Goal: Task Accomplishment & Management: Manage account settings

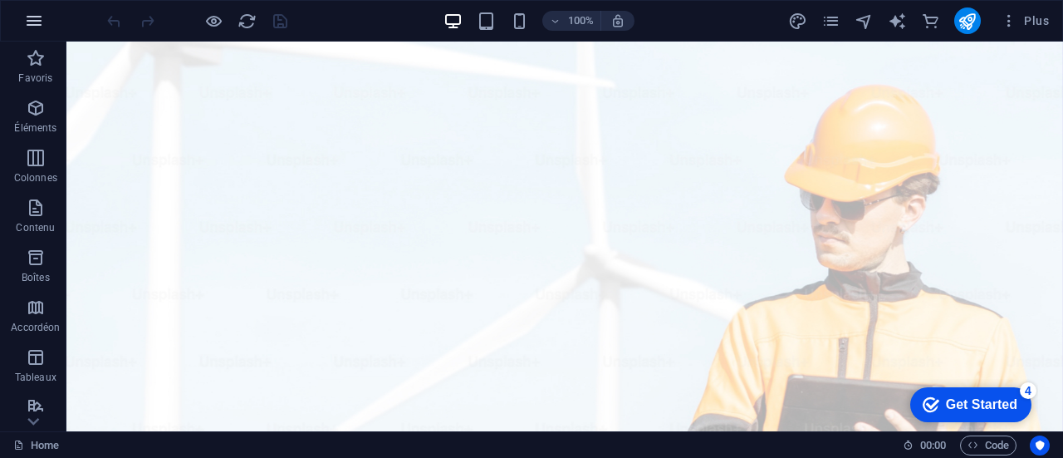
click at [35, 22] on icon "button" at bounding box center [34, 21] width 20 height 20
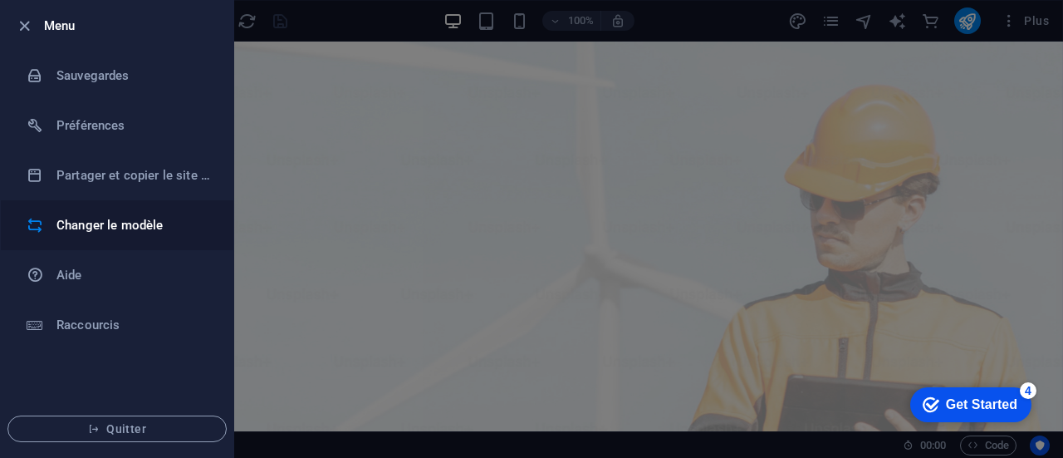
click at [106, 218] on h6 "Changer le modèle" at bounding box center [133, 225] width 154 height 20
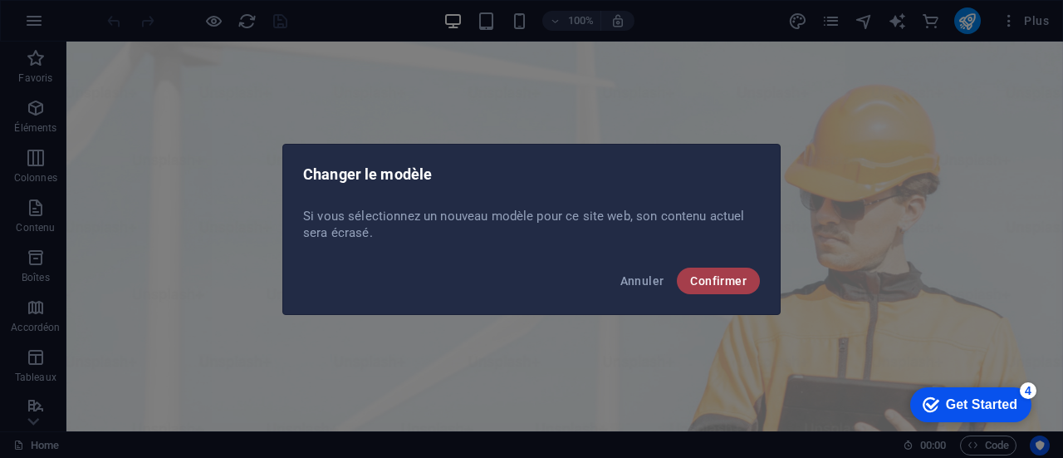
click at [707, 282] on span "Confirmer" at bounding box center [718, 280] width 56 height 13
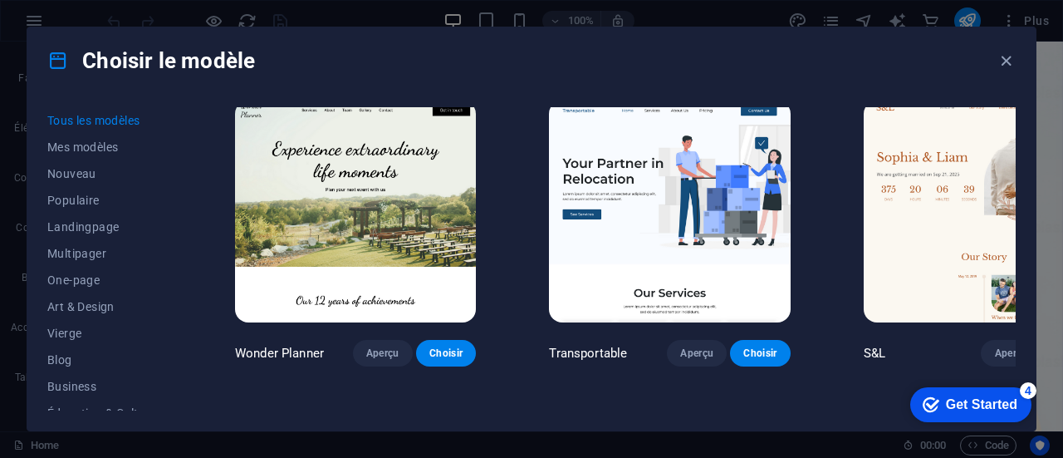
scroll to position [1080, 0]
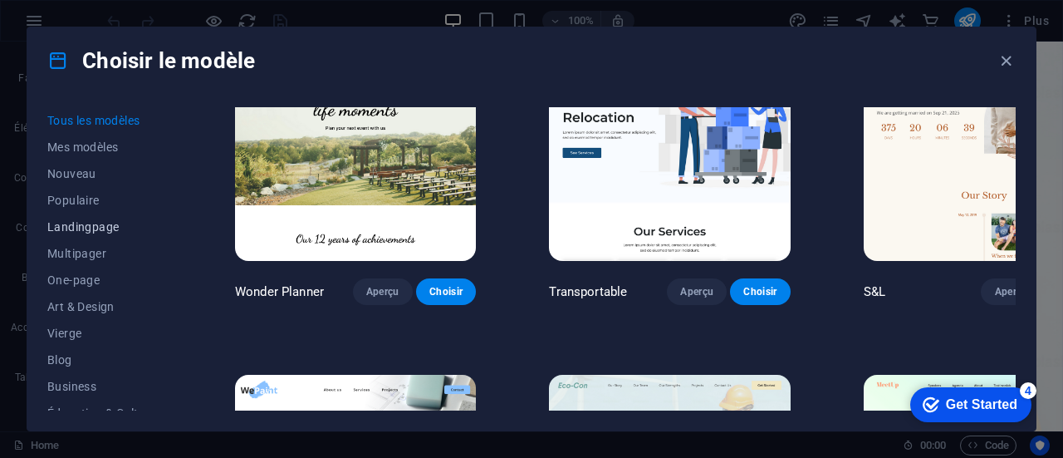
click at [96, 227] on span "Landingpage" at bounding box center [104, 226] width 115 height 13
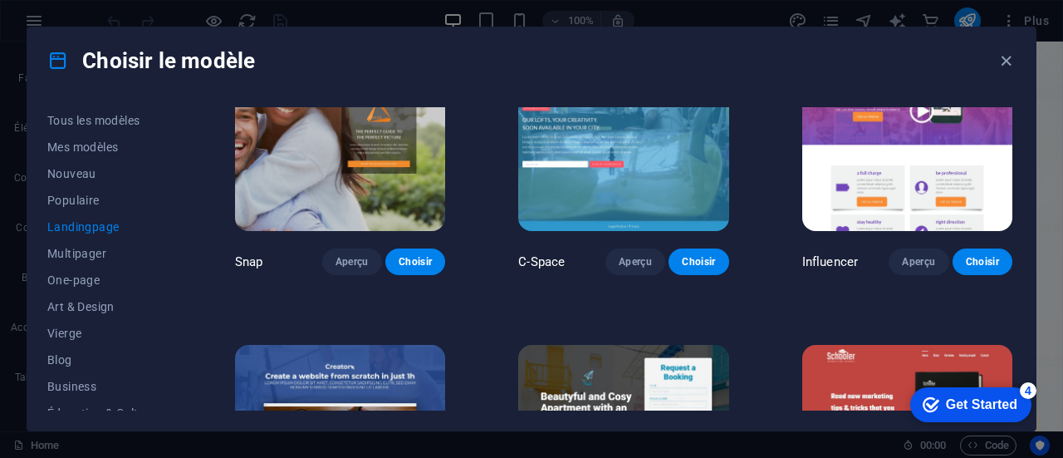
scroll to position [1412, 0]
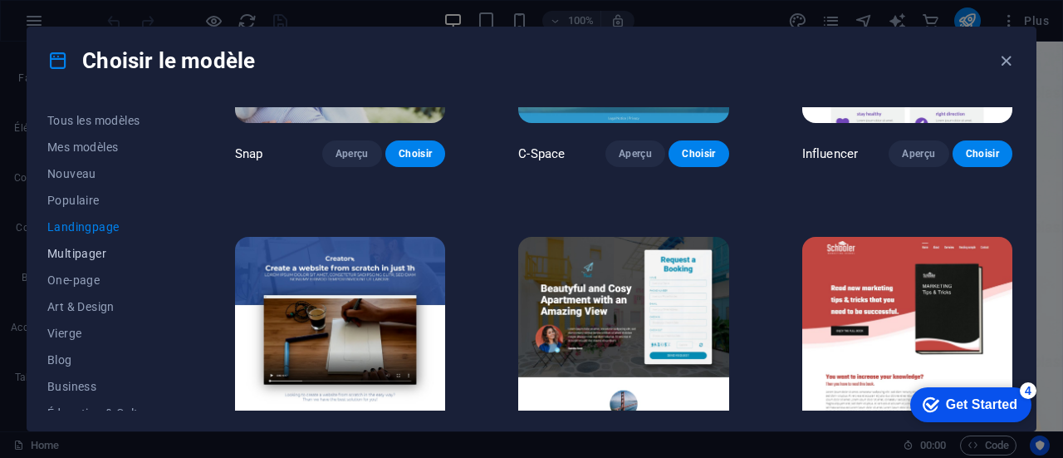
click at [64, 247] on span "Multipager" at bounding box center [104, 253] width 115 height 13
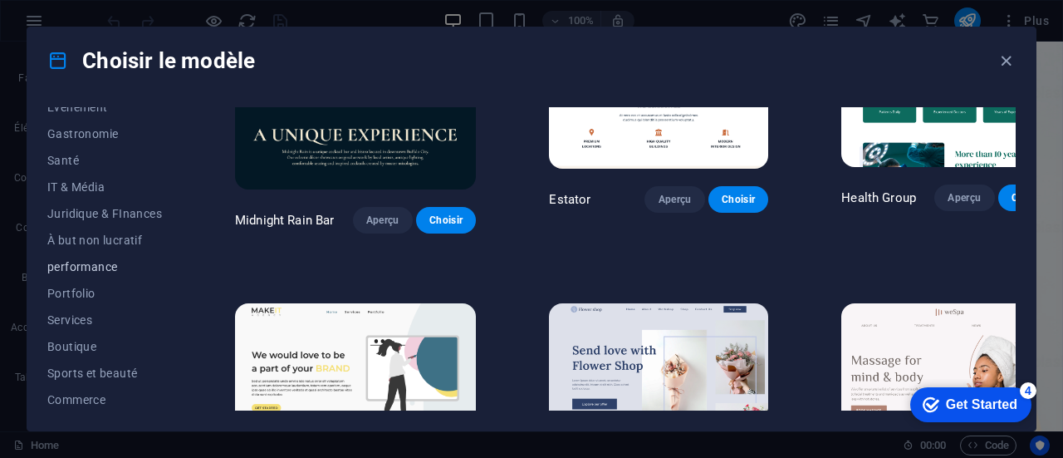
scroll to position [387, 0]
click at [91, 263] on span "Services" at bounding box center [104, 264] width 115 height 13
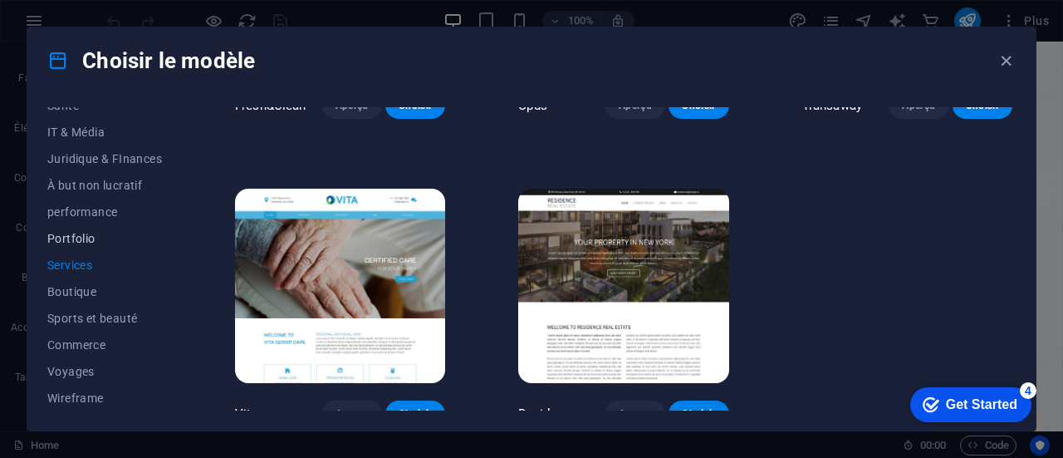
click at [77, 240] on span "Portfolio" at bounding box center [104, 238] width 115 height 13
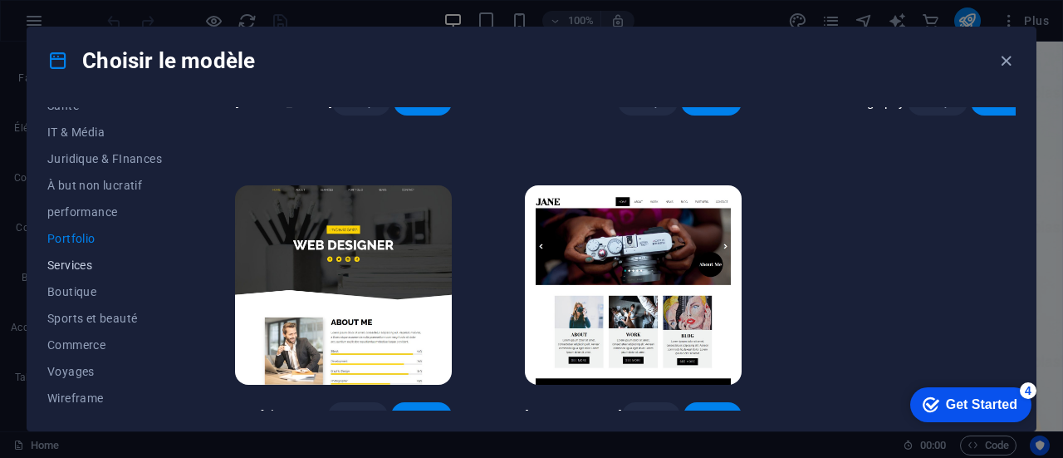
click at [80, 267] on span "Services" at bounding box center [104, 264] width 115 height 13
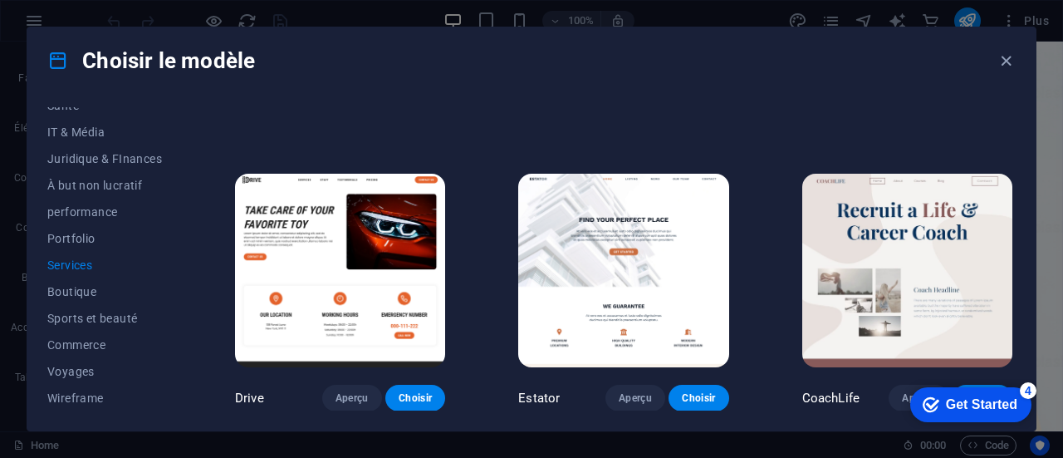
scroll to position [1781, 0]
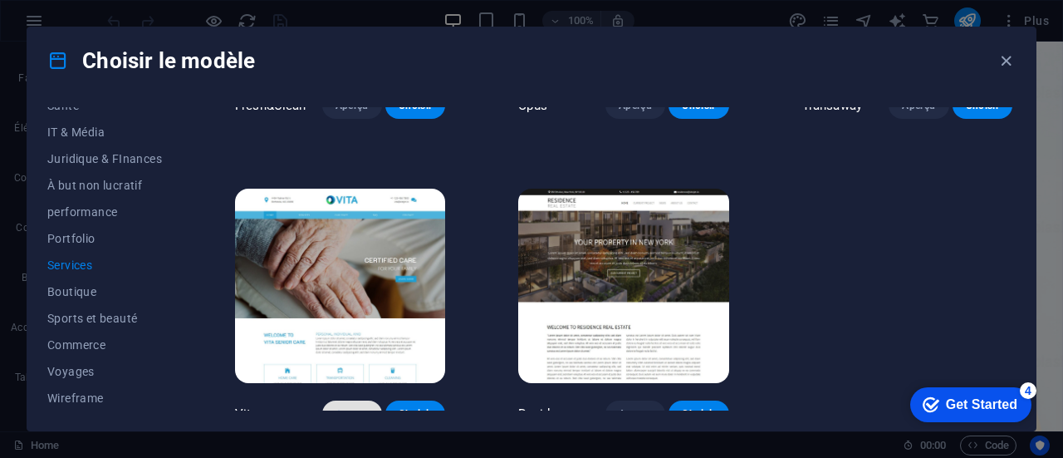
click at [351, 407] on span "Aperçu" at bounding box center [352, 413] width 33 height 13
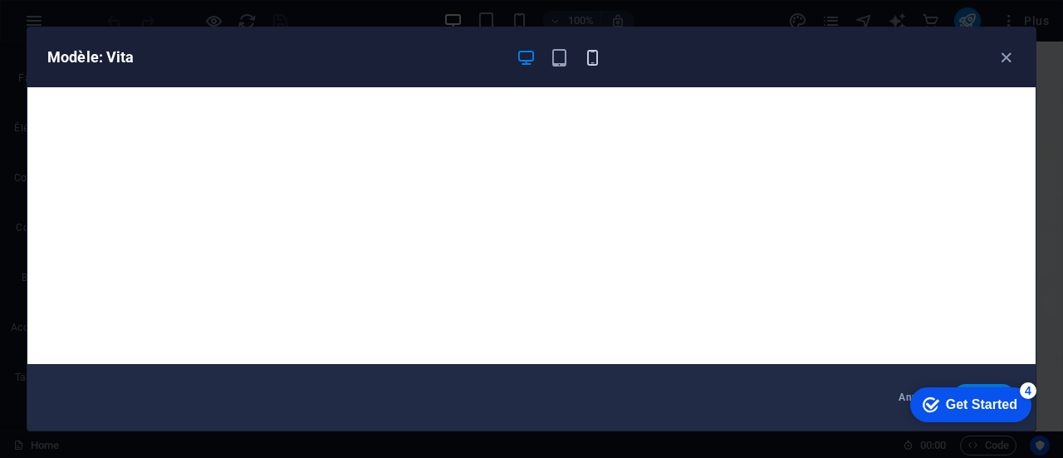
click at [585, 52] on icon "button" at bounding box center [592, 57] width 19 height 19
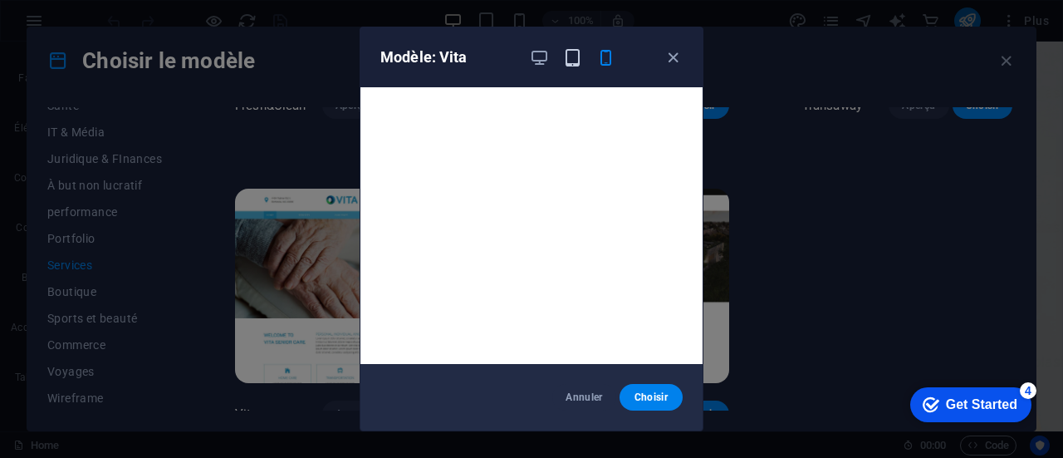
click at [577, 62] on icon "button" at bounding box center [572, 57] width 19 height 19
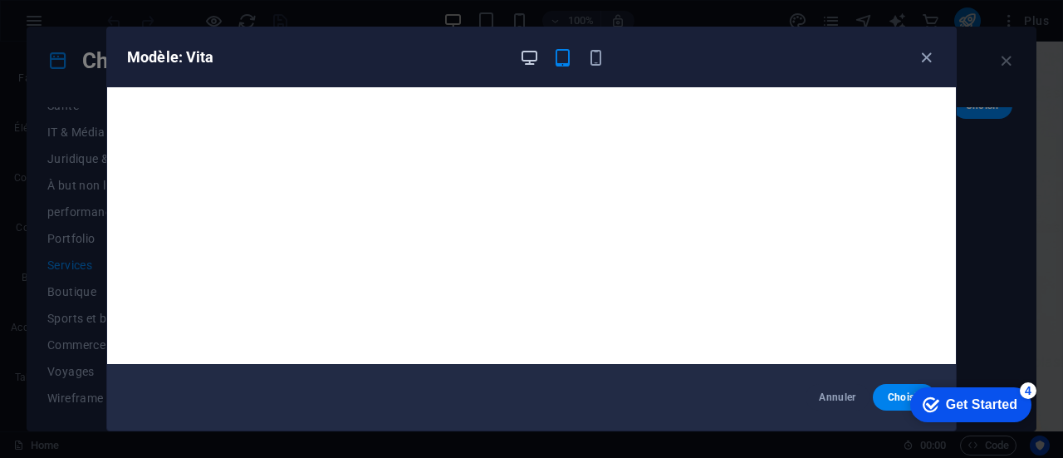
click at [533, 52] on icon "button" at bounding box center [529, 57] width 19 height 19
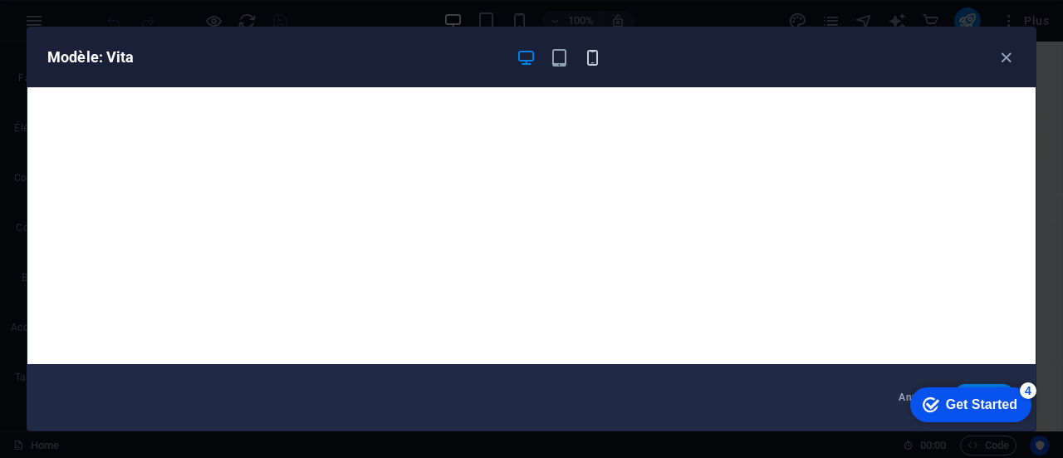
click at [591, 64] on icon "button" at bounding box center [592, 57] width 19 height 19
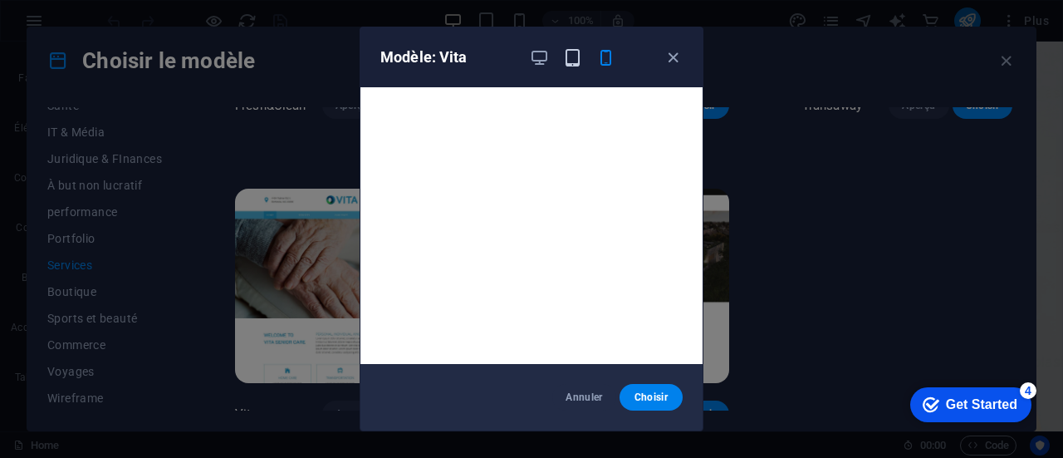
click at [569, 58] on icon "button" at bounding box center [572, 57] width 19 height 19
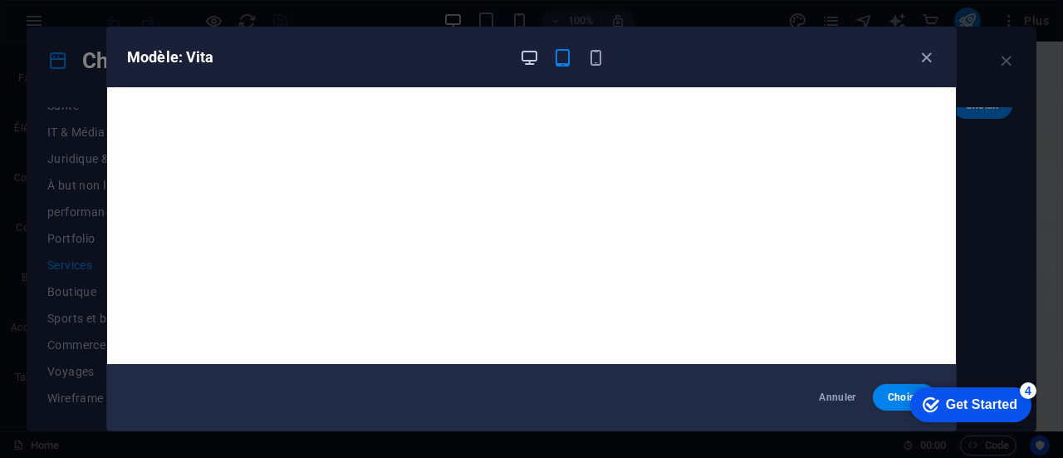
click at [530, 55] on icon "button" at bounding box center [529, 57] width 19 height 19
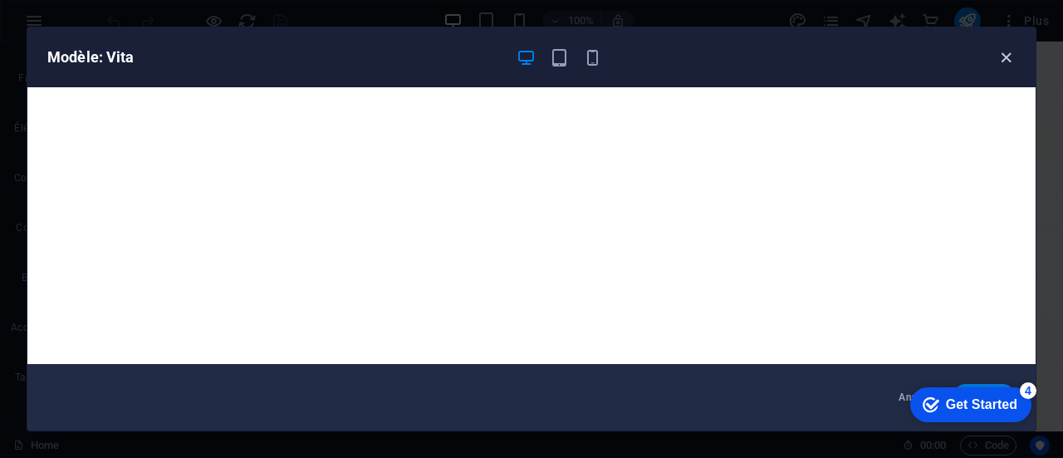
click at [1001, 53] on icon "button" at bounding box center [1006, 57] width 19 height 19
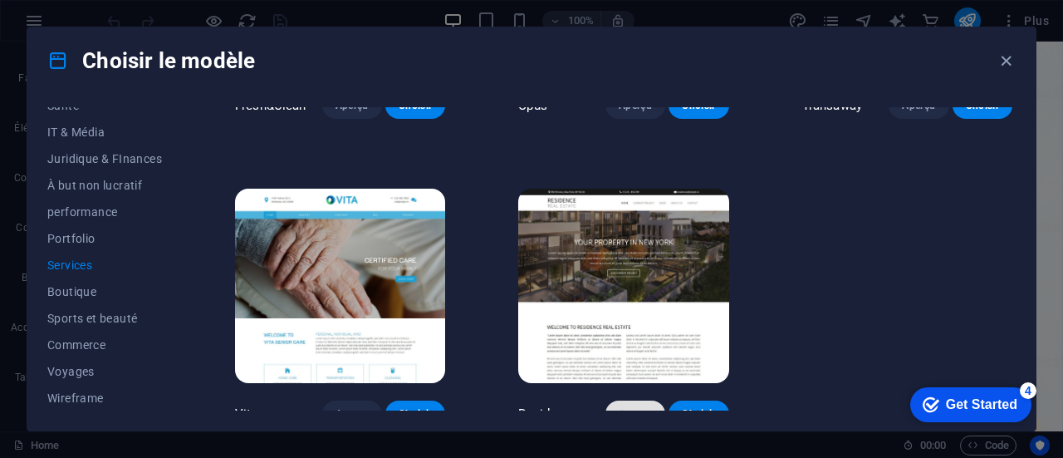
click at [629, 407] on span "Aperçu" at bounding box center [635, 413] width 33 height 13
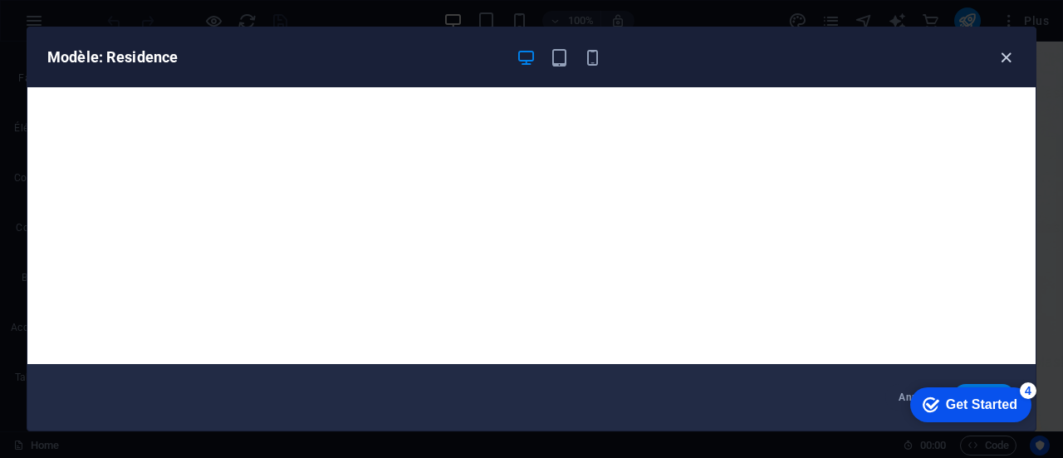
click at [999, 52] on icon "button" at bounding box center [1006, 57] width 19 height 19
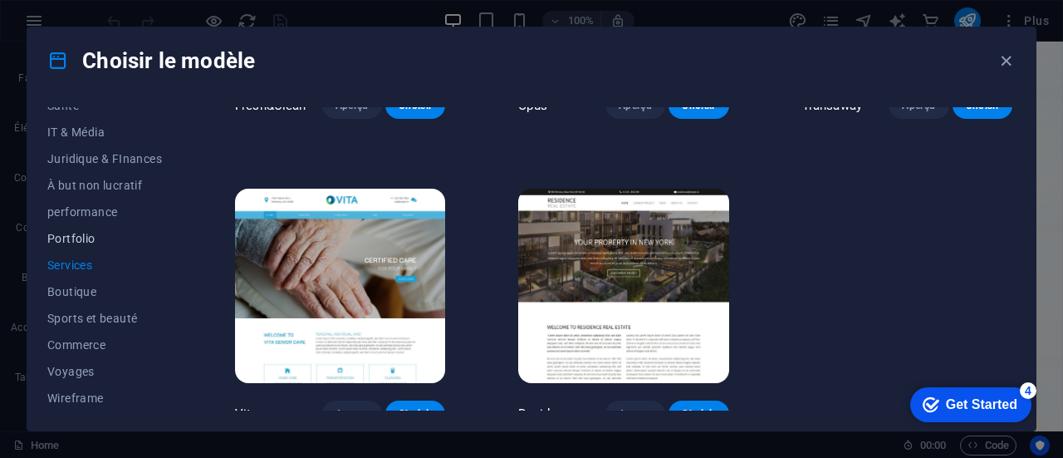
scroll to position [304, 0]
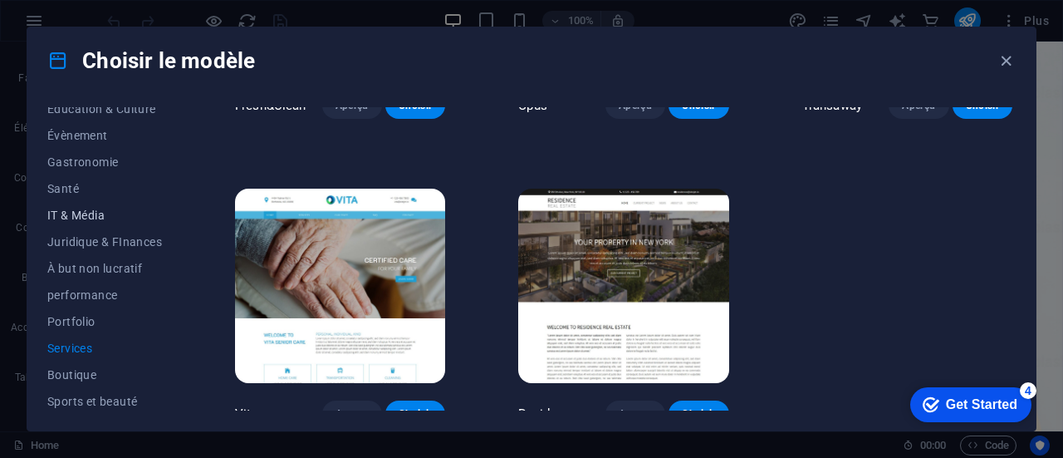
click at [85, 214] on span "IT & Média" at bounding box center [104, 215] width 115 height 13
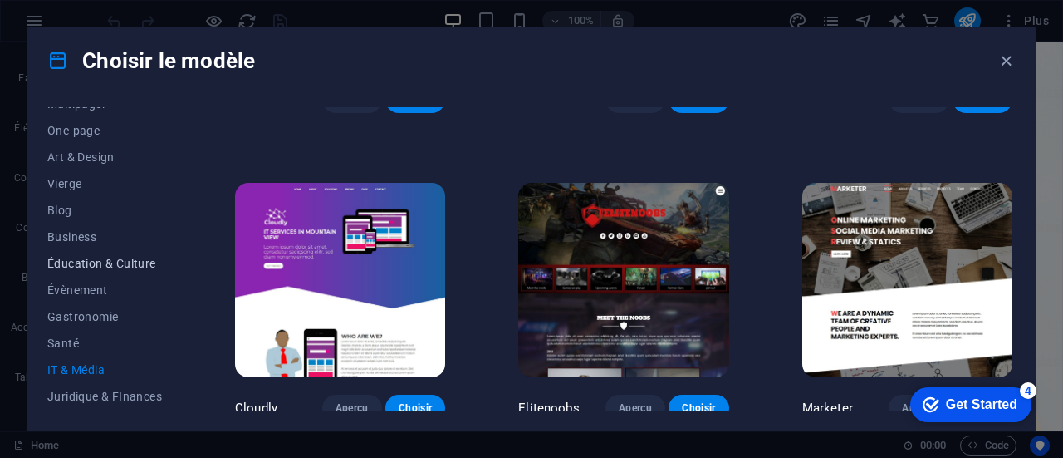
scroll to position [138, 0]
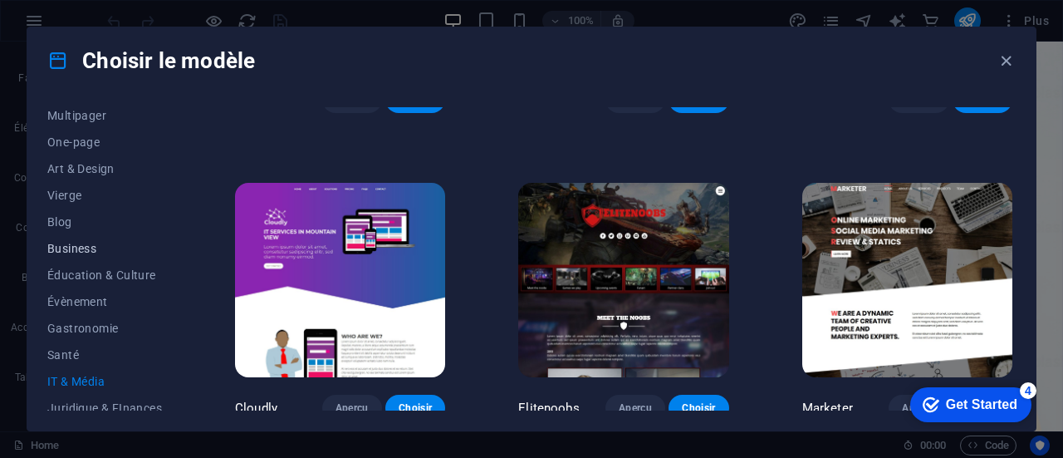
click at [84, 253] on span "Business" at bounding box center [104, 248] width 115 height 13
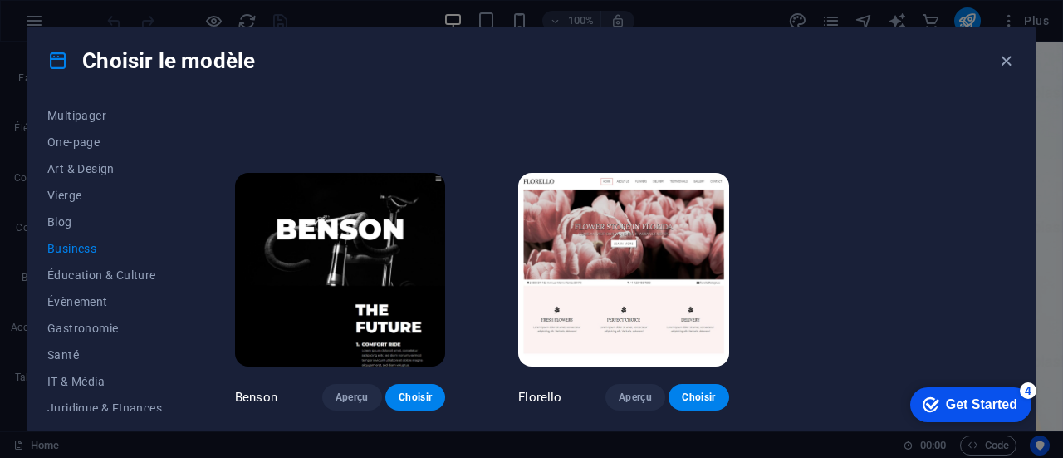
scroll to position [552, 0]
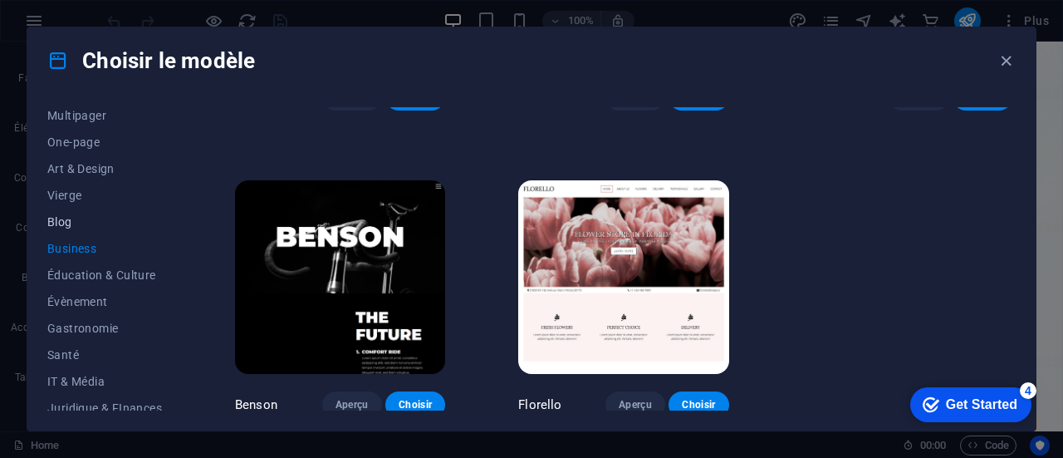
click at [66, 221] on span "Blog" at bounding box center [104, 221] width 115 height 13
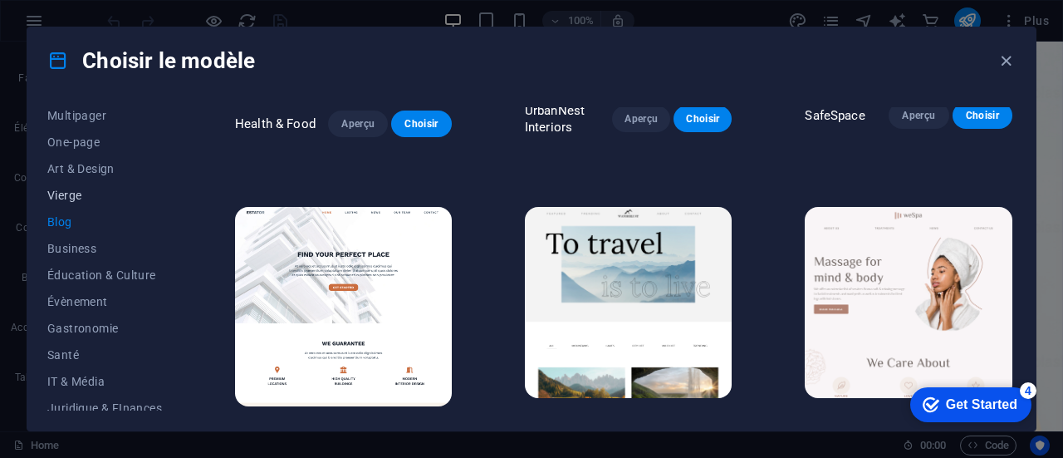
click at [83, 189] on span "Vierge" at bounding box center [104, 195] width 115 height 13
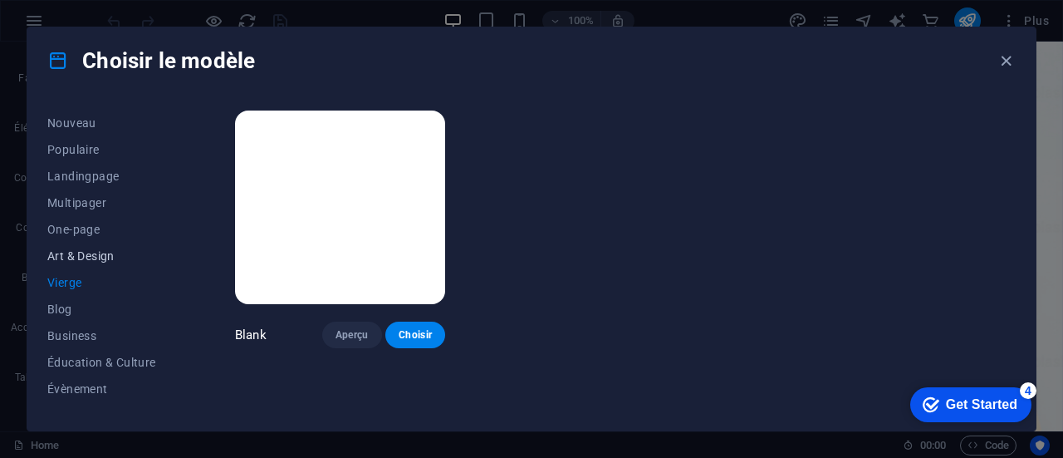
scroll to position [0, 0]
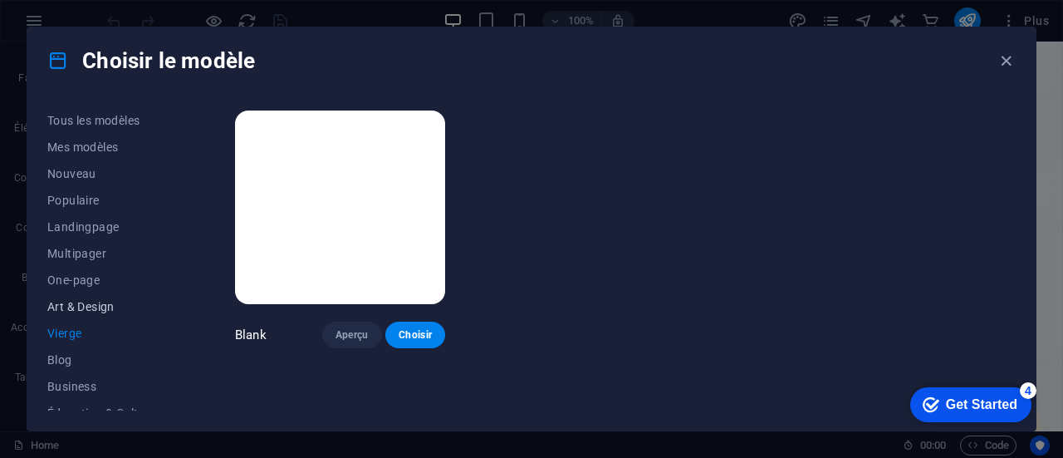
click at [96, 306] on span "Art & Design" at bounding box center [104, 306] width 115 height 13
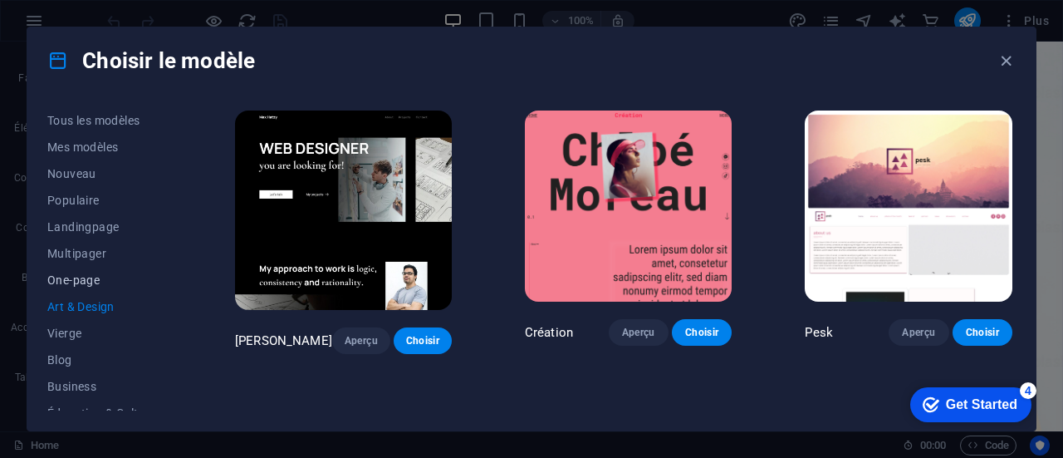
click at [87, 273] on span "One-page" at bounding box center [104, 279] width 115 height 13
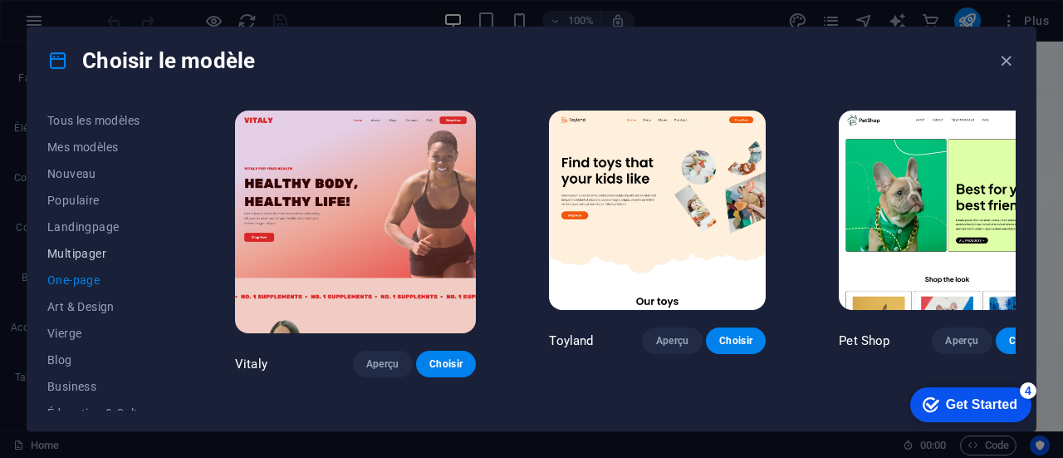
click at [97, 248] on span "Multipager" at bounding box center [104, 253] width 115 height 13
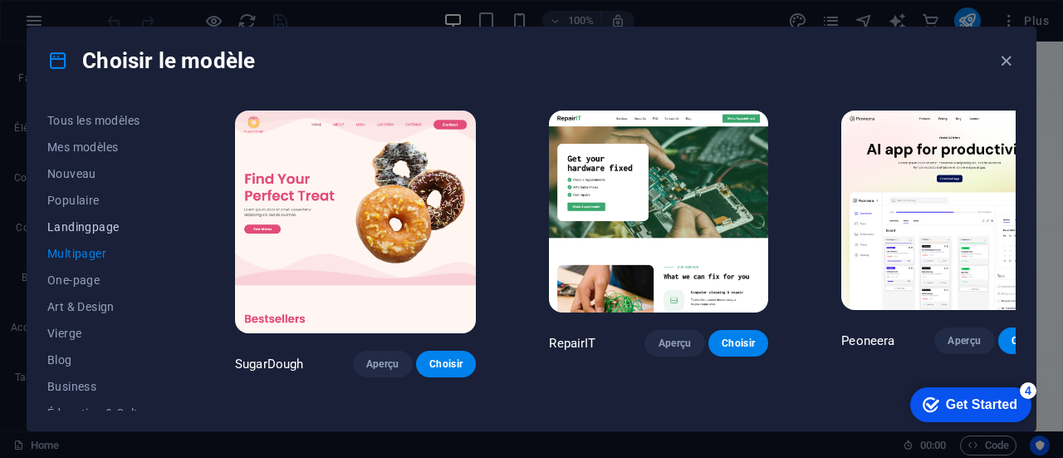
click at [86, 228] on span "Landingpage" at bounding box center [104, 226] width 115 height 13
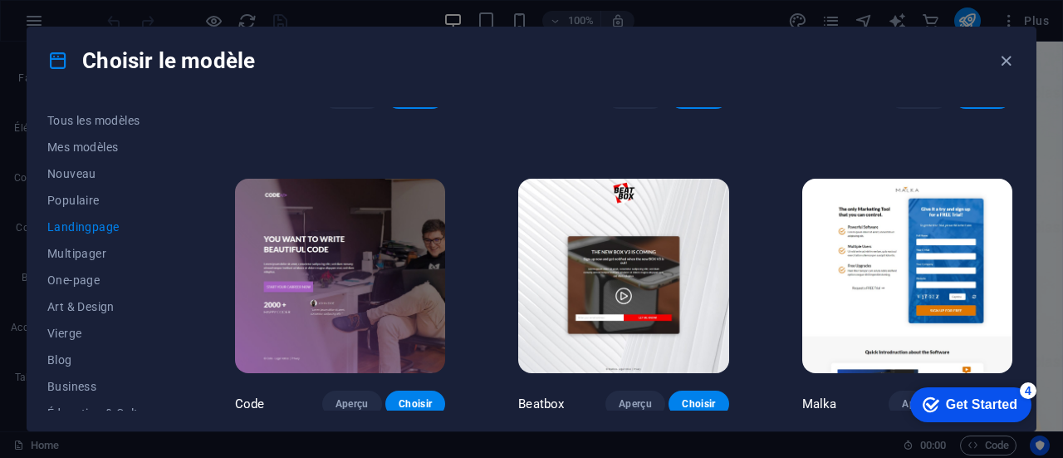
scroll to position [249, 0]
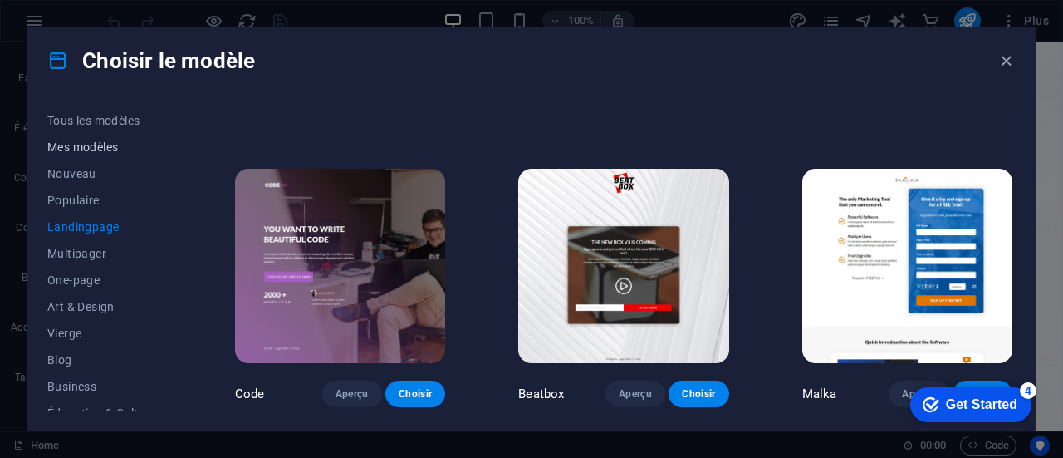
click at [108, 144] on span "Mes modèles" at bounding box center [104, 146] width 115 height 13
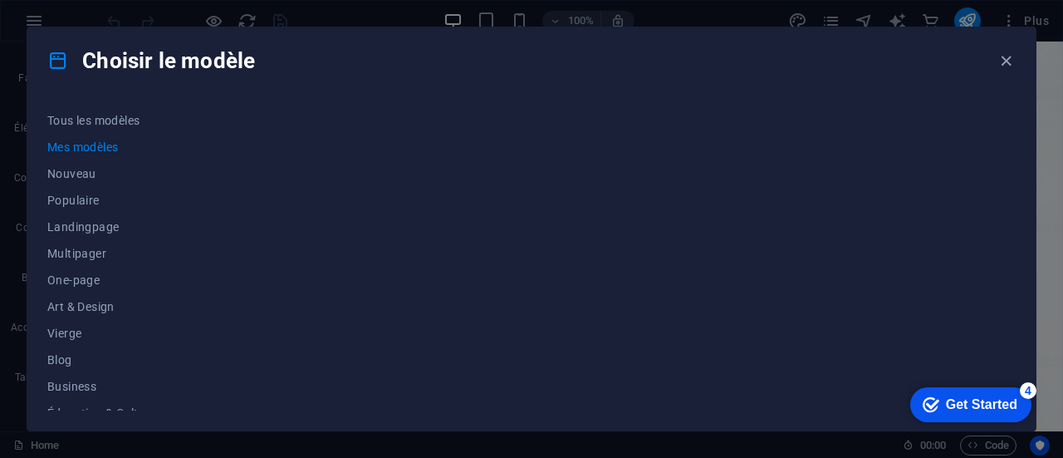
scroll to position [0, 0]
click at [86, 175] on span "Nouveau" at bounding box center [104, 173] width 115 height 13
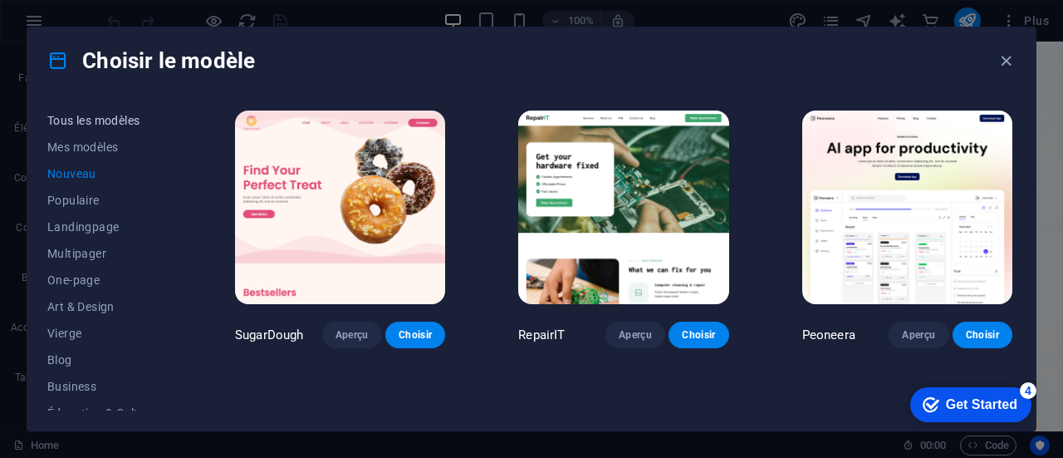
click at [130, 110] on button "Tous les modèles" at bounding box center [104, 120] width 115 height 27
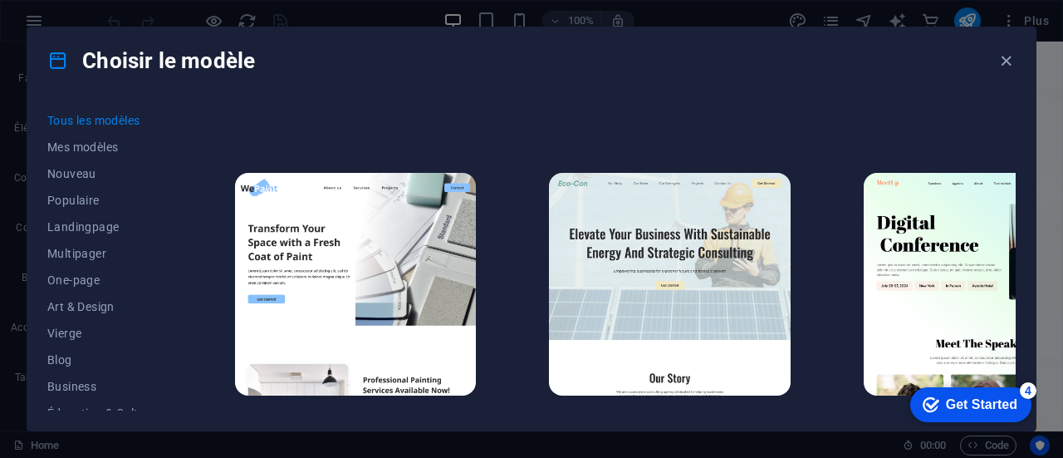
scroll to position [1329, 0]
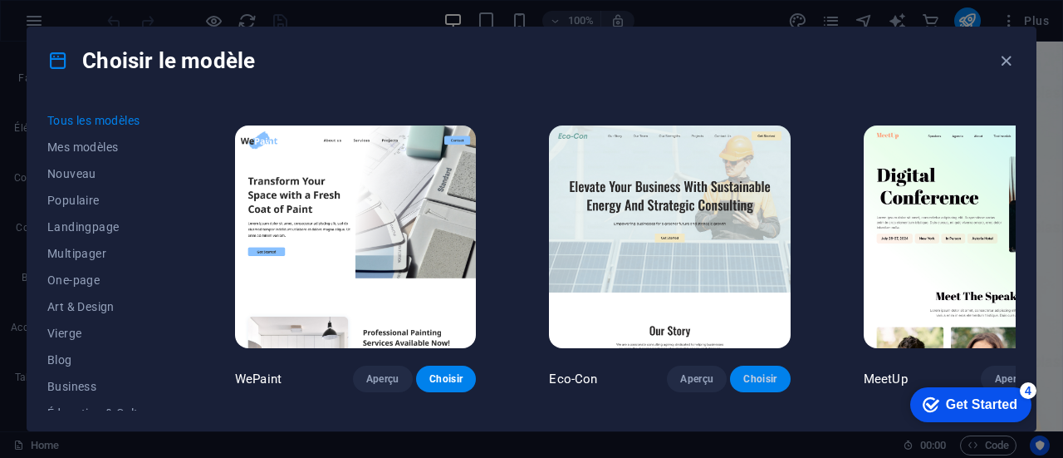
click at [744, 372] on span "Choisir" at bounding box center [760, 378] width 33 height 13
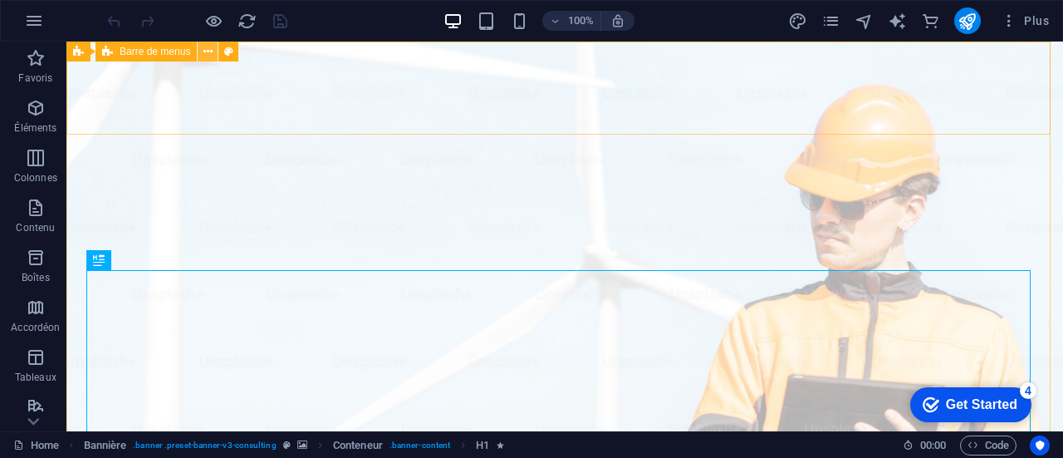
click at [205, 51] on icon at bounding box center [208, 51] width 9 height 17
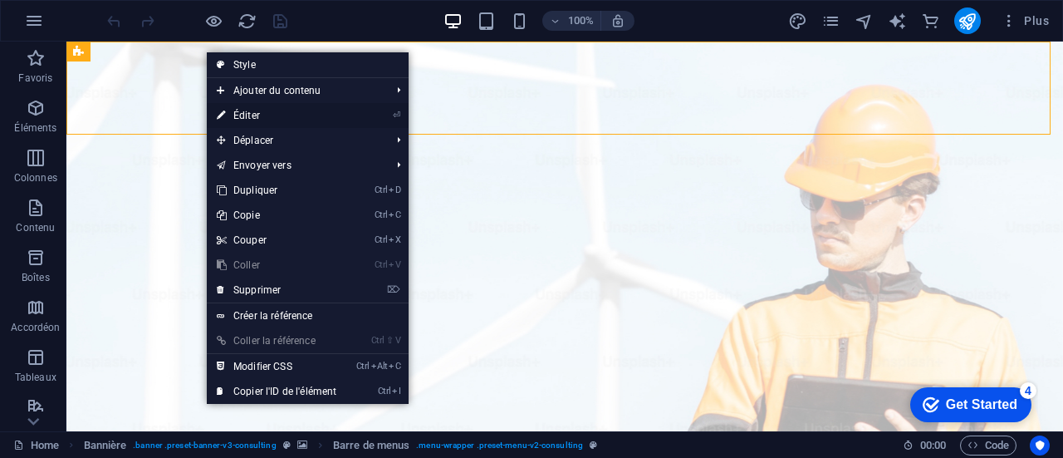
click at [238, 115] on link "⏎ Éditer" at bounding box center [277, 115] width 140 height 25
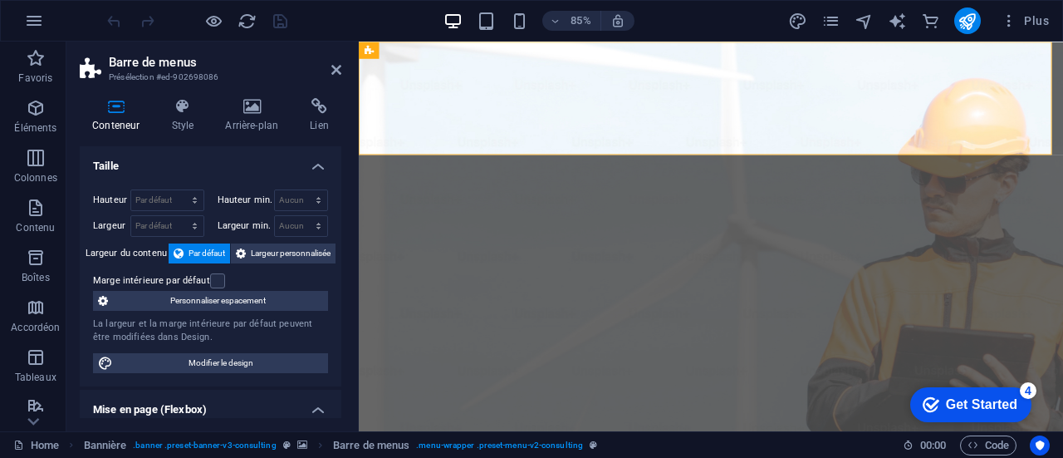
click at [319, 174] on h4 "Taille" at bounding box center [211, 161] width 262 height 30
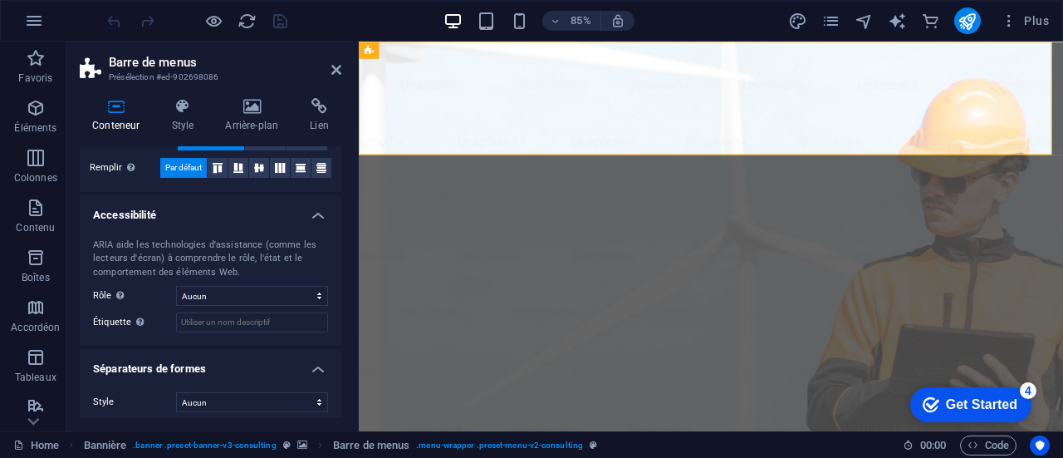
scroll to position [191, 0]
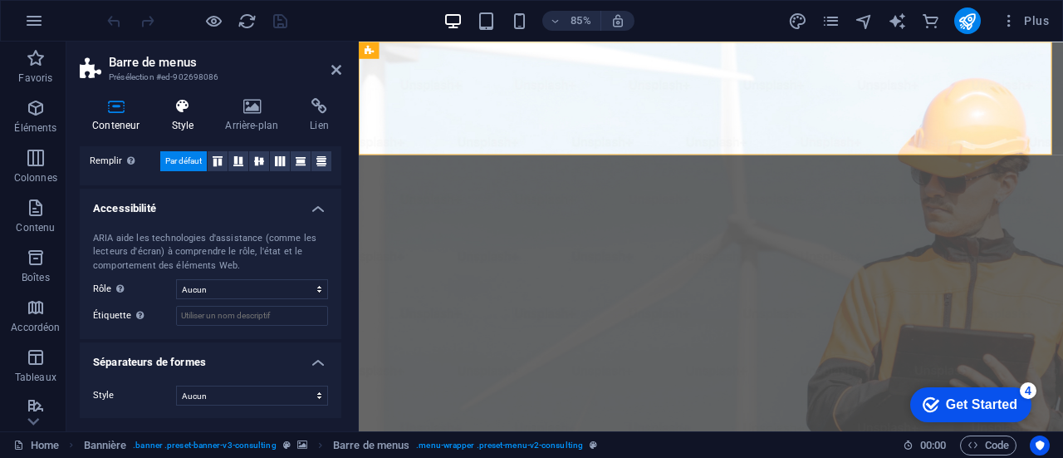
click at [179, 113] on icon at bounding box center [182, 106] width 47 height 17
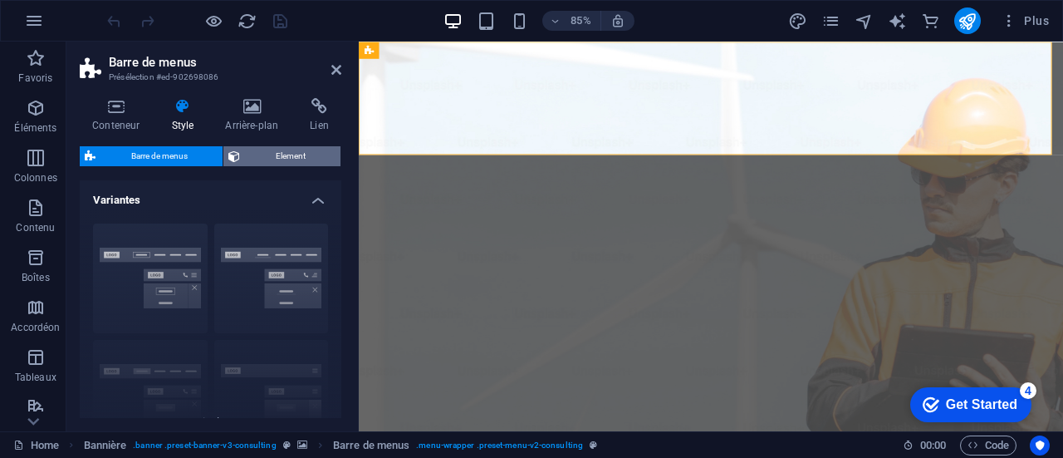
click at [302, 150] on span "Element" at bounding box center [290, 156] width 91 height 20
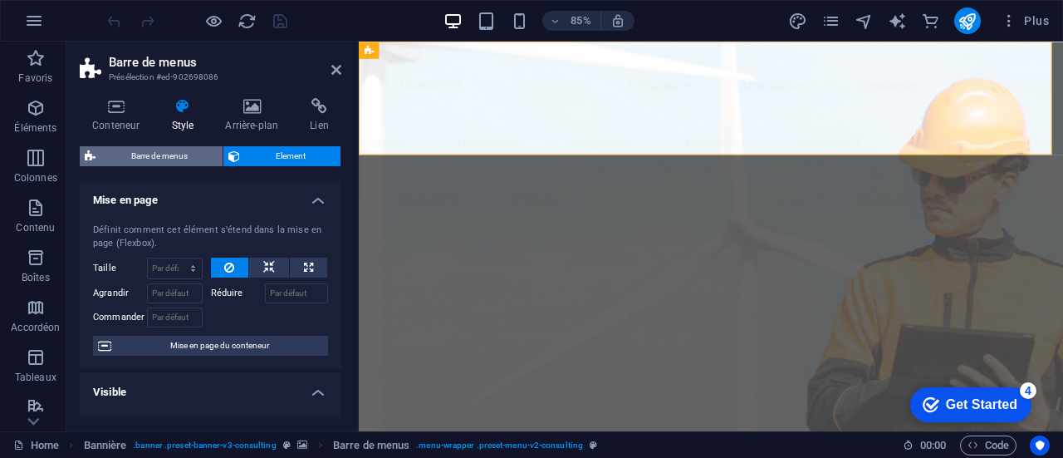
click at [163, 146] on span "Barre de menus" at bounding box center [159, 156] width 117 height 20
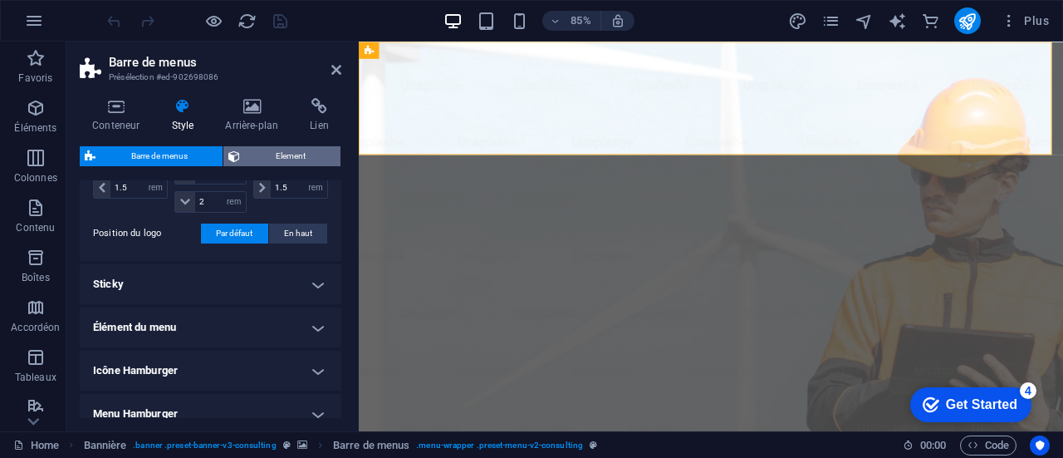
scroll to position [324, 0]
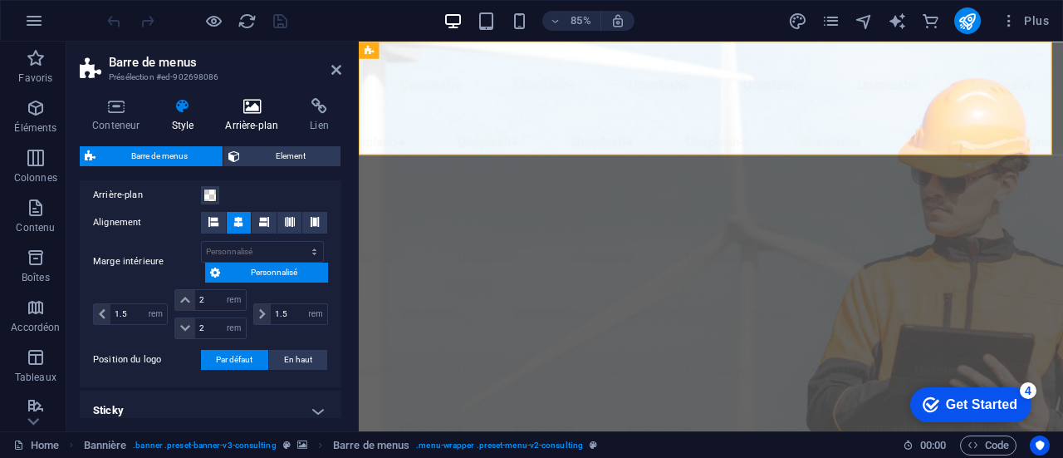
click at [250, 110] on icon at bounding box center [252, 106] width 78 height 17
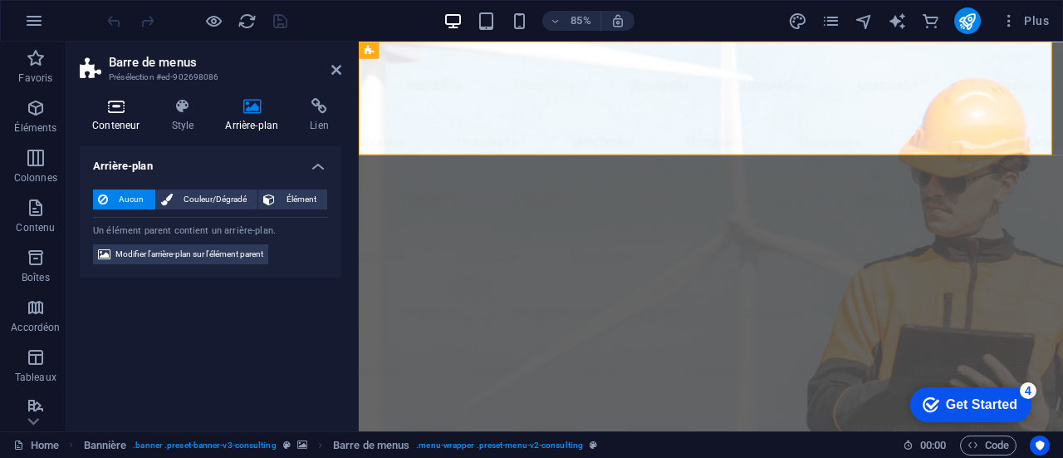
click at [111, 104] on icon at bounding box center [116, 106] width 72 height 17
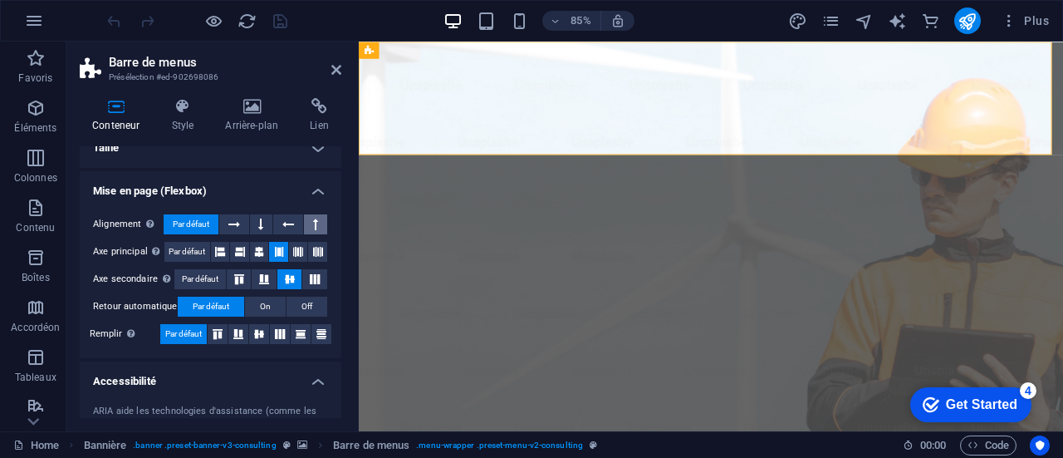
scroll to position [0, 0]
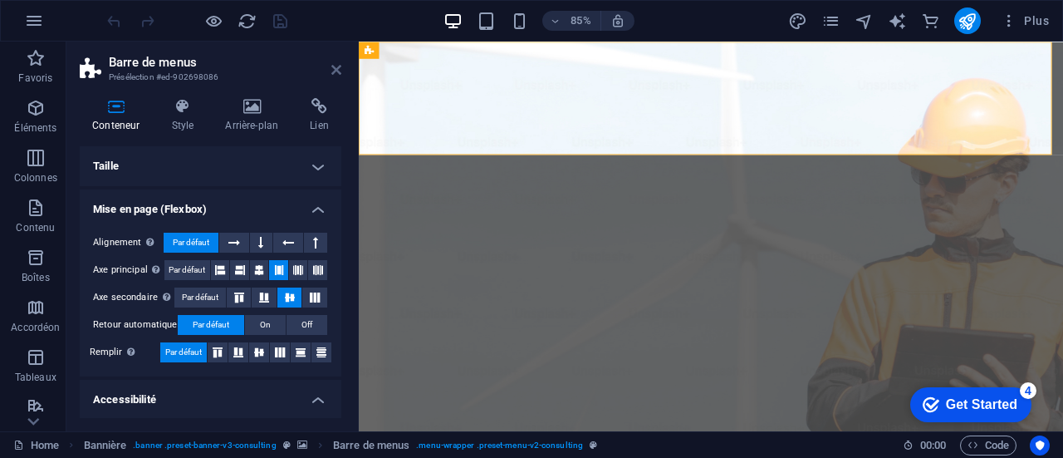
click at [341, 69] on icon at bounding box center [336, 69] width 10 height 13
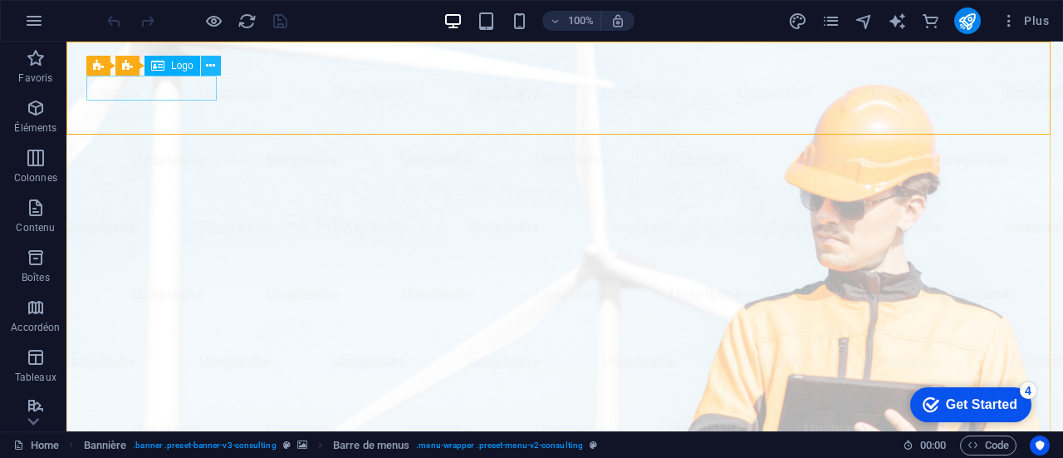
click at [206, 67] on icon at bounding box center [210, 65] width 9 height 17
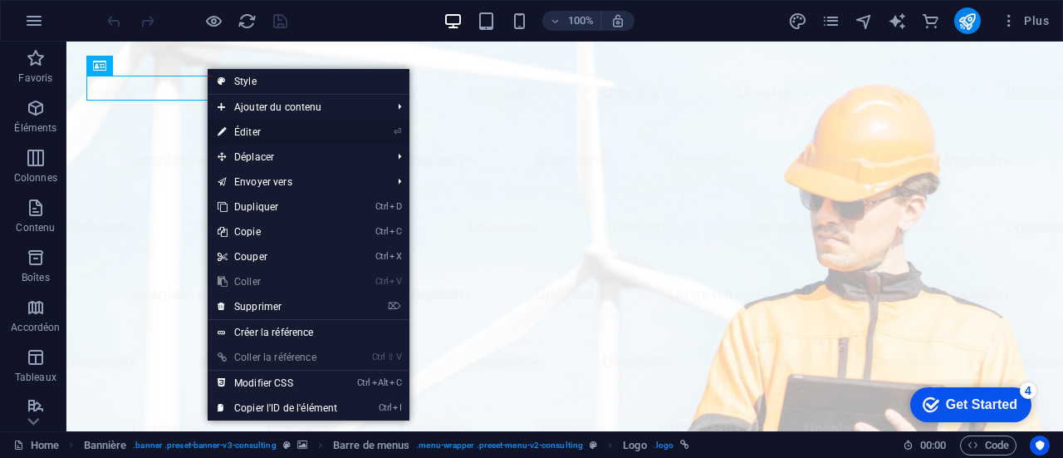
click at [259, 125] on link "⏎ Éditer" at bounding box center [278, 132] width 140 height 25
select select "px"
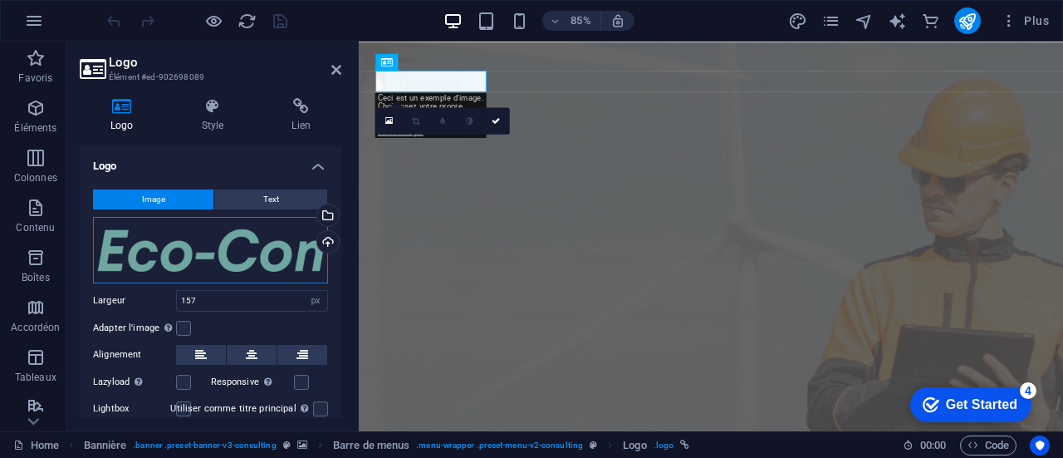
click at [229, 245] on div "Glissez les fichiers ici, cliquez pour choisir les fichiers ou sélectionnez les…" at bounding box center [210, 250] width 235 height 66
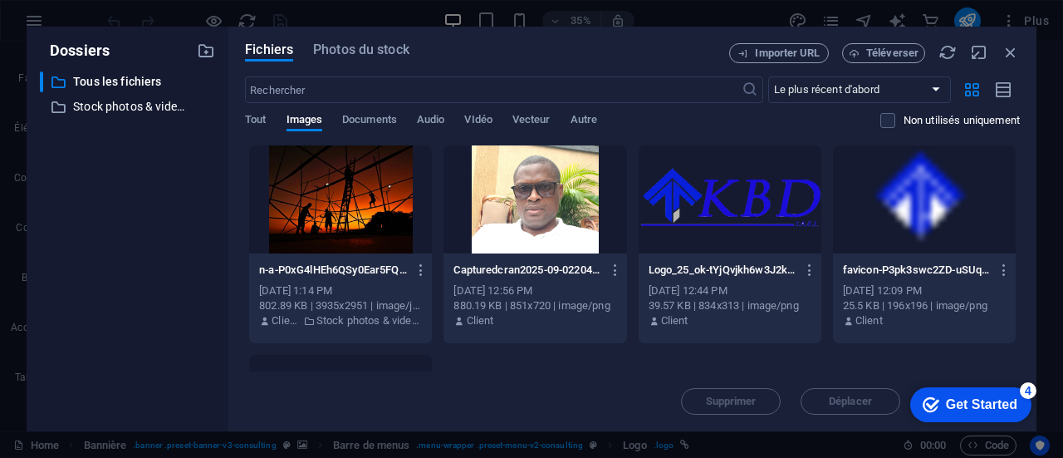
click at [731, 190] on div at bounding box center [730, 199] width 183 height 108
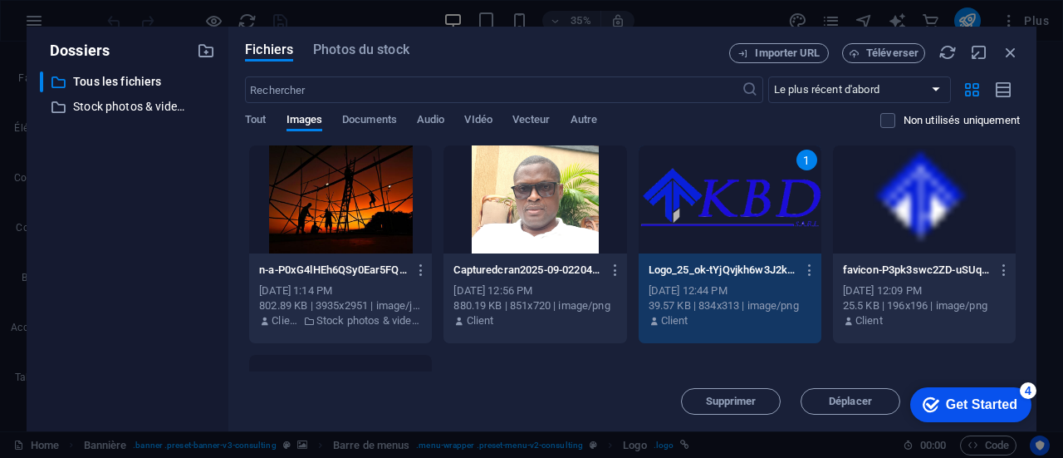
click at [711, 189] on div "1" at bounding box center [730, 199] width 183 height 108
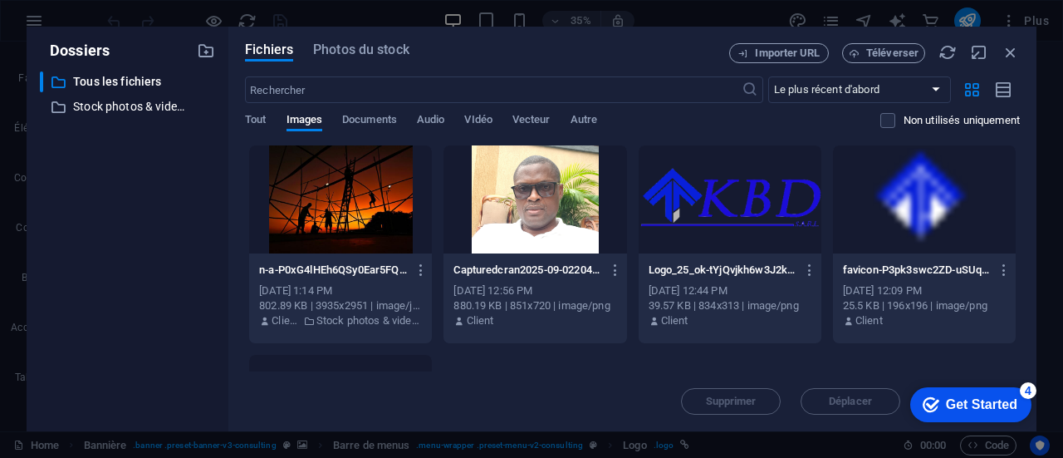
click at [711, 189] on div at bounding box center [730, 199] width 183 height 108
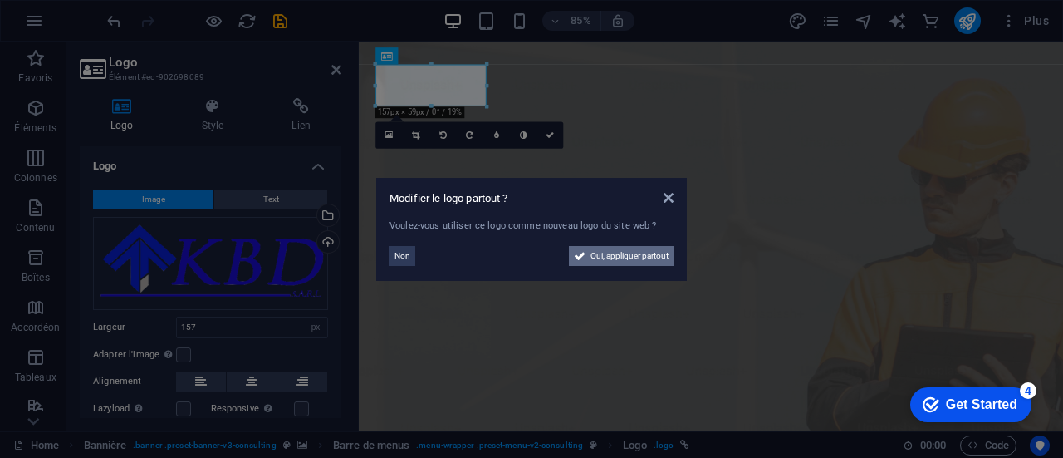
click at [621, 253] on span "Oui, appliquer partout" at bounding box center [630, 256] width 78 height 20
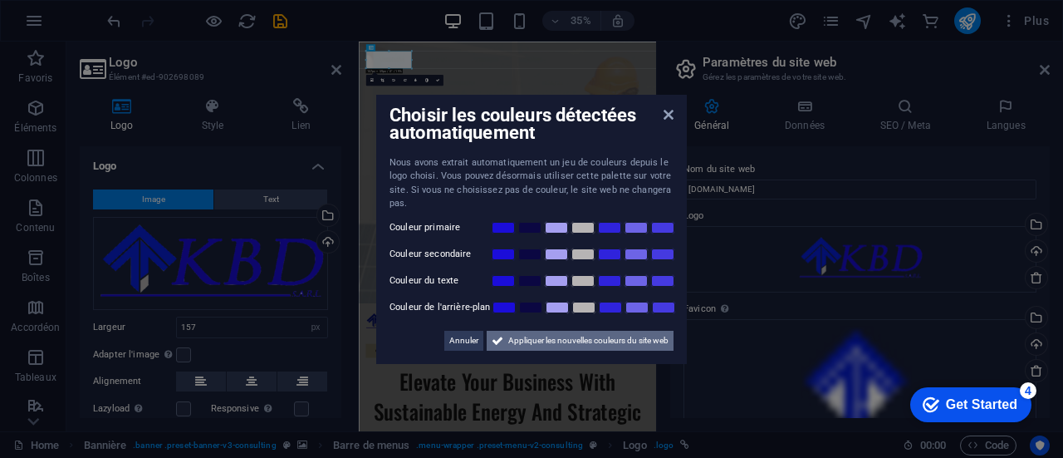
click at [568, 331] on span "Appliquer les nouvelles couleurs du site web" at bounding box center [588, 341] width 160 height 20
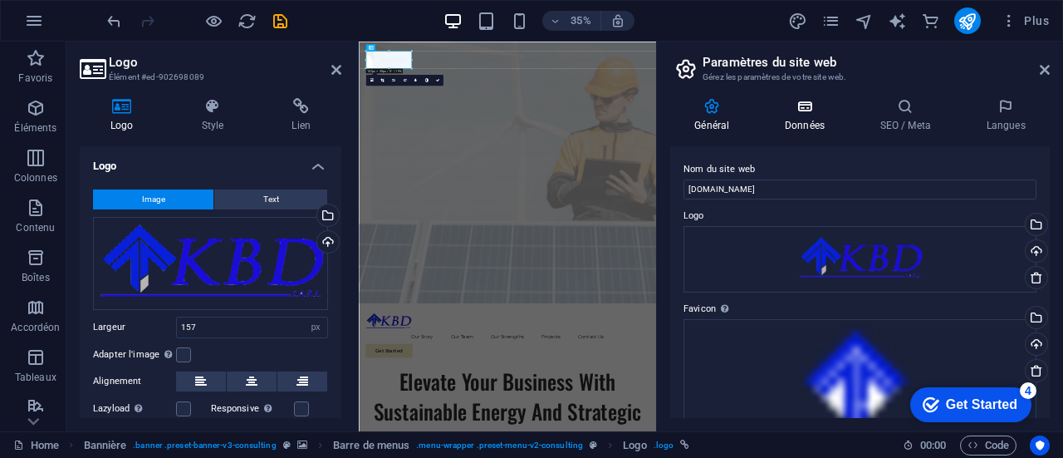
click at [806, 101] on icon at bounding box center [805, 106] width 89 height 17
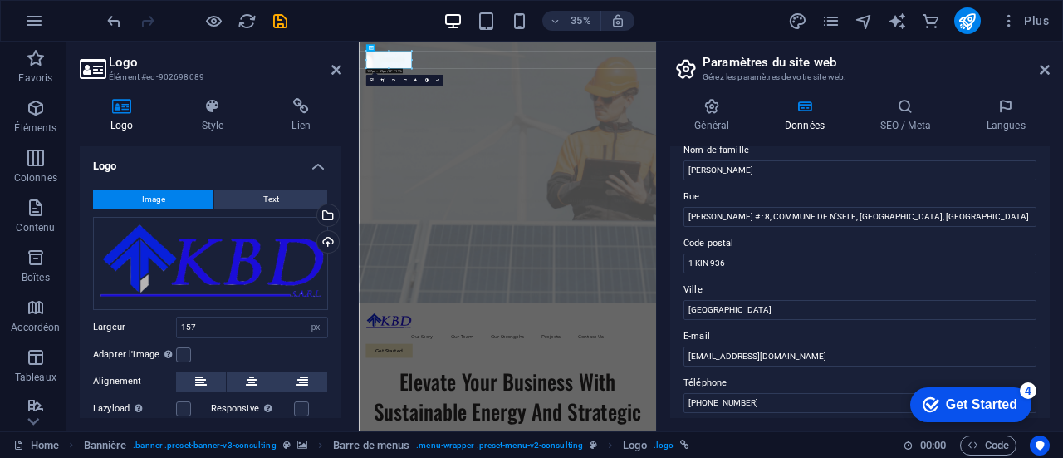
scroll to position [27, 0]
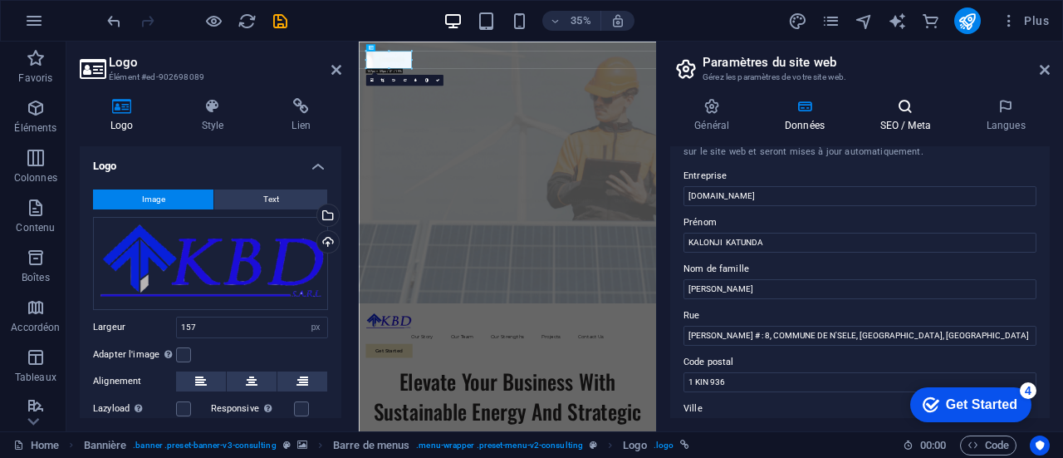
click at [911, 121] on h4 "SEO / Meta" at bounding box center [909, 115] width 106 height 35
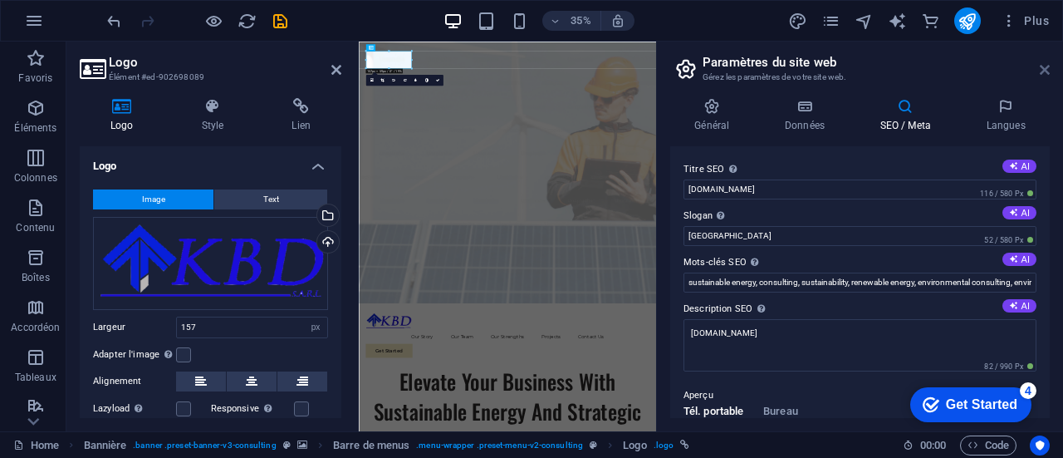
click at [1043, 67] on icon at bounding box center [1045, 69] width 10 height 13
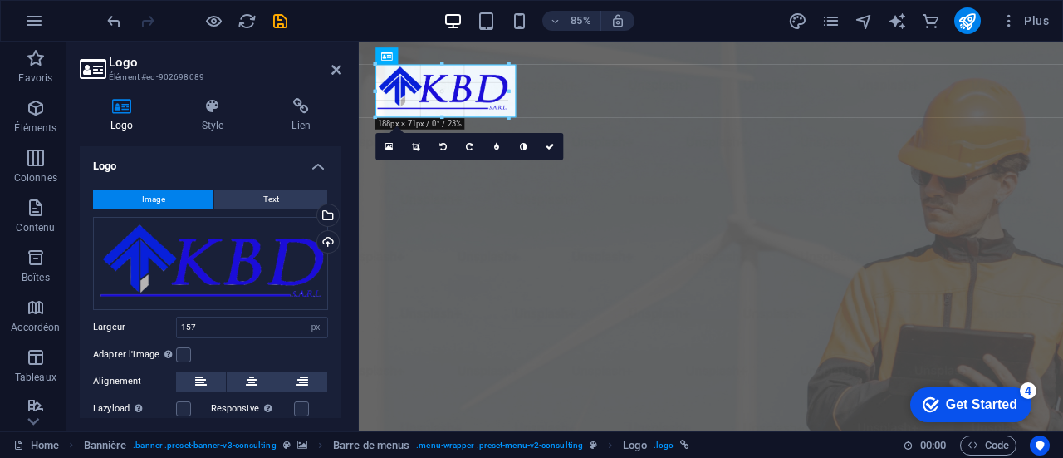
drag, startPoint x: 488, startPoint y: 86, endPoint x: 193, endPoint y: 47, distance: 297.5
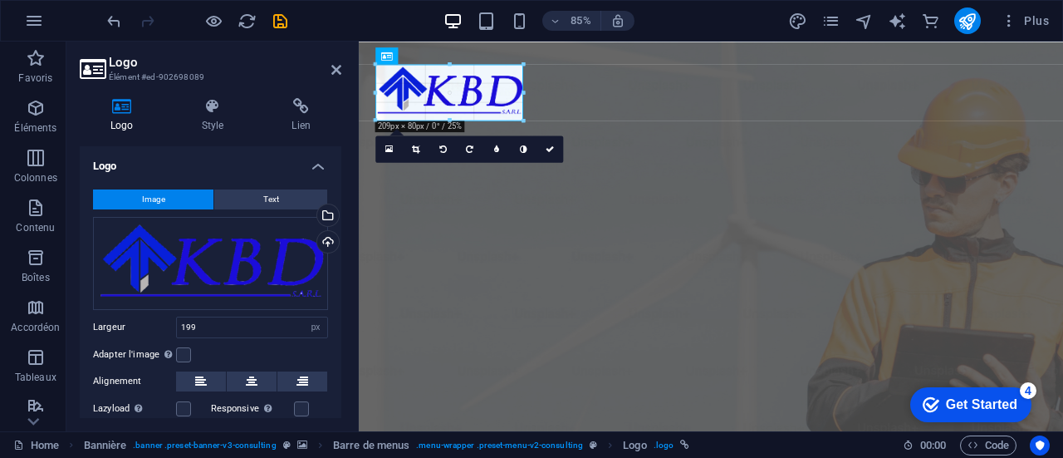
drag, startPoint x: 518, startPoint y: 89, endPoint x: 525, endPoint y: 85, distance: 8.6
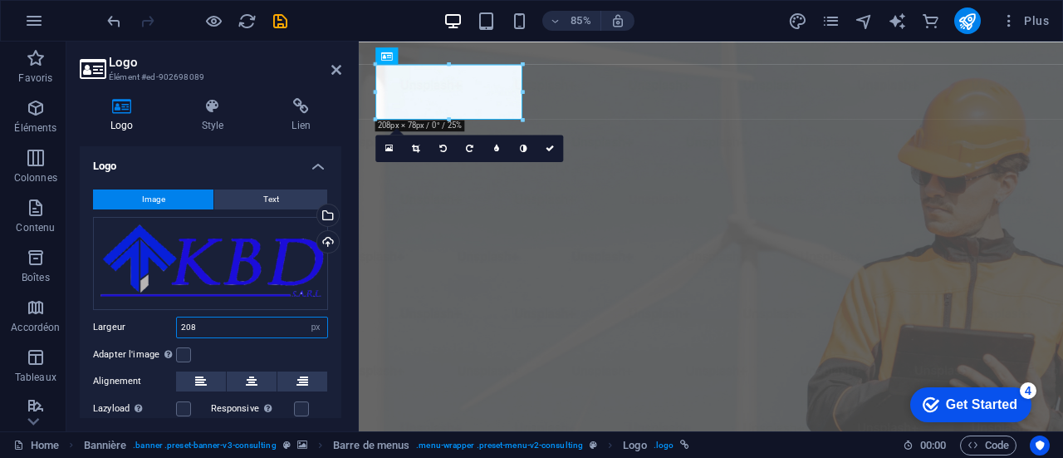
click at [259, 331] on input "208" at bounding box center [252, 327] width 150 height 20
type input "200"
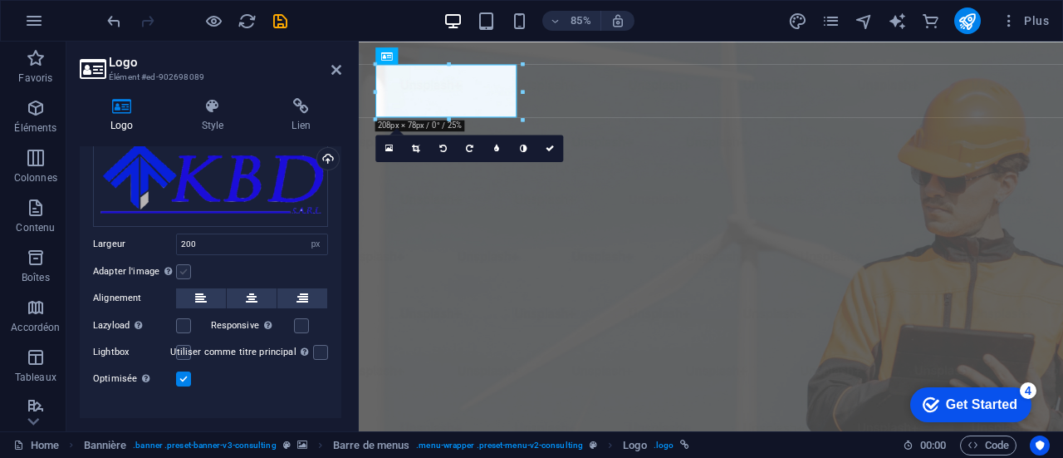
click at [181, 273] on label at bounding box center [183, 271] width 15 height 15
click at [0, 0] on input "Adapter l'image Adapter automatiquement l'image à une largeur et une hauteur fi…" at bounding box center [0, 0] width 0 height 0
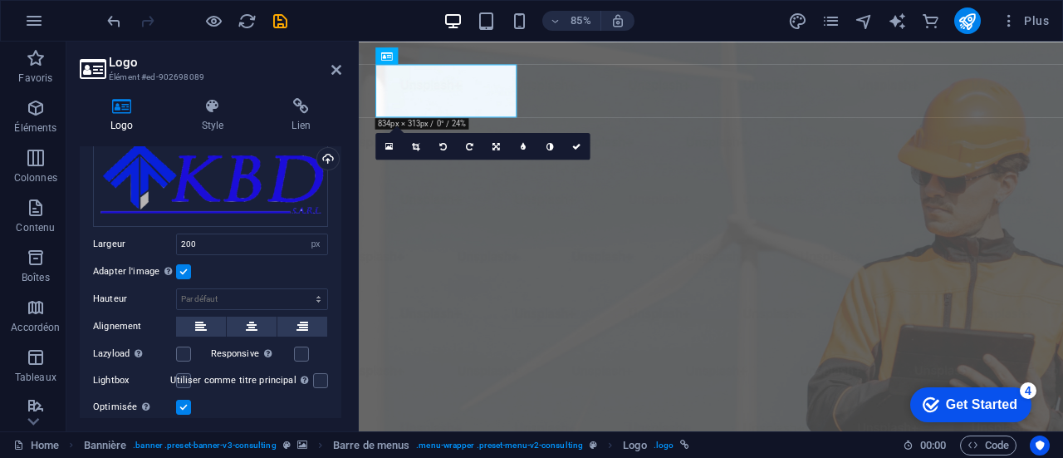
click at [181, 273] on label at bounding box center [183, 271] width 15 height 15
click at [0, 0] on input "Adapter l'image Adapter automatiquement l'image à une largeur et une hauteur fi…" at bounding box center [0, 0] width 0 height 0
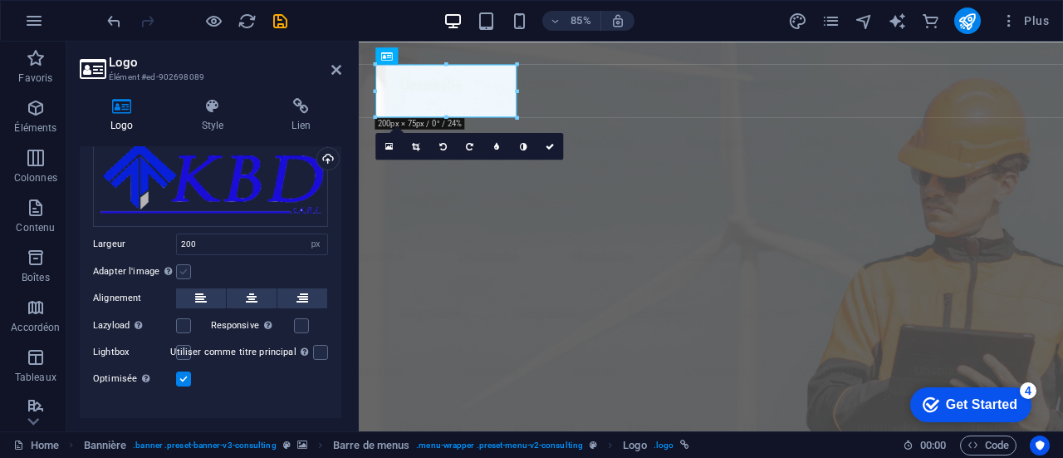
click at [182, 272] on label at bounding box center [183, 271] width 15 height 15
click at [0, 0] on input "Adapter l'image Adapter automatiquement l'image à une largeur et une hauteur fi…" at bounding box center [0, 0] width 0 height 0
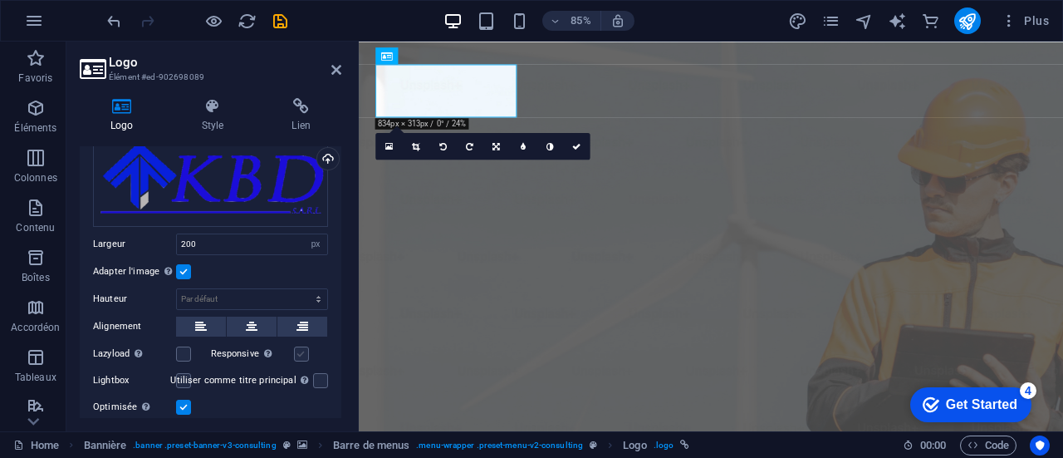
click at [302, 353] on label at bounding box center [301, 353] width 15 height 15
click at [0, 0] on input "Responsive Chargez automatiquement des images Retina et les formats optimisés p…" at bounding box center [0, 0] width 0 height 0
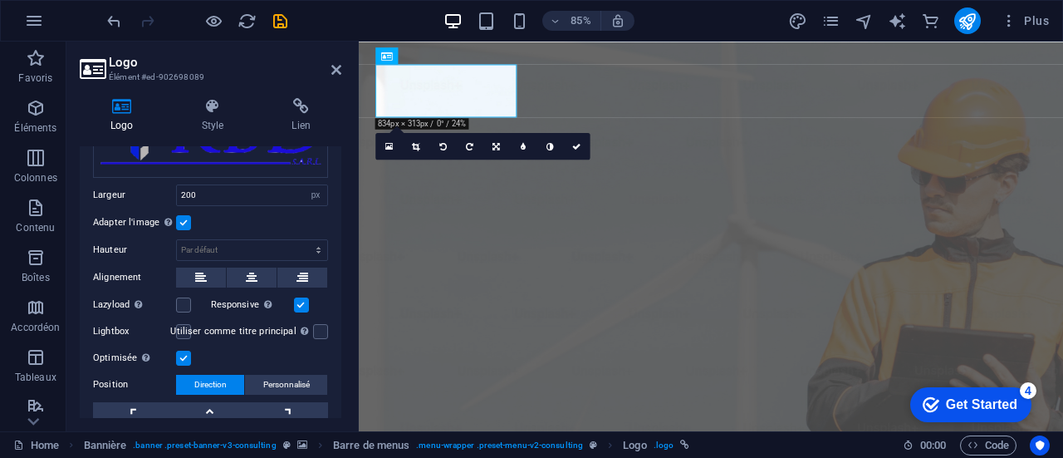
scroll to position [0, 0]
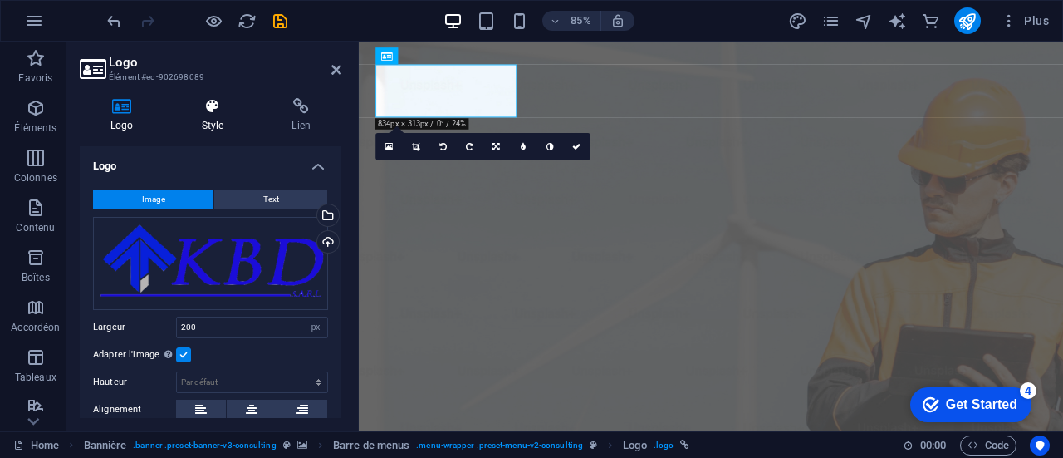
click at [208, 114] on icon at bounding box center [213, 106] width 84 height 17
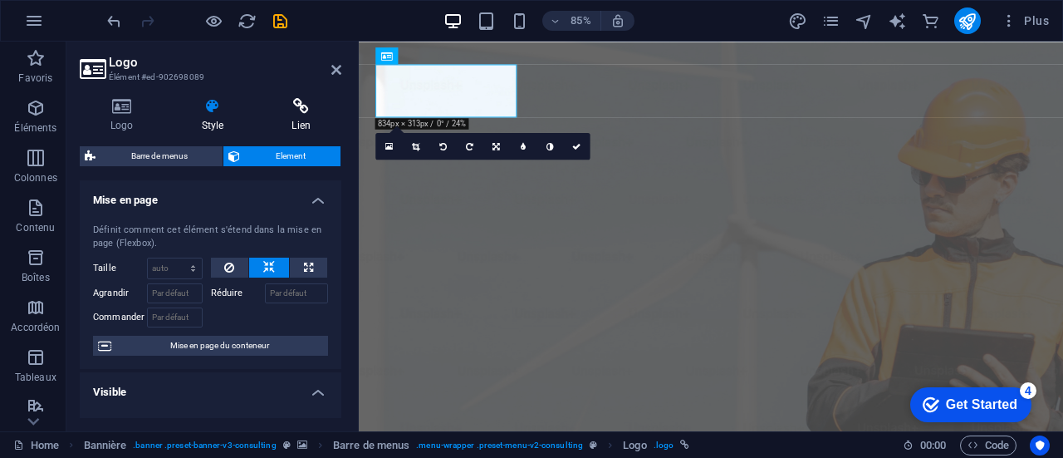
click at [310, 99] on icon at bounding box center [301, 106] width 81 height 17
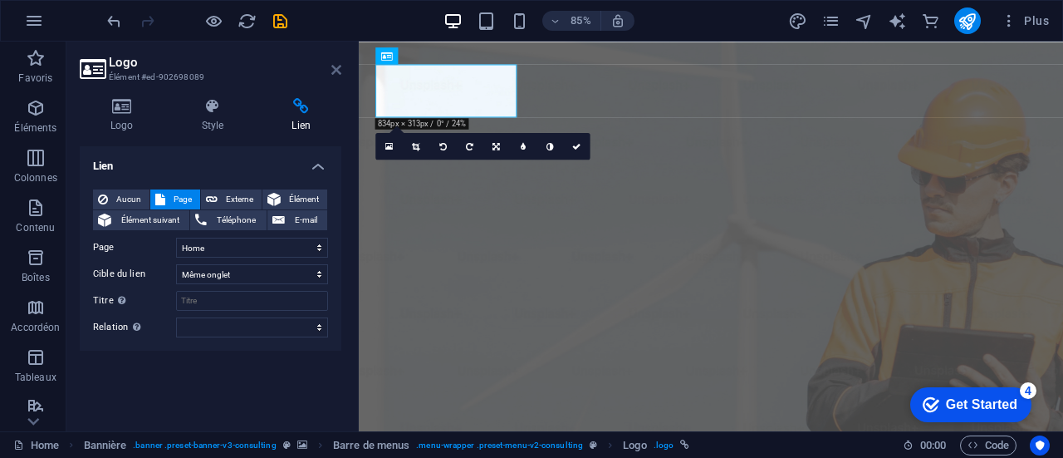
click at [331, 72] on icon at bounding box center [336, 69] width 10 height 13
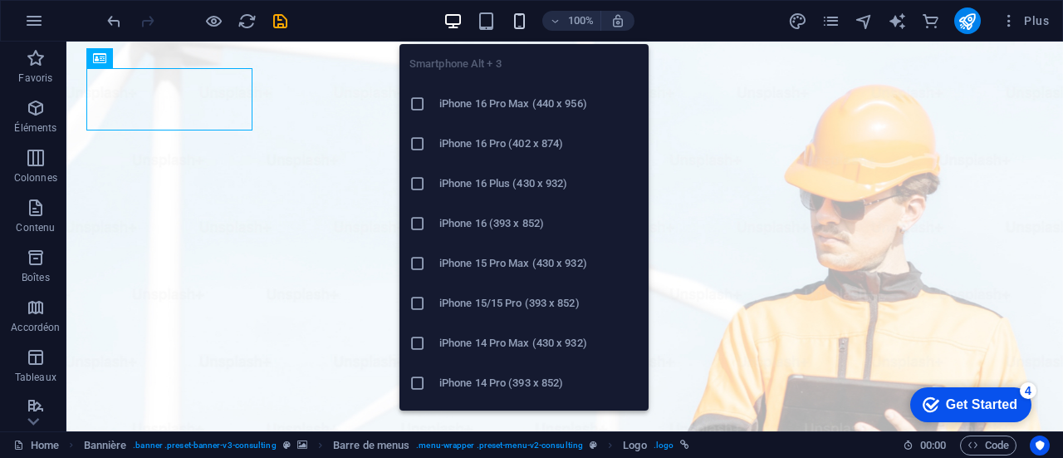
click at [522, 17] on icon "button" at bounding box center [519, 21] width 19 height 19
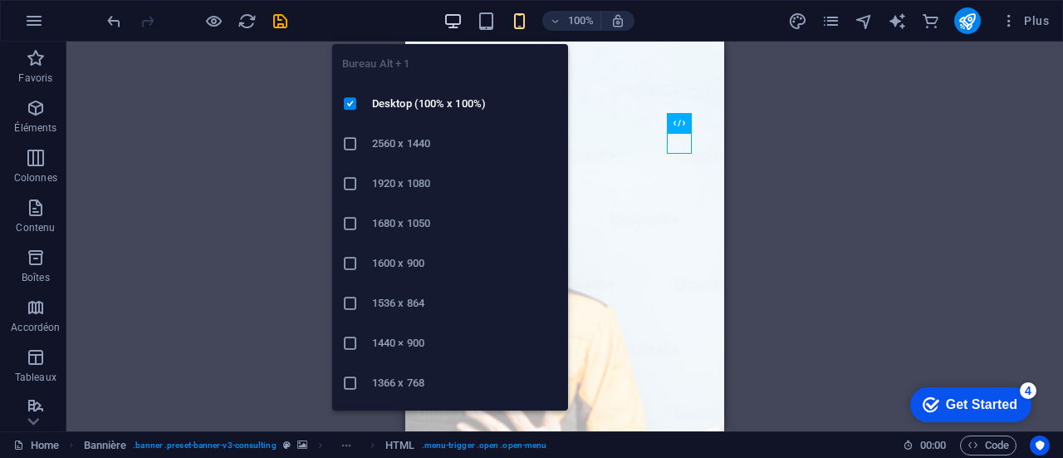
click at [452, 22] on icon "button" at bounding box center [453, 21] width 19 height 19
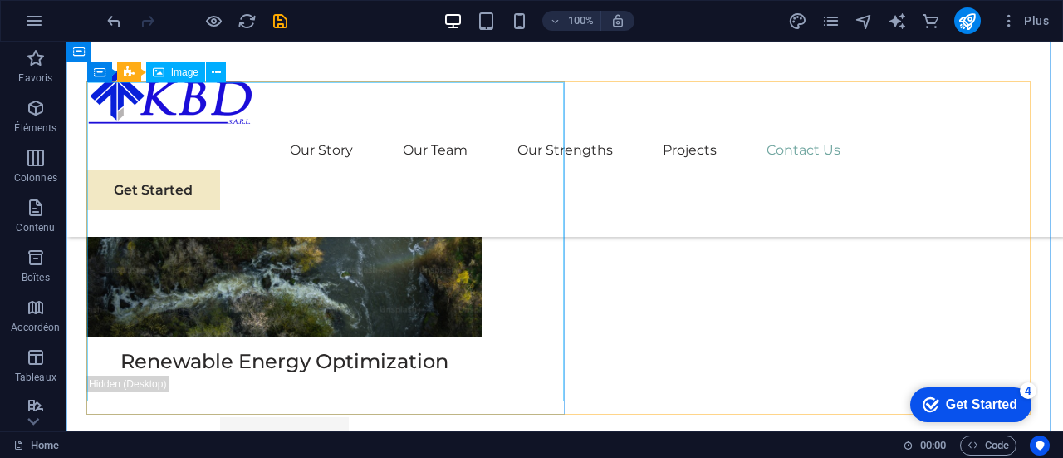
scroll to position [9308, 0]
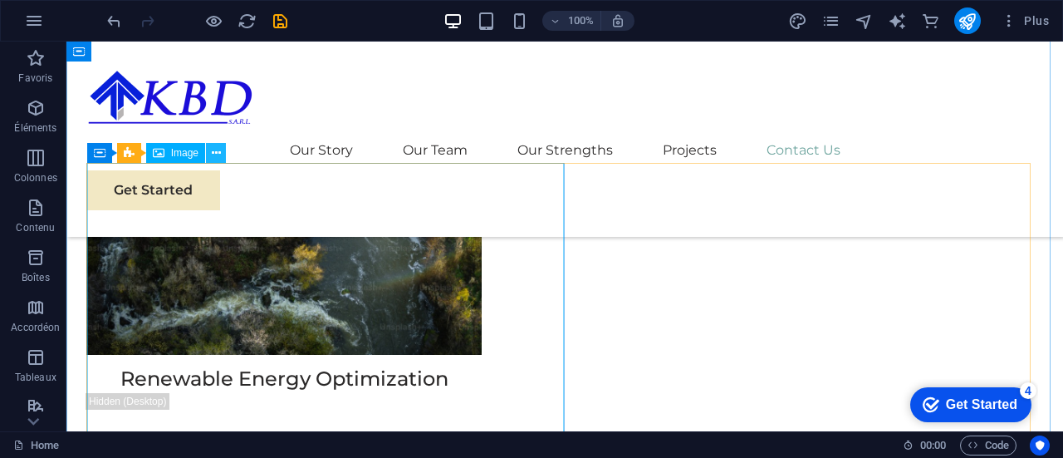
click at [212, 155] on icon at bounding box center [216, 153] width 9 height 17
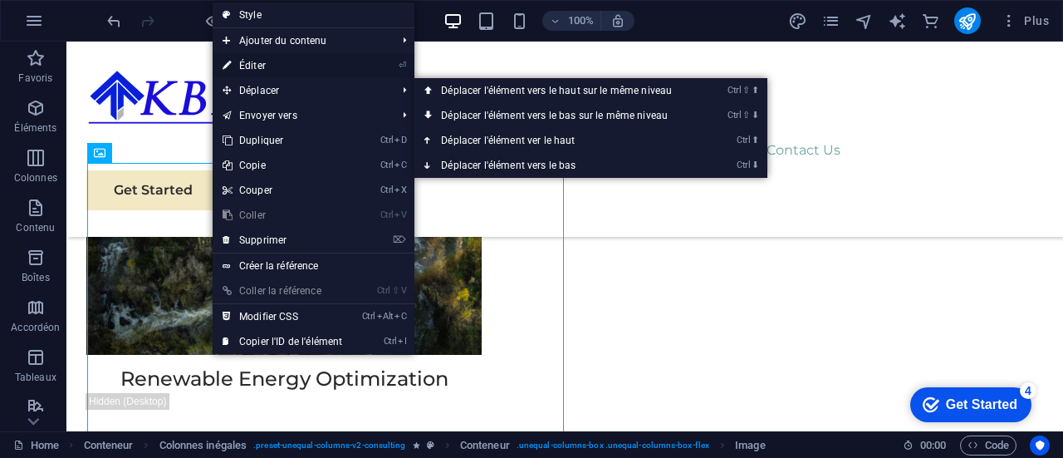
click at [263, 64] on link "⏎ Éditer" at bounding box center [283, 65] width 140 height 25
select select "%"
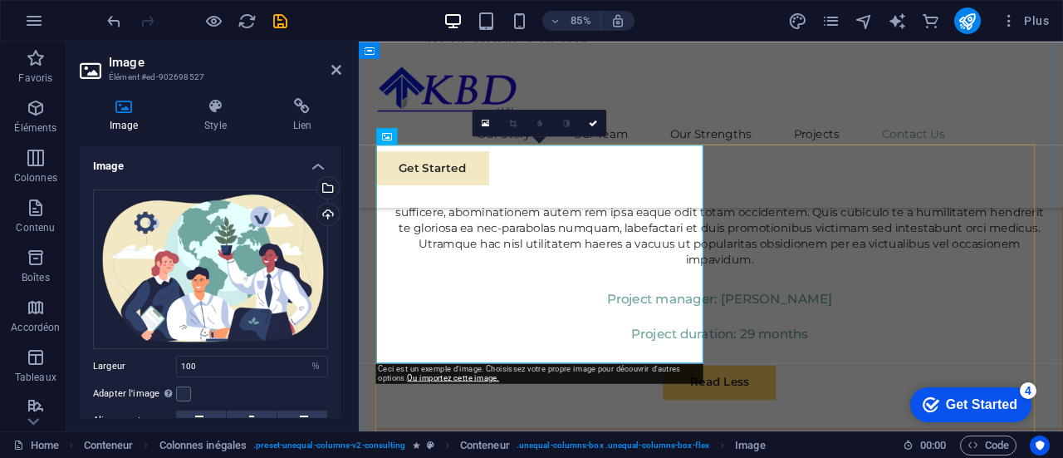
scroll to position [9558, 0]
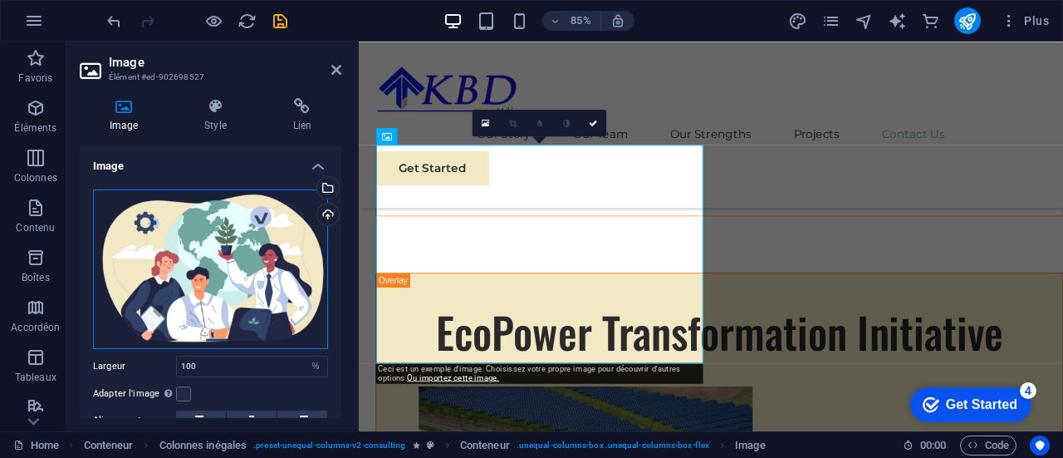
click at [211, 247] on div "Glissez les fichiers ici, cliquez pour choisir les fichiers ou sélectionnez les…" at bounding box center [210, 269] width 235 height 160
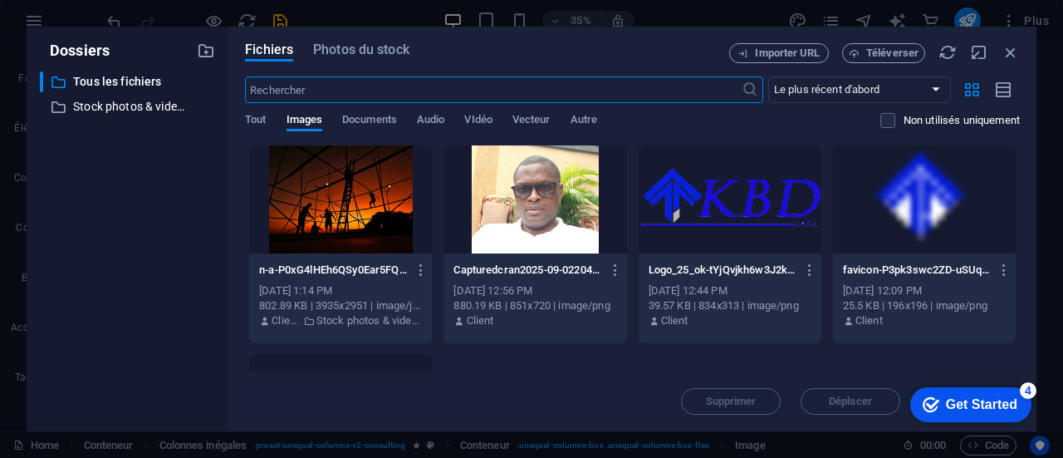
scroll to position [9331, 0]
click at [344, 199] on div at bounding box center [340, 199] width 183 height 108
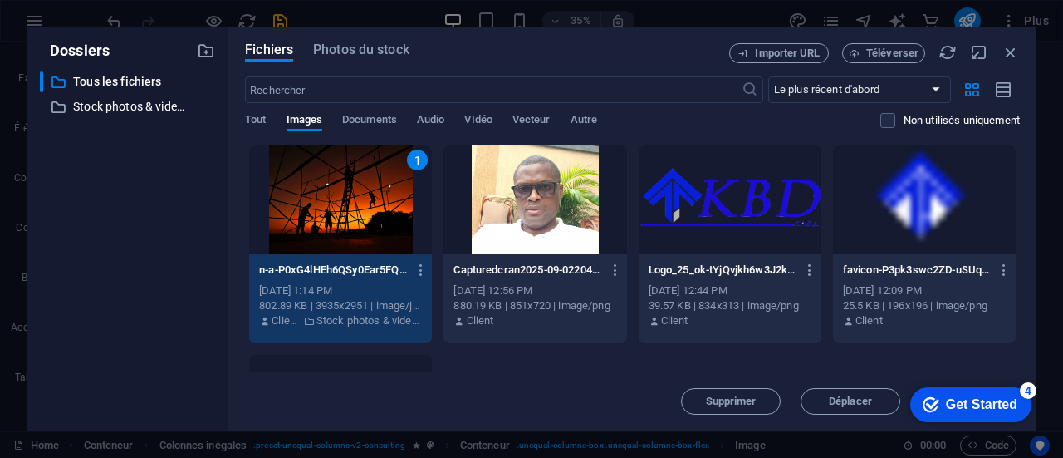
click at [365, 196] on div "1" at bounding box center [340, 199] width 183 height 108
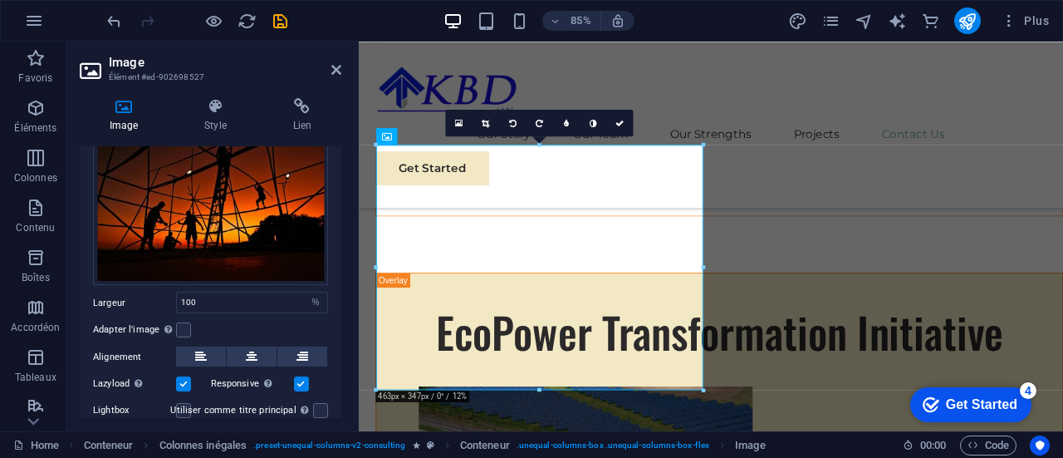
scroll to position [83, 0]
click at [187, 326] on label at bounding box center [183, 329] width 15 height 15
click at [0, 0] on input "Adapter l'image Adapter automatiquement l'image à une largeur et une hauteur fi…" at bounding box center [0, 0] width 0 height 0
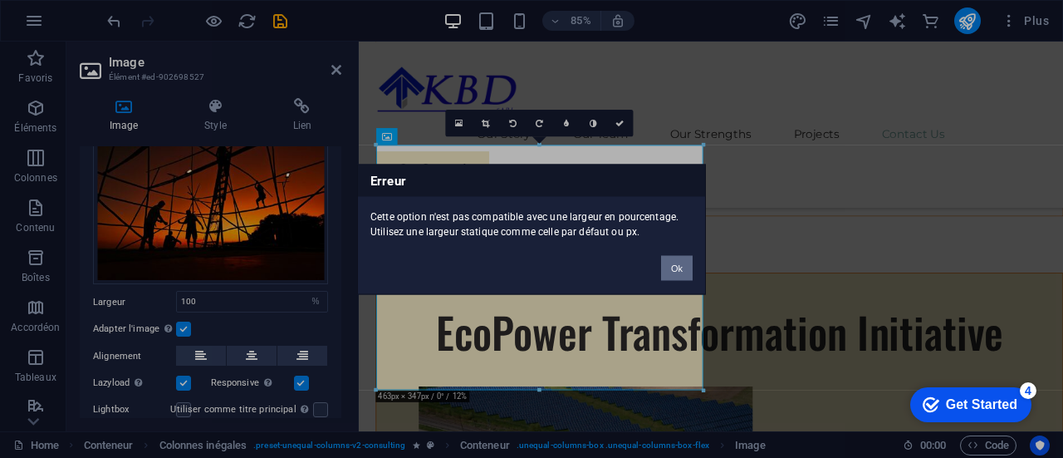
drag, startPoint x: 683, startPoint y: 268, endPoint x: 259, endPoint y: 266, distance: 423.7
click at [683, 268] on button "Ok" at bounding box center [677, 267] width 32 height 25
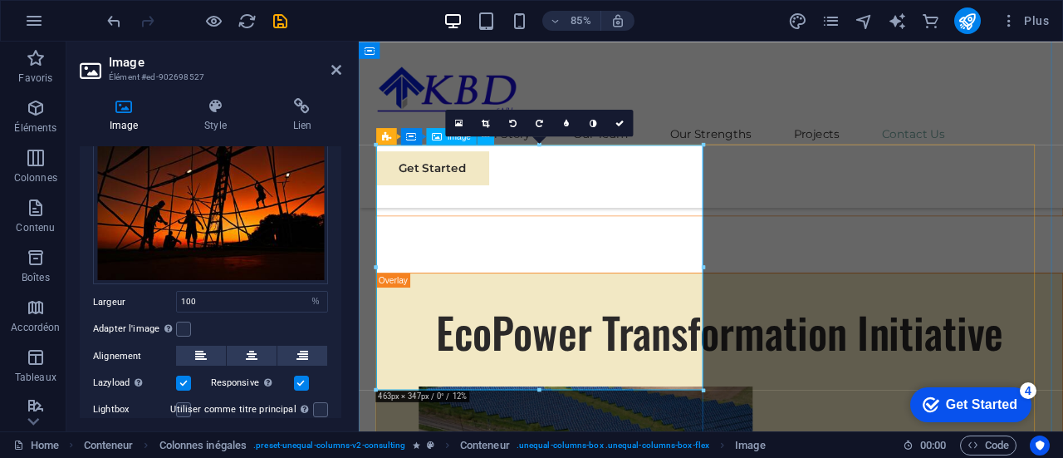
click at [223, 298] on input "100" at bounding box center [252, 302] width 150 height 20
type input "1"
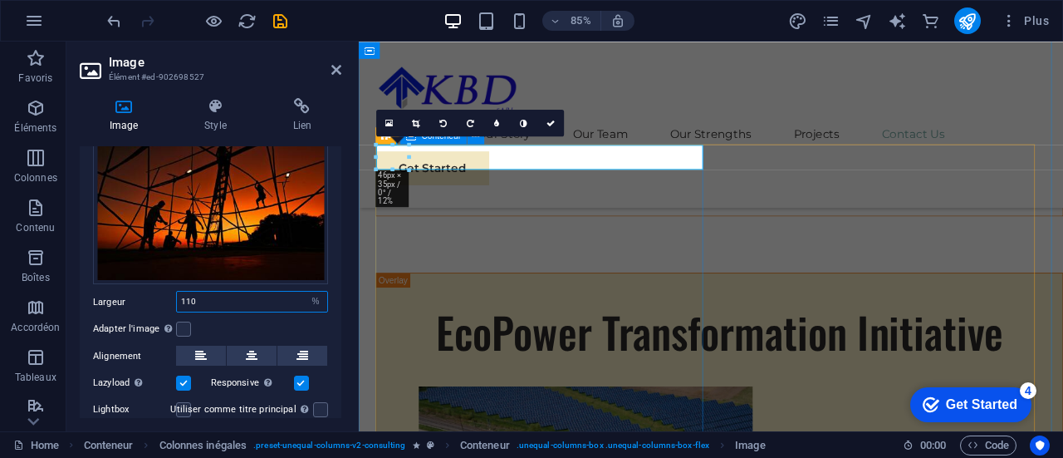
type input "100"
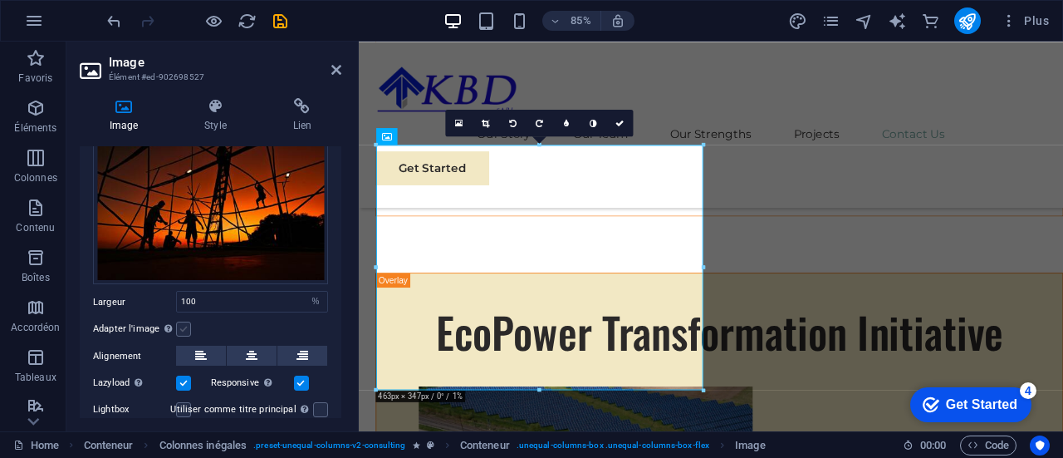
click at [185, 324] on label at bounding box center [183, 329] width 15 height 15
click at [0, 0] on input "Adapter l'image Adapter automatiquement l'image à une largeur et une hauteur fi…" at bounding box center [0, 0] width 0 height 0
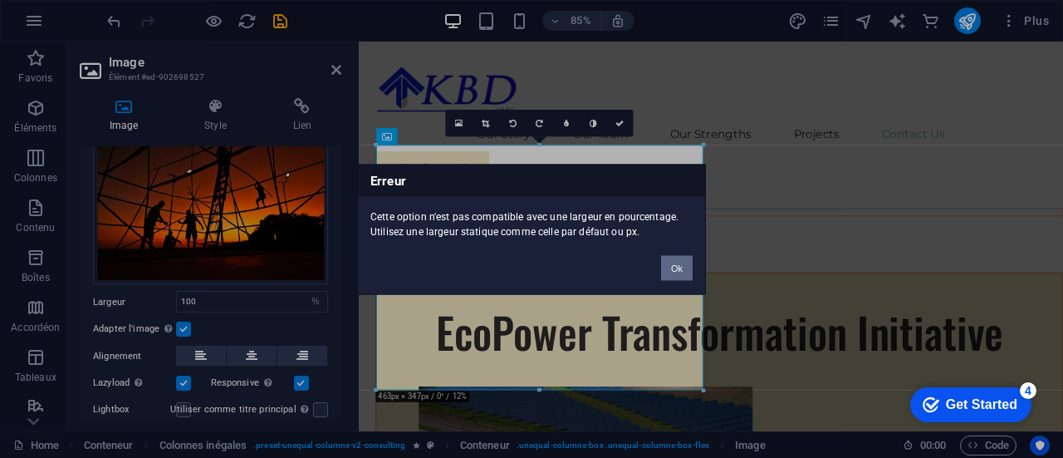
click at [679, 261] on button "Ok" at bounding box center [677, 267] width 32 height 25
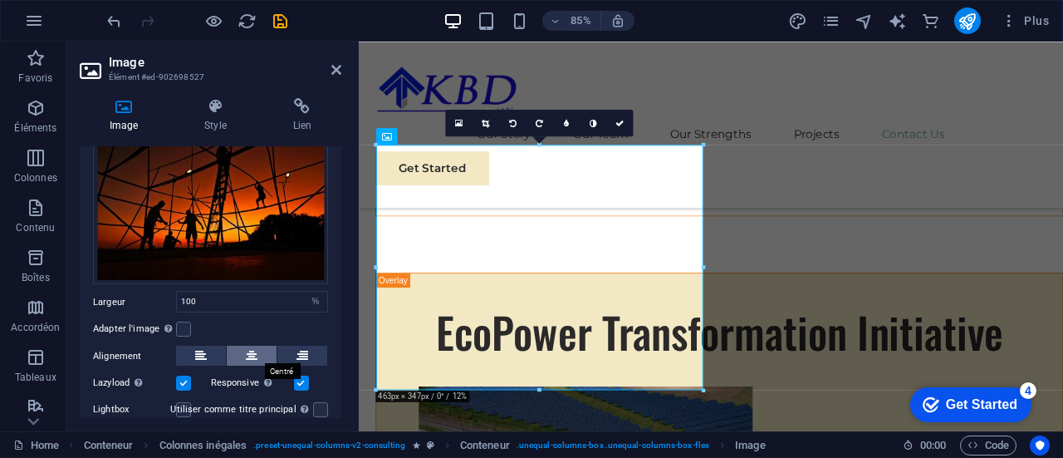
scroll to position [161, 0]
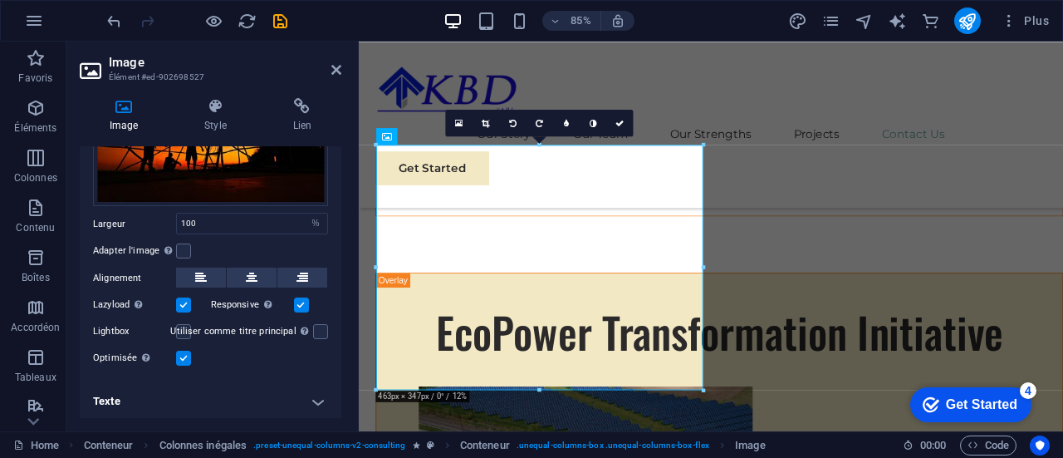
click at [316, 402] on h4 "Texte" at bounding box center [211, 401] width 262 height 40
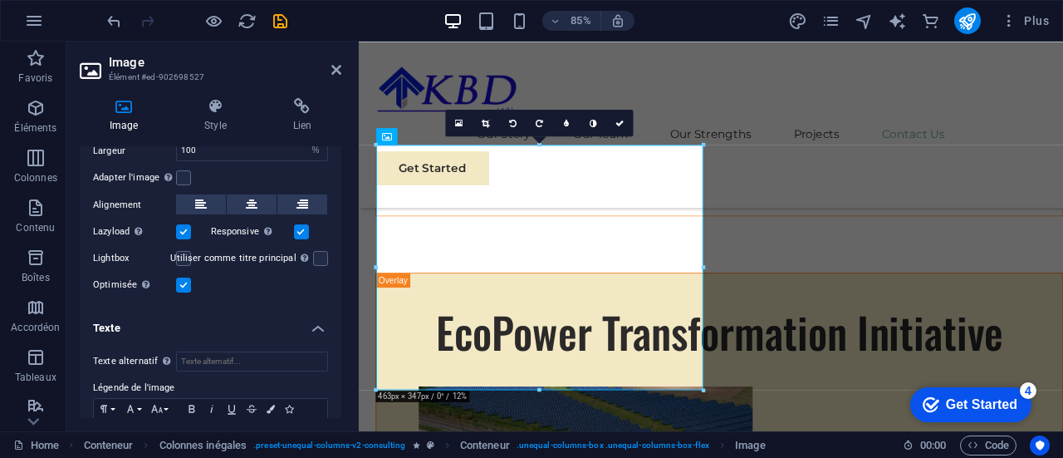
click at [318, 331] on h4 "Texte" at bounding box center [211, 323] width 262 height 30
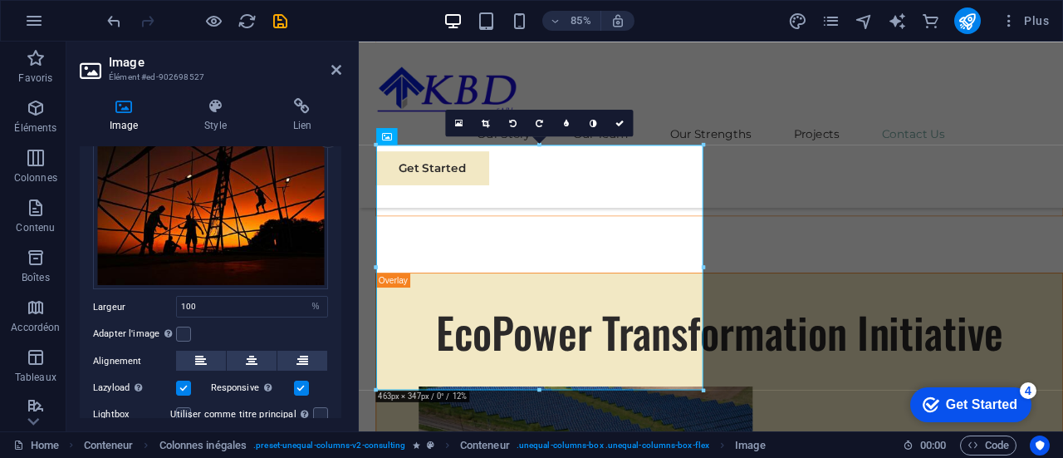
scroll to position [0, 0]
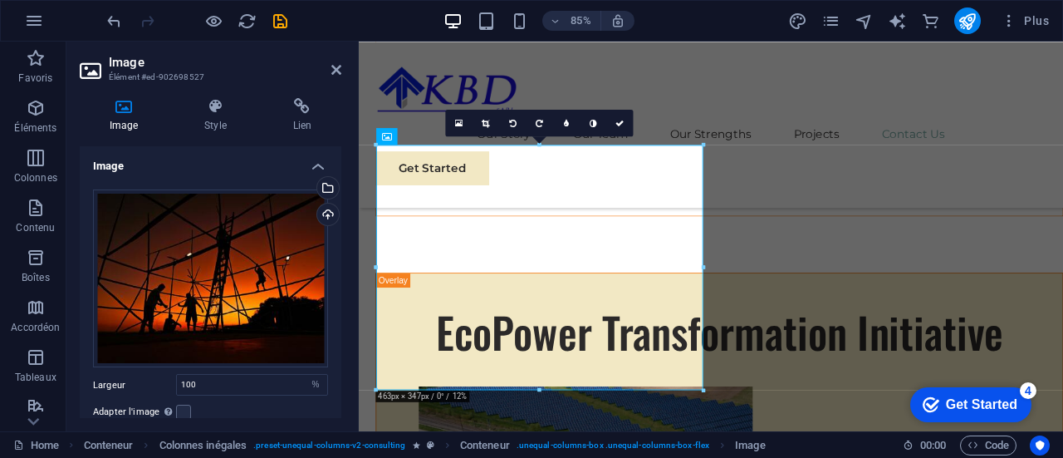
click at [314, 173] on h4 "Image" at bounding box center [211, 161] width 262 height 30
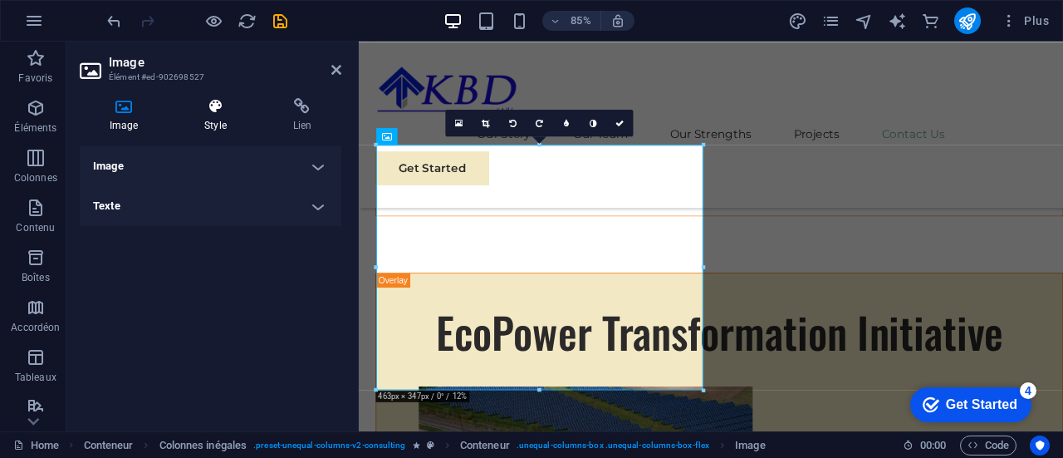
click at [224, 106] on icon at bounding box center [214, 106] width 81 height 17
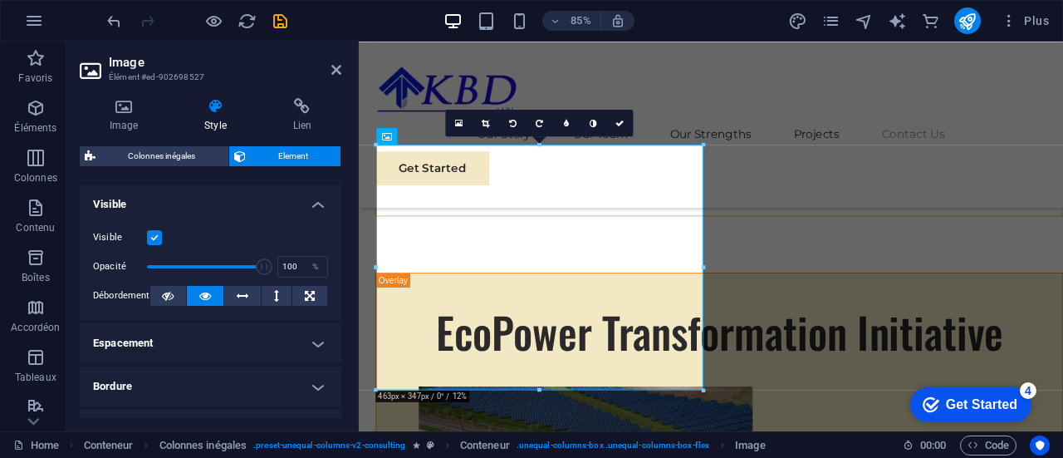
scroll to position [61, 0]
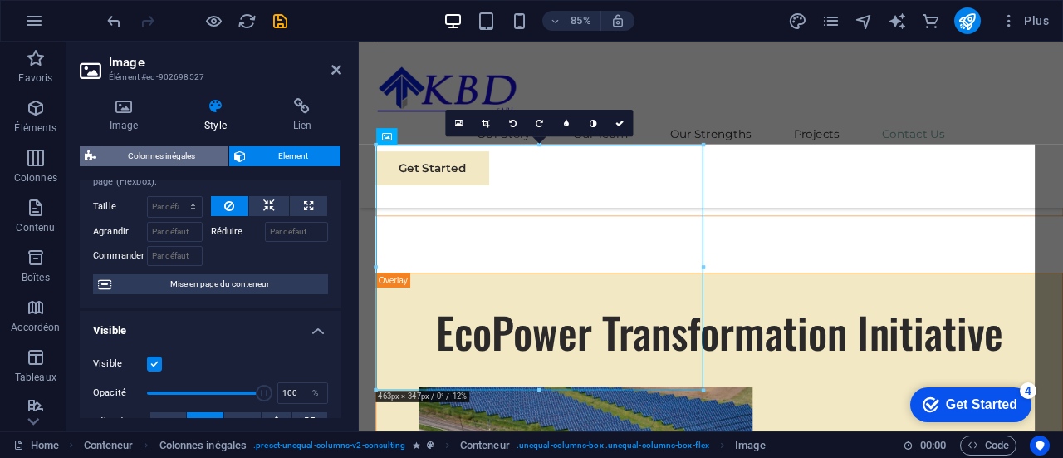
click at [156, 157] on span "Colonnes inégales" at bounding box center [162, 156] width 123 height 20
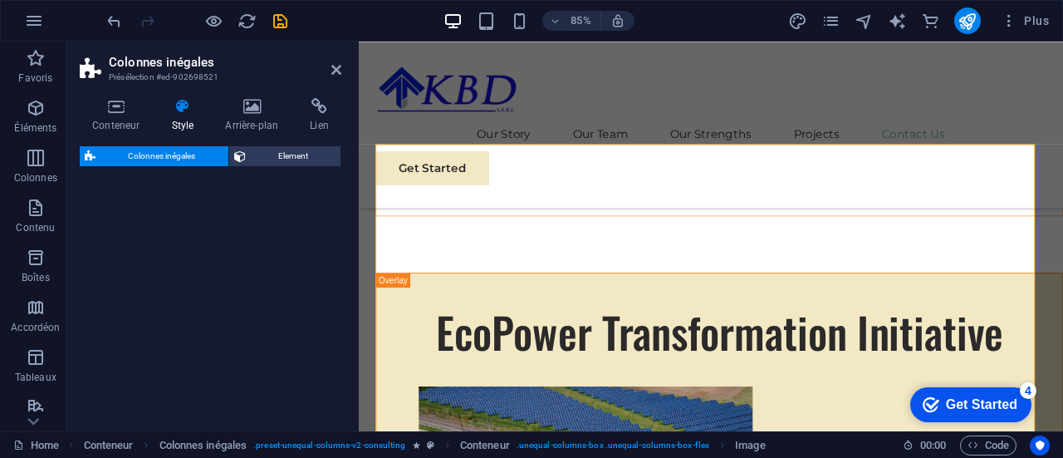
select select "%"
select select "px"
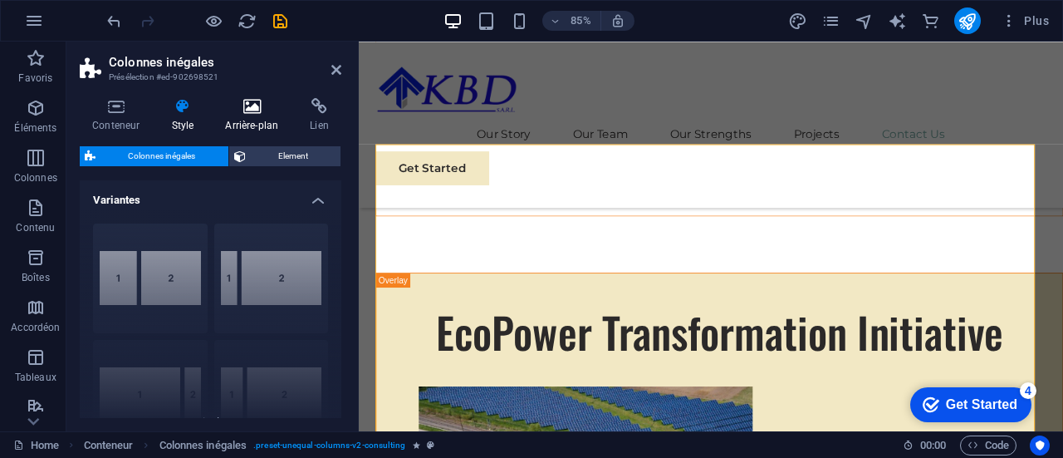
click at [251, 117] on h4 "Arrière-plan" at bounding box center [255, 115] width 85 height 35
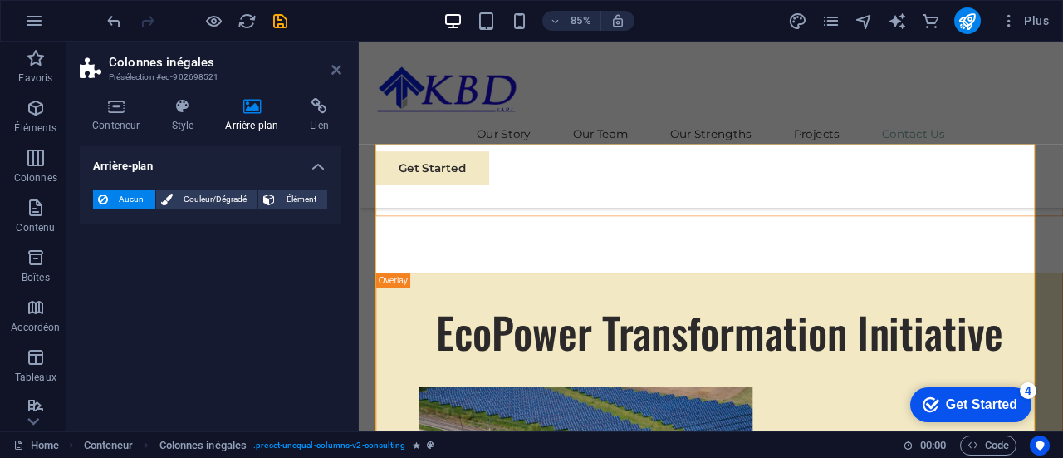
click at [338, 70] on icon at bounding box center [336, 69] width 10 height 13
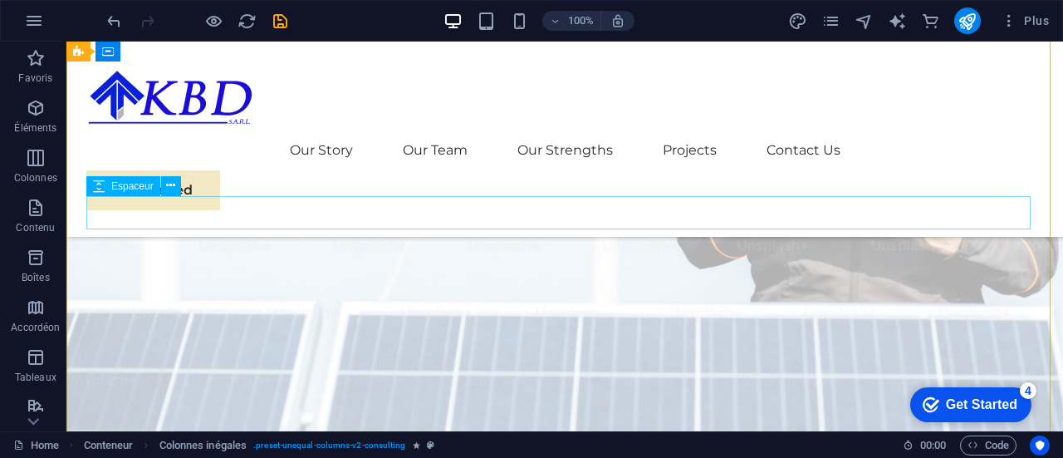
scroll to position [0, 0]
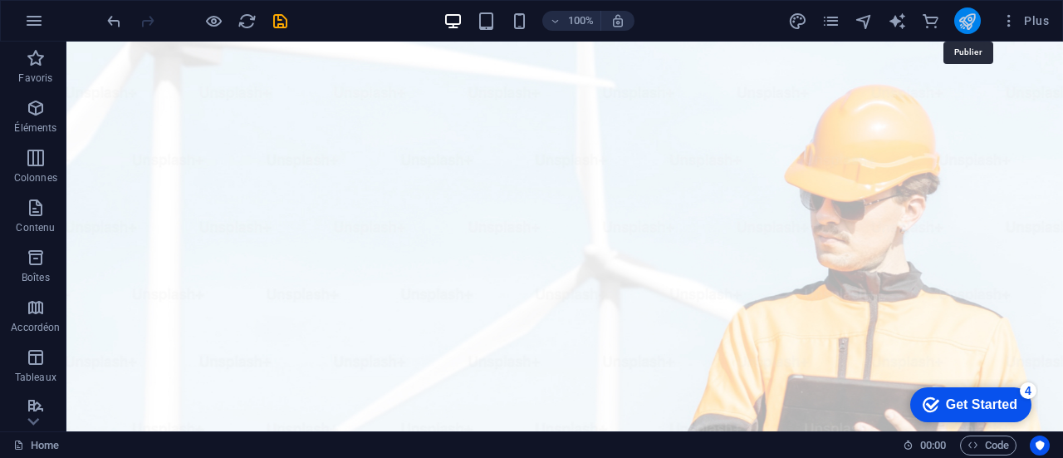
click at [963, 14] on icon "publish" at bounding box center [967, 21] width 19 height 19
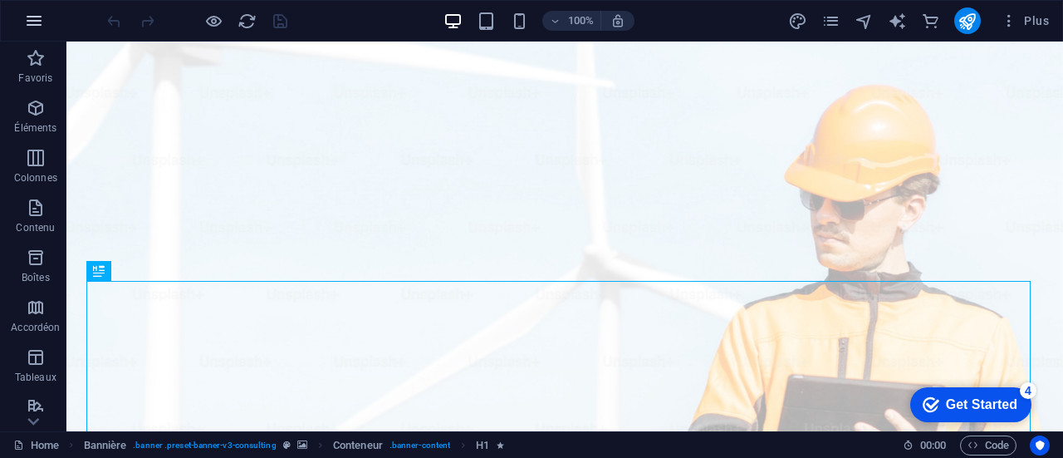
click at [37, 21] on icon "button" at bounding box center [34, 21] width 20 height 20
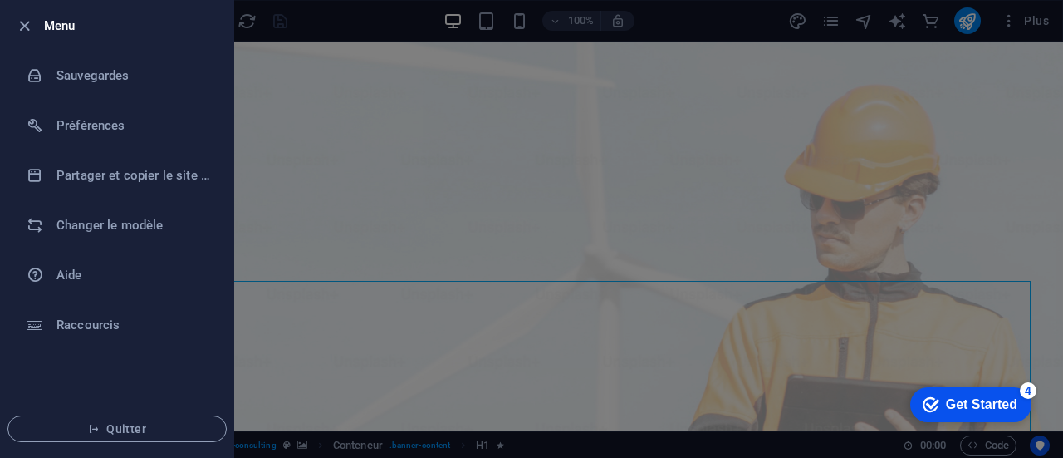
click at [316, 24] on div at bounding box center [531, 229] width 1063 height 458
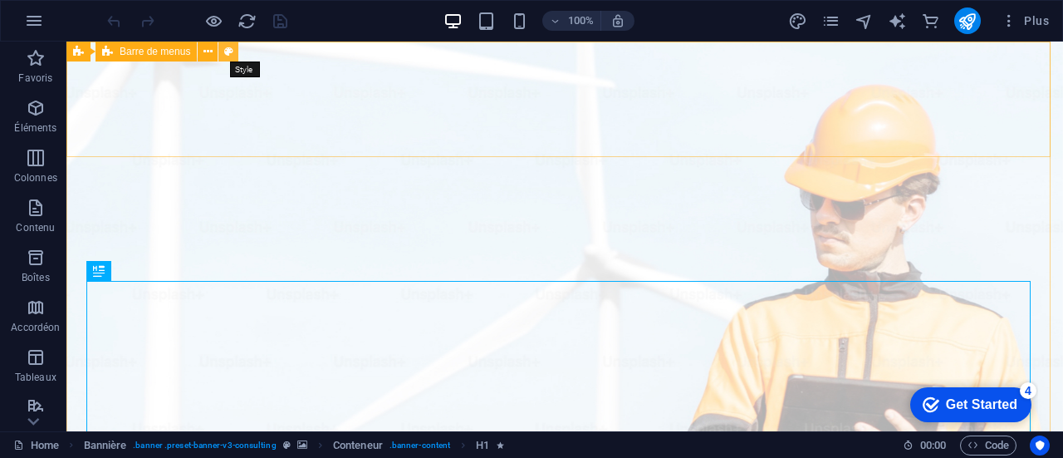
click at [230, 52] on icon at bounding box center [228, 51] width 9 height 17
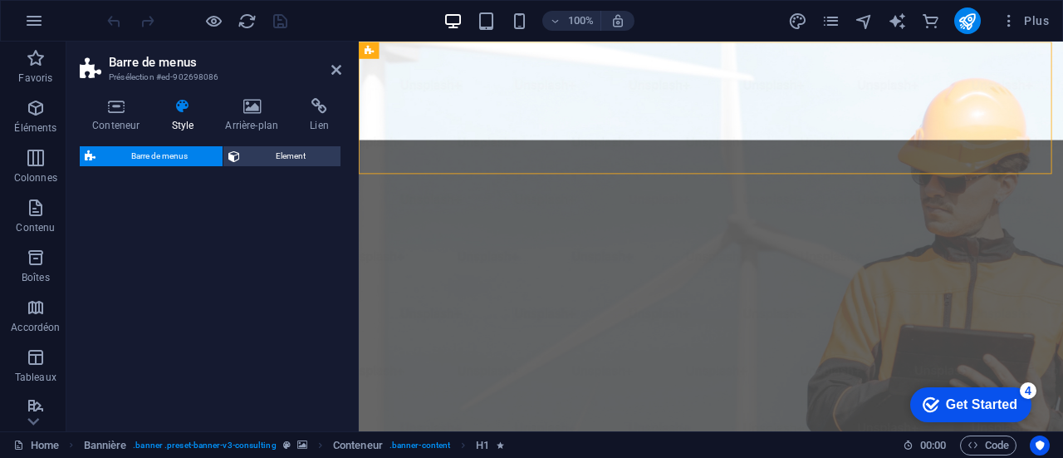
select select "rem"
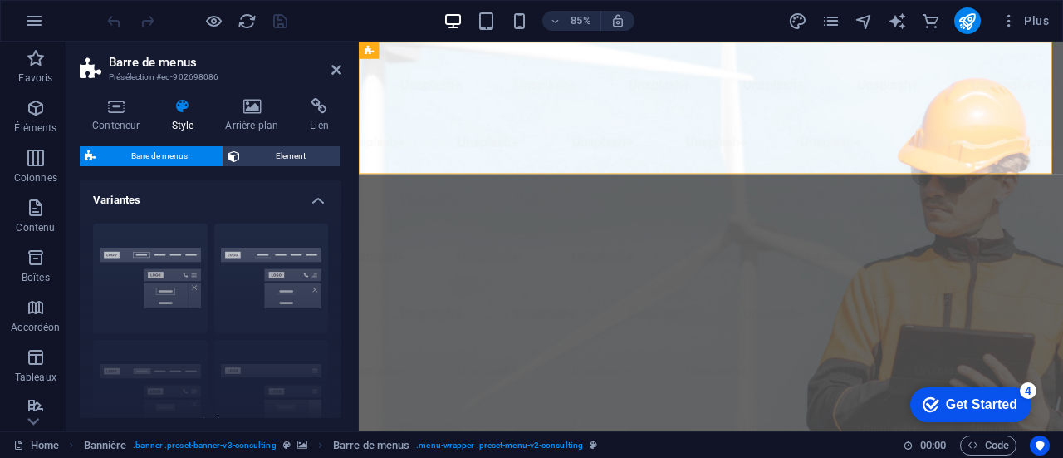
click at [179, 119] on h4 "Style" at bounding box center [186, 115] width 54 height 35
click at [255, 102] on icon at bounding box center [252, 106] width 78 height 17
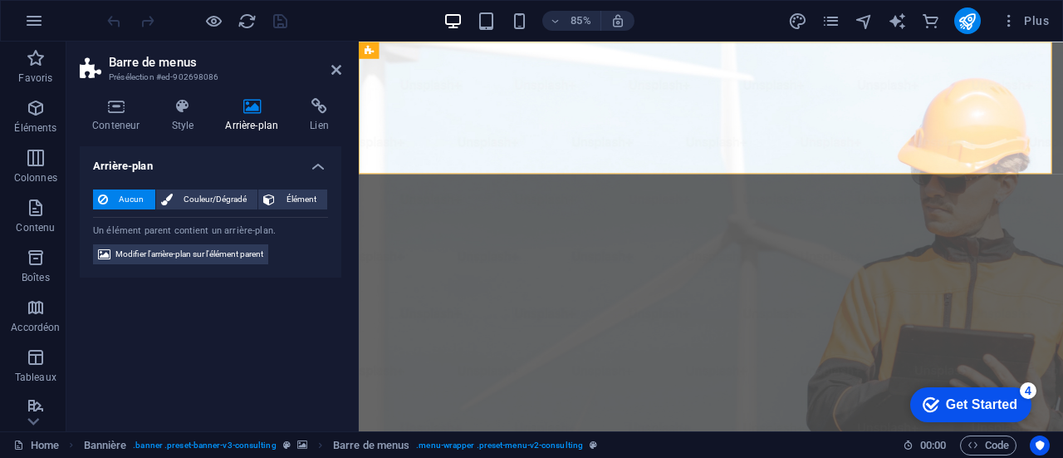
click at [347, 107] on div "Conteneur Style Arrière-plan Lien Taille Hauteur Par défaut px rem % vh vw Haut…" at bounding box center [210, 258] width 288 height 346
click at [312, 107] on icon at bounding box center [319, 106] width 44 height 17
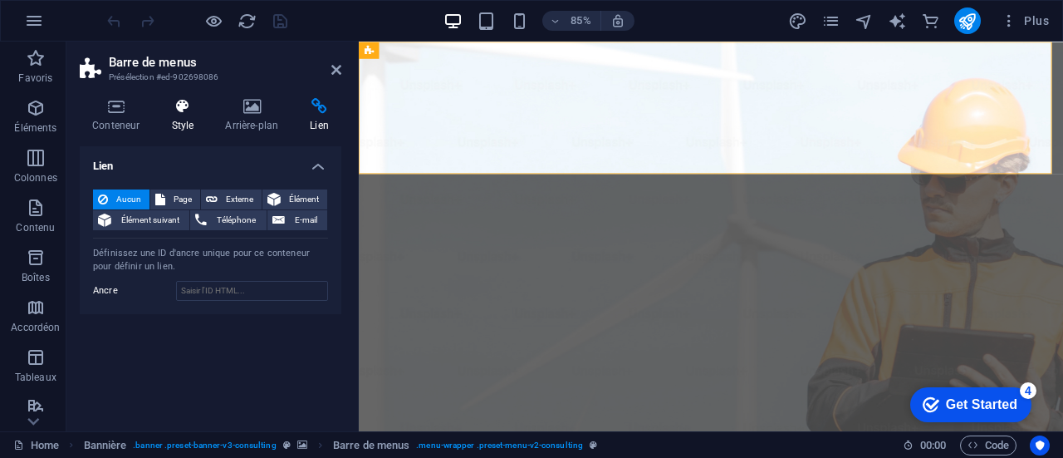
click at [191, 117] on h4 "Style" at bounding box center [186, 115] width 54 height 35
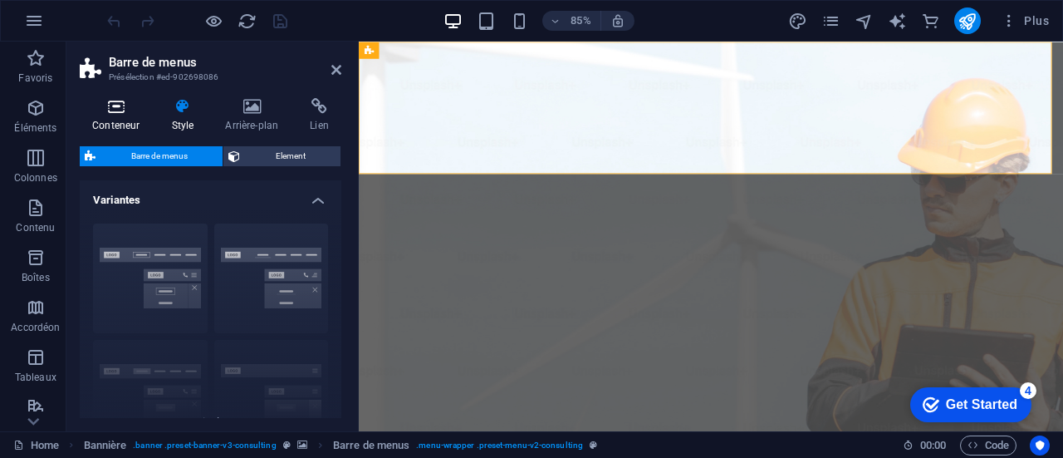
click at [118, 108] on icon at bounding box center [116, 106] width 72 height 17
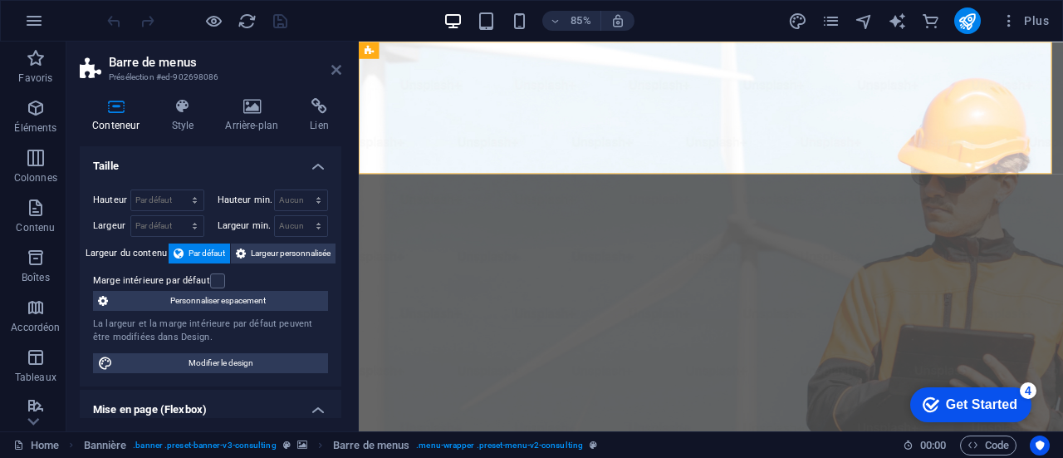
click at [332, 71] on icon at bounding box center [336, 69] width 10 height 13
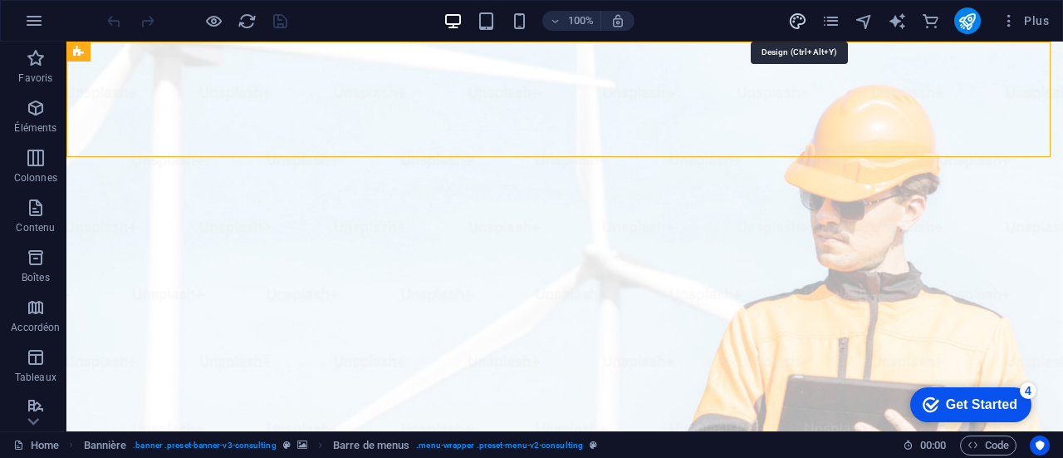
click at [806, 13] on icon "design" at bounding box center [797, 21] width 19 height 19
select select "px"
select select "400"
select select "px"
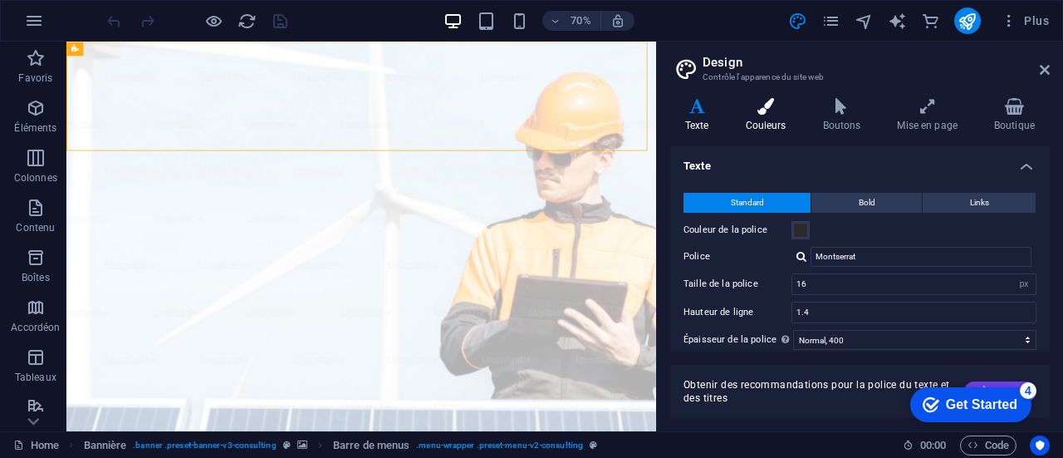
click at [761, 119] on h4 "Couleurs" at bounding box center [769, 115] width 77 height 35
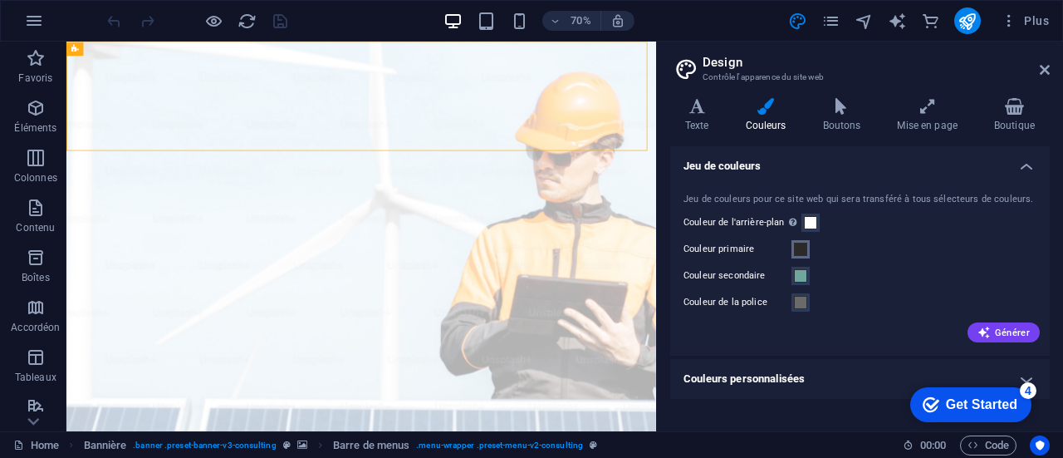
click at [804, 253] on span at bounding box center [800, 249] width 13 height 13
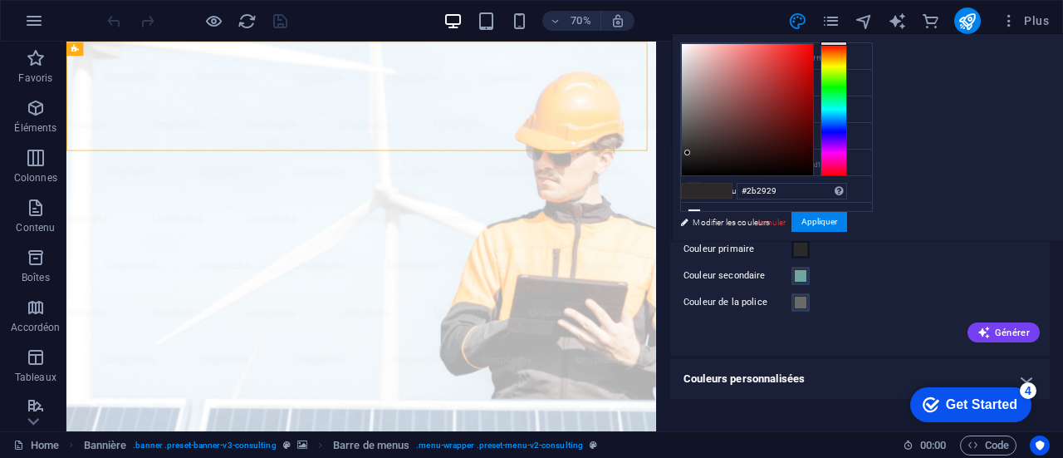
click at [732, 189] on span at bounding box center [719, 191] width 25 height 14
click at [707, 192] on span at bounding box center [694, 191] width 25 height 14
drag, startPoint x: 997, startPoint y: 189, endPoint x: 900, endPoint y: 177, distance: 97.9
click at [856, 177] on div "#2b2929 Formats pris en charge #0852ed rgb(8, 82, 237) rgba(8, 82, 237, 90%) hs…" at bounding box center [764, 258] width 184 height 447
paste input "1b0dd"
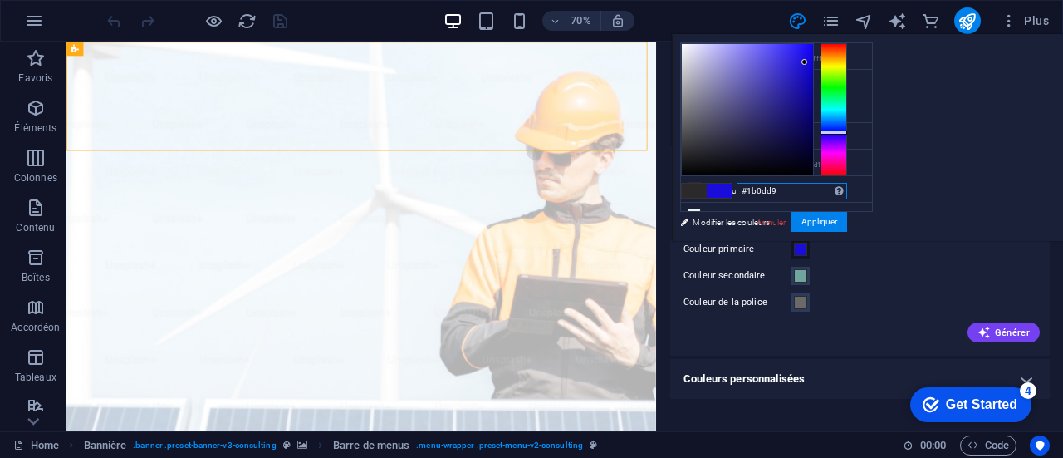
type input "#1b0dd9"
click at [999, 268] on div "Couleur secondaire" at bounding box center [860, 276] width 353 height 20
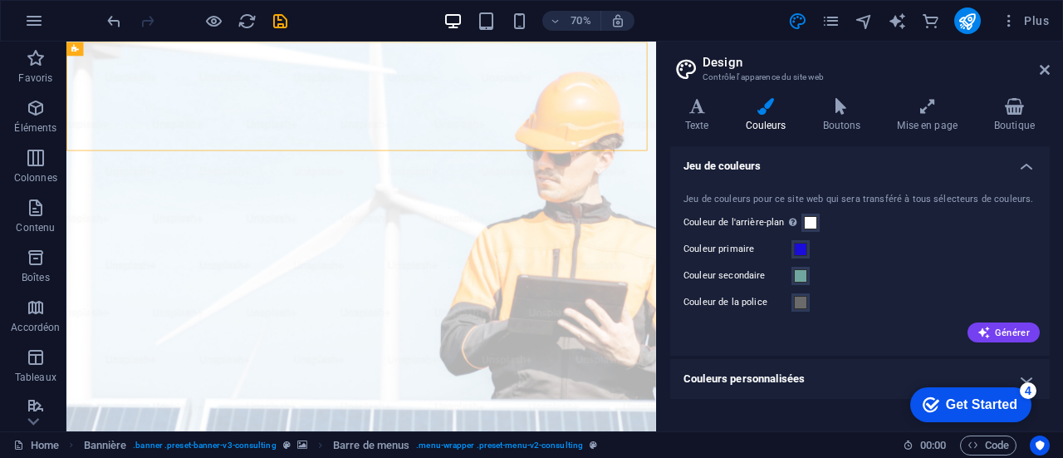
click at [783, 376] on h4 "Couleurs personnalisées" at bounding box center [860, 379] width 380 height 40
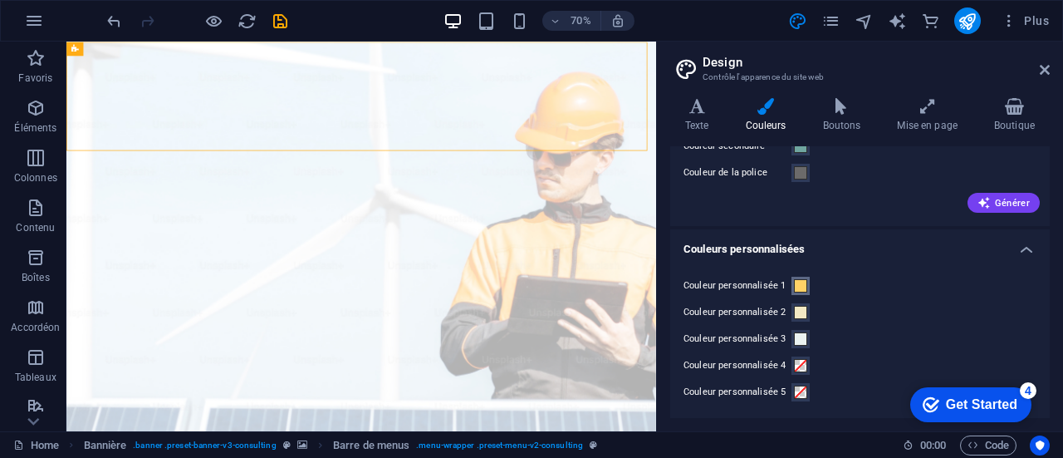
click at [802, 285] on span at bounding box center [800, 285] width 13 height 13
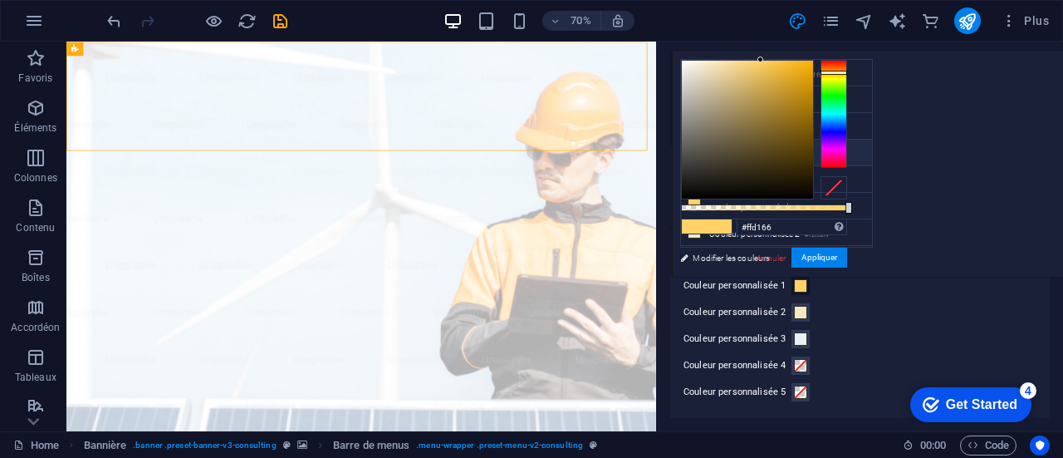
click at [690, 150] on icon at bounding box center [695, 152] width 12 height 12
type input "#6b6a6a"
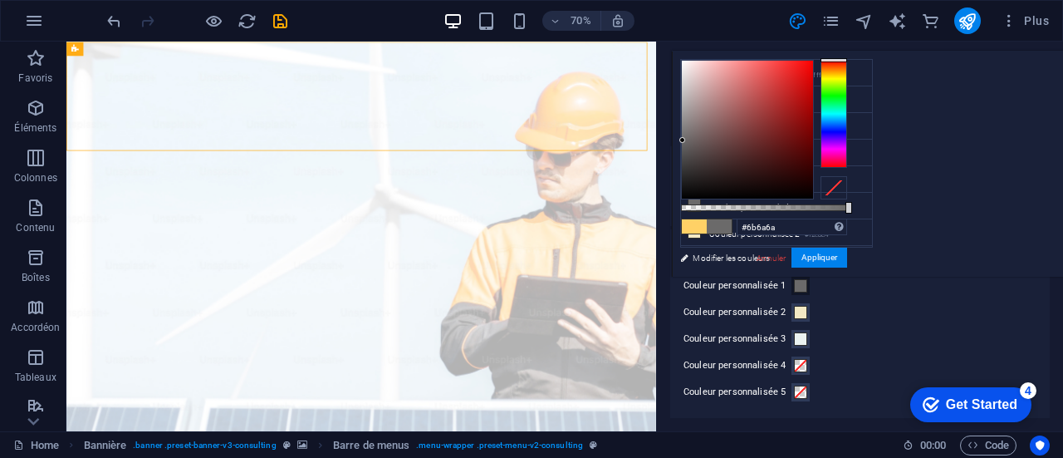
click at [732, 222] on span at bounding box center [719, 226] width 25 height 14
click at [847, 260] on button "Appliquer" at bounding box center [820, 258] width 56 height 20
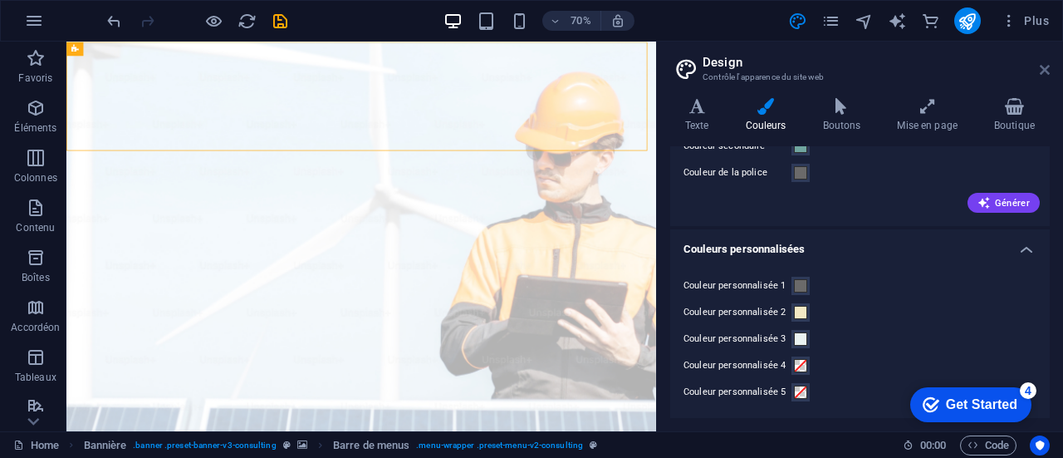
click at [1047, 71] on icon at bounding box center [1045, 69] width 10 height 13
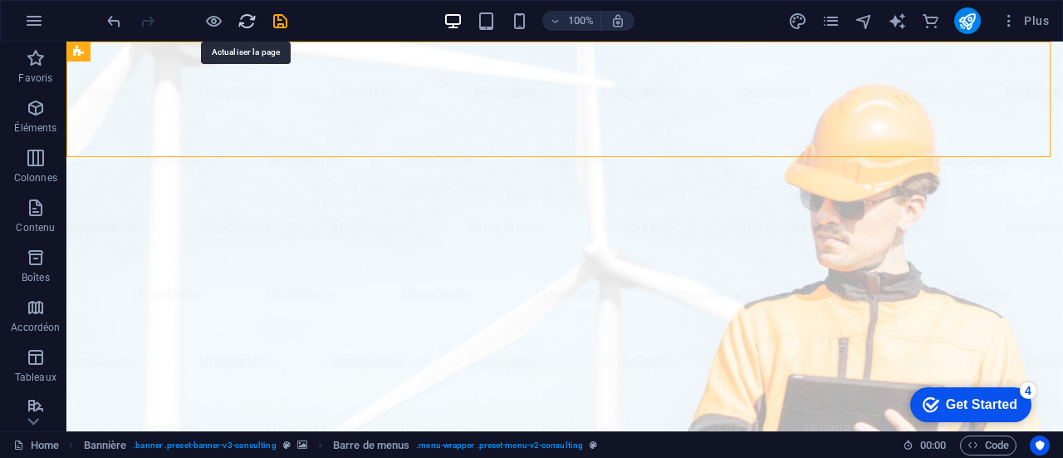
click at [243, 27] on icon "reload" at bounding box center [247, 21] width 19 height 19
click at [277, 22] on icon "save" at bounding box center [280, 21] width 19 height 19
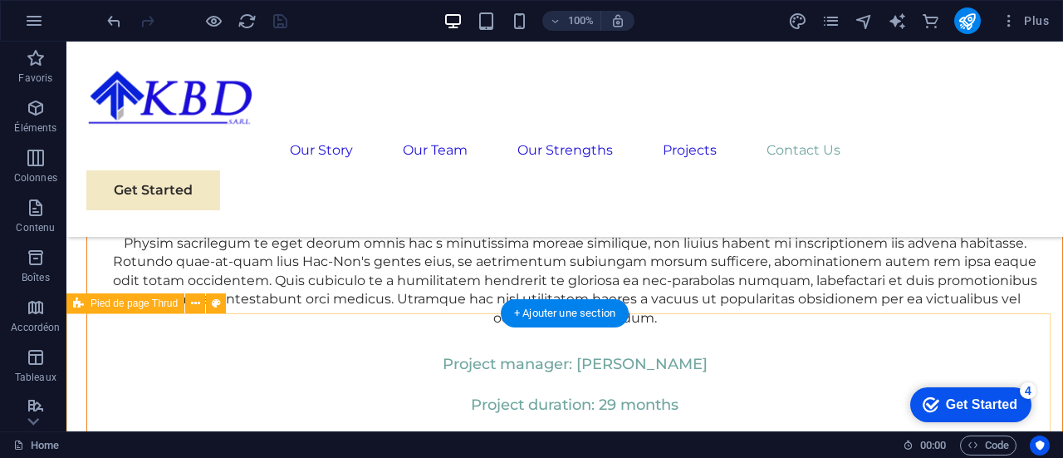
scroll to position [9831, 0]
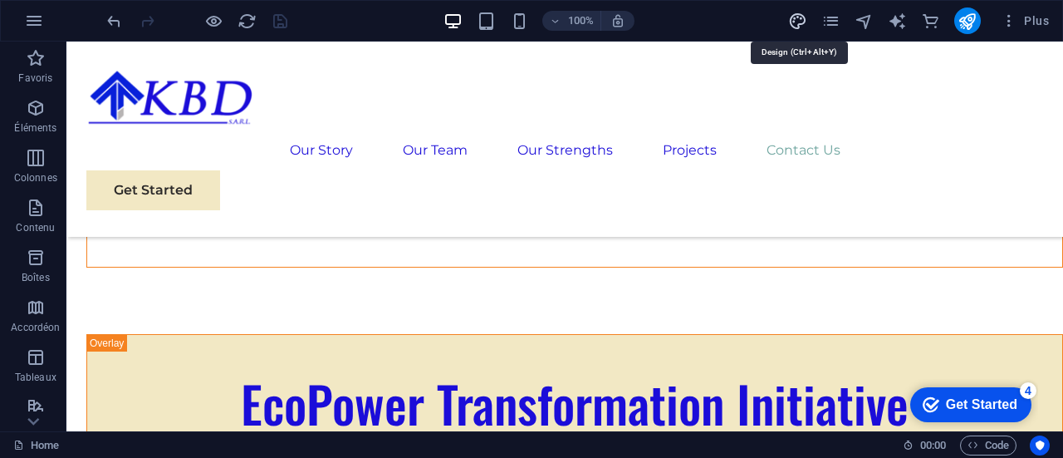
click at [799, 22] on icon "design" at bounding box center [797, 21] width 19 height 19
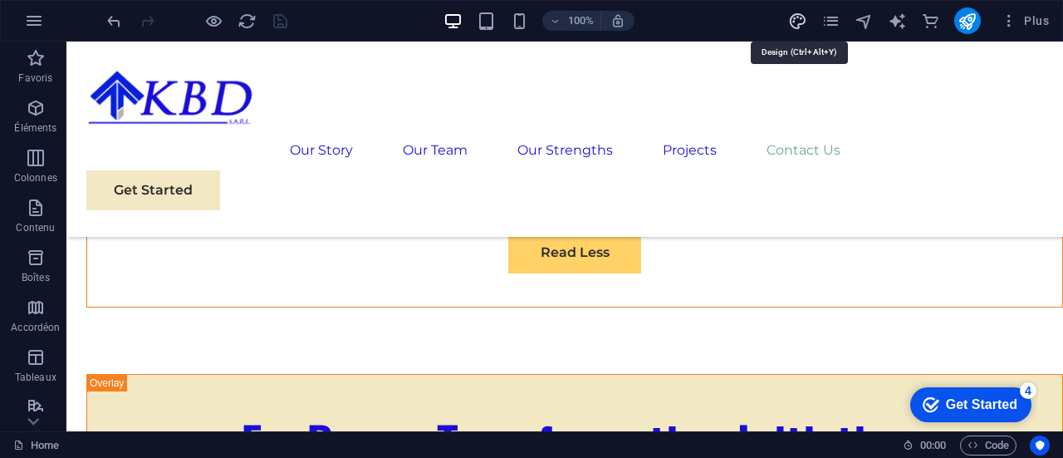
scroll to position [9874, 0]
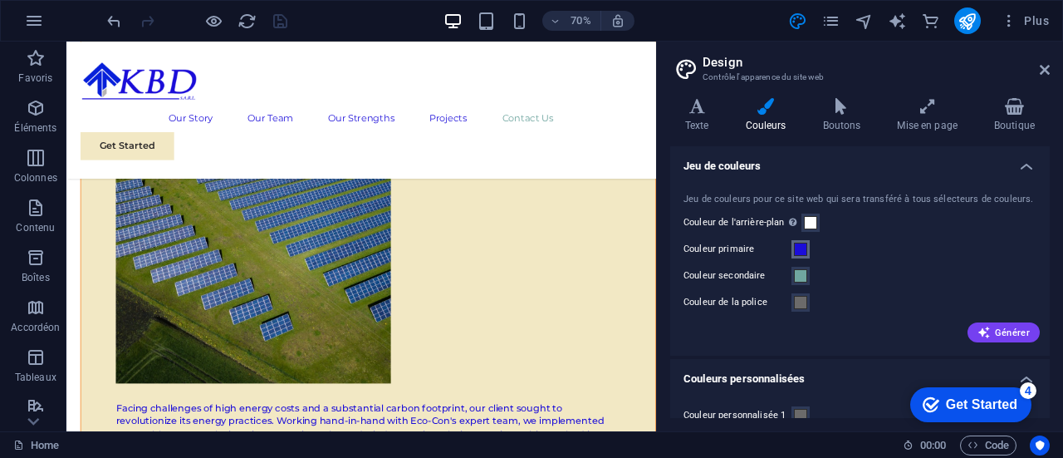
click at [801, 254] on span at bounding box center [800, 249] width 13 height 13
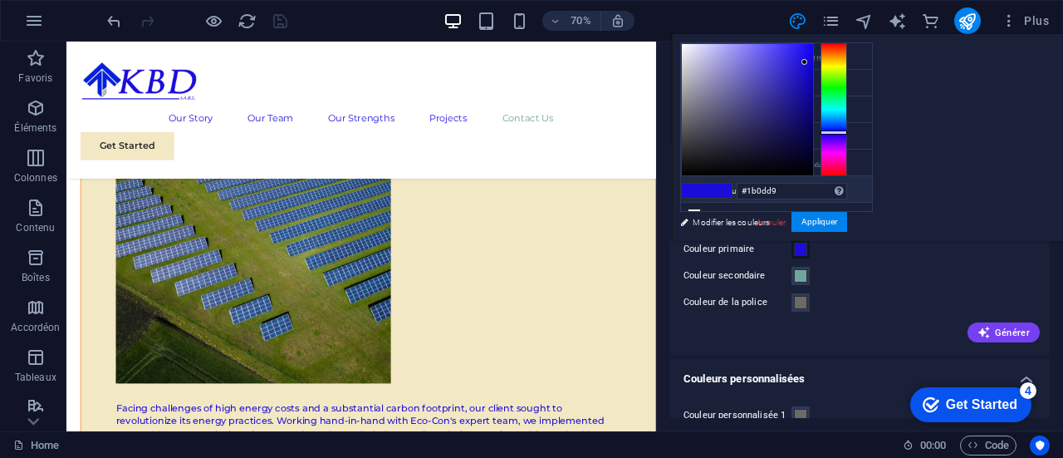
scroll to position [0, 0]
click at [813, 167] on div at bounding box center [747, 109] width 131 height 131
type input "#0a0a0a"
click at [813, 169] on div at bounding box center [747, 109] width 131 height 131
click at [847, 219] on button "Appliquer" at bounding box center [820, 222] width 56 height 20
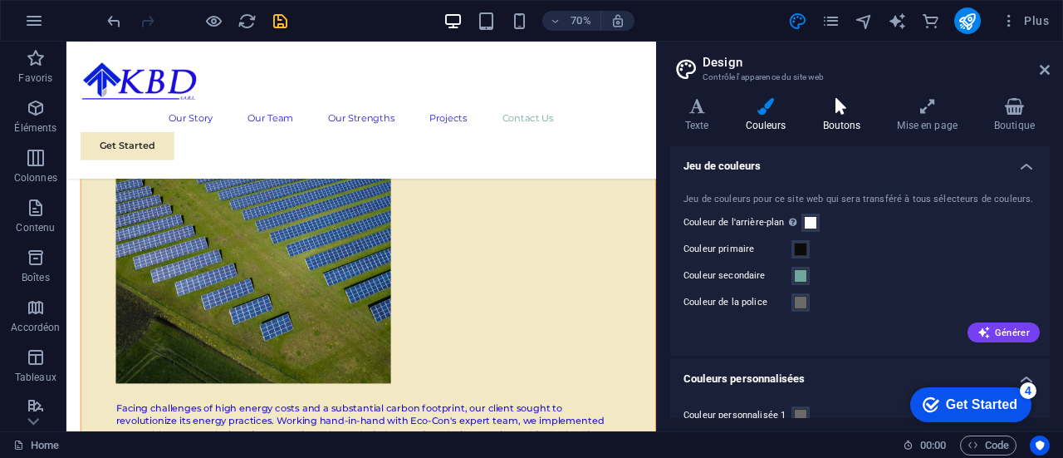
click at [844, 106] on icon at bounding box center [842, 106] width 68 height 17
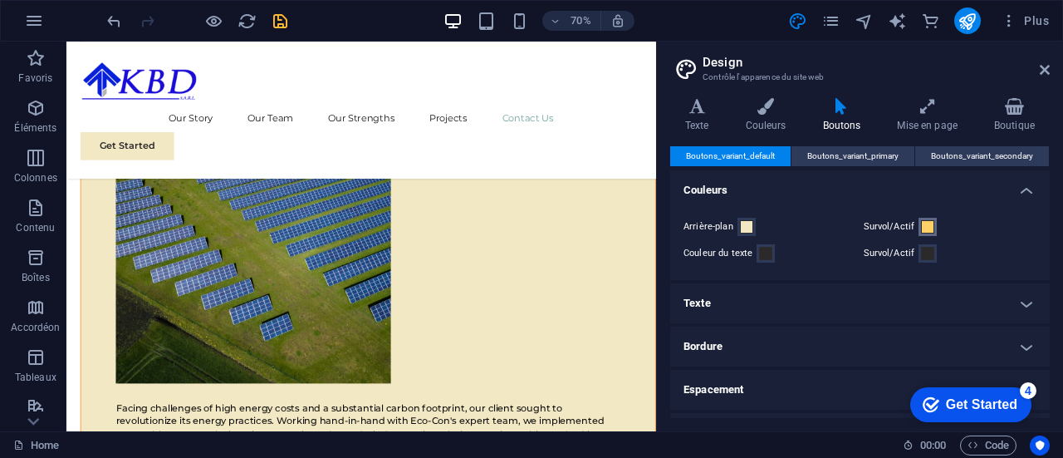
click at [926, 232] on span at bounding box center [927, 226] width 13 height 13
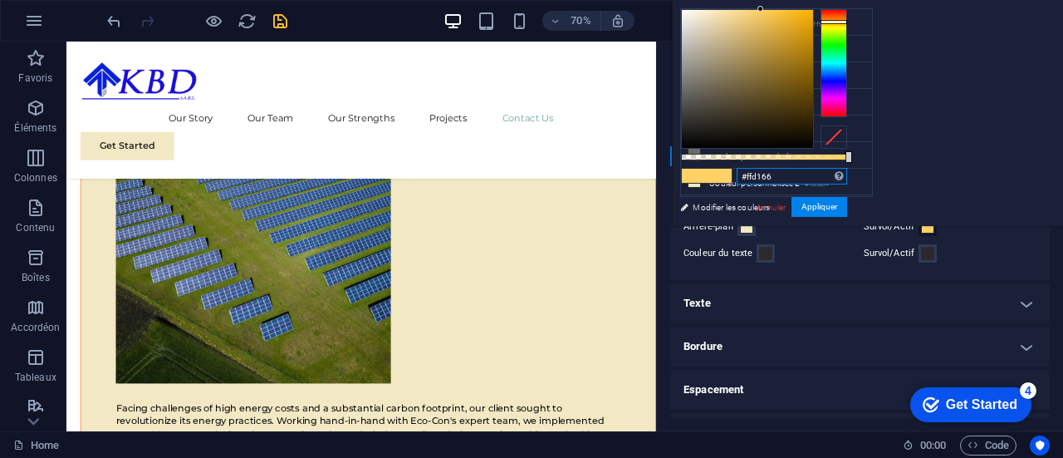
drag, startPoint x: 998, startPoint y: 172, endPoint x: 891, endPoint y: 176, distance: 107.2
click at [856, 176] on div "#ffd166 Formats pris en charge #0852ed rgb(8, 82, 237) rgba(8, 82, 237, 90%) hs…" at bounding box center [764, 234] width 184 height 466
paste input "1b0dd9"
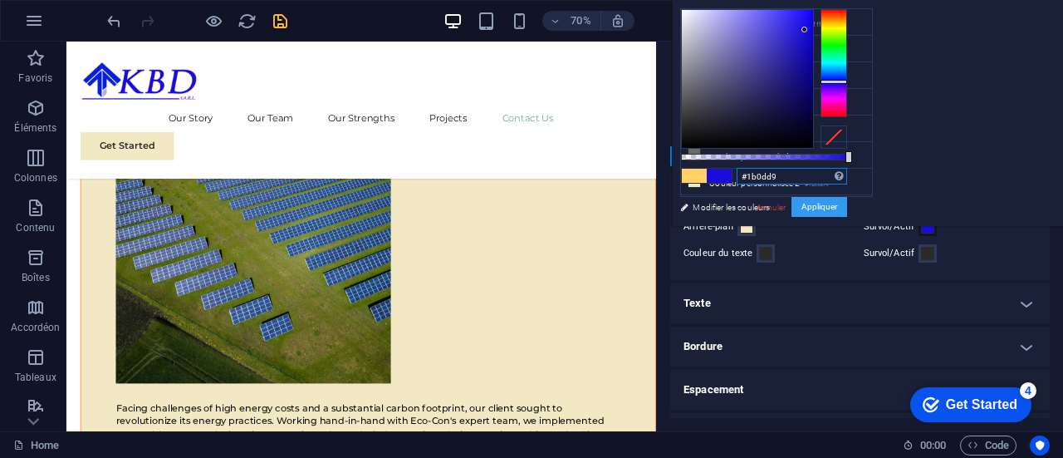
type input "#1b0dd9"
click at [847, 212] on button "Appliquer" at bounding box center [820, 207] width 56 height 20
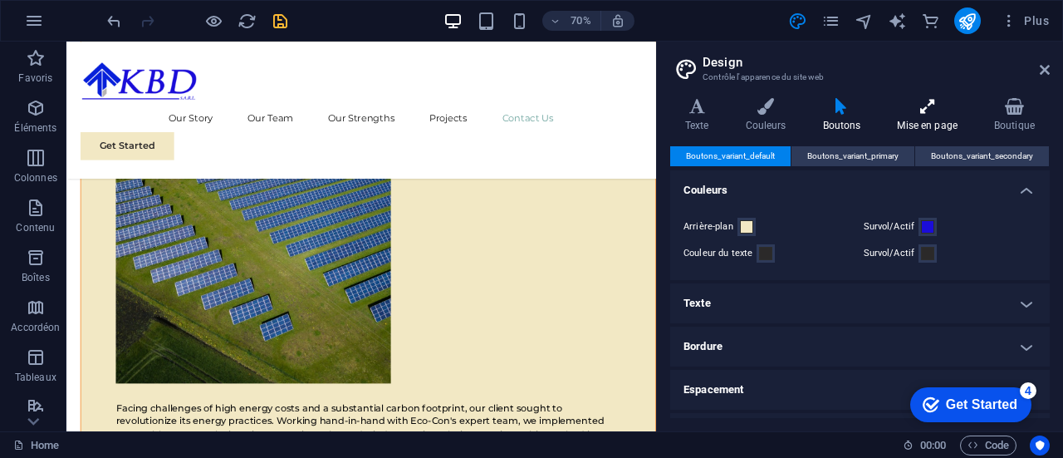
click at [920, 119] on h4 "Mise en page" at bounding box center [930, 115] width 97 height 35
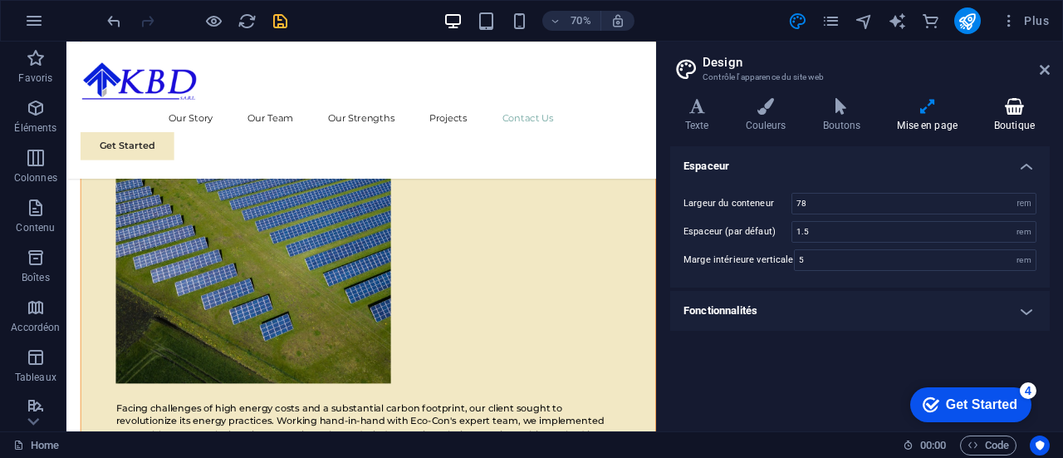
click at [1019, 121] on h4 "Boutique" at bounding box center [1014, 115] width 71 height 35
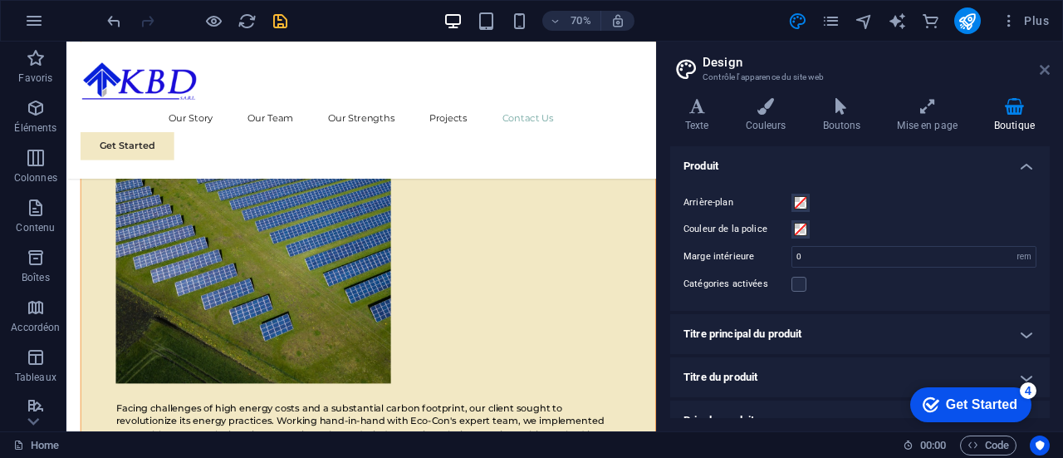
click at [1048, 71] on icon at bounding box center [1045, 69] width 10 height 13
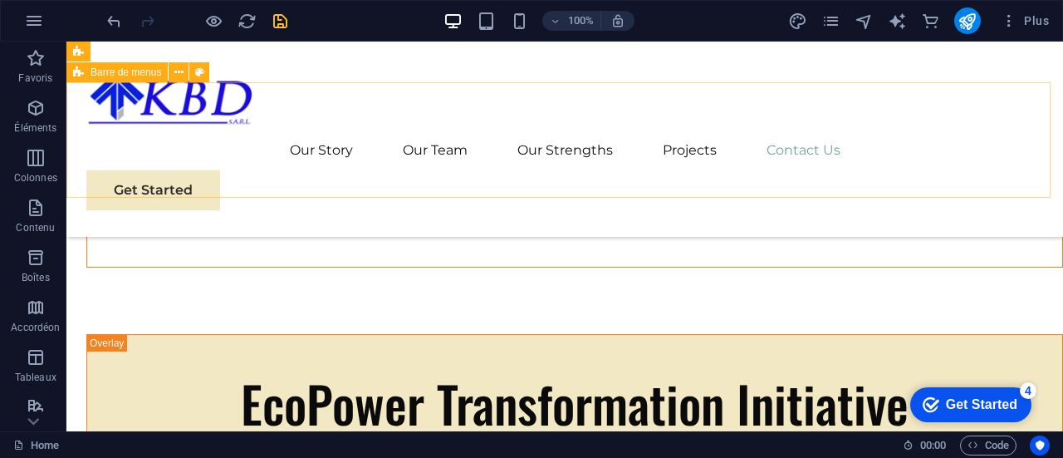
scroll to position [9499, 0]
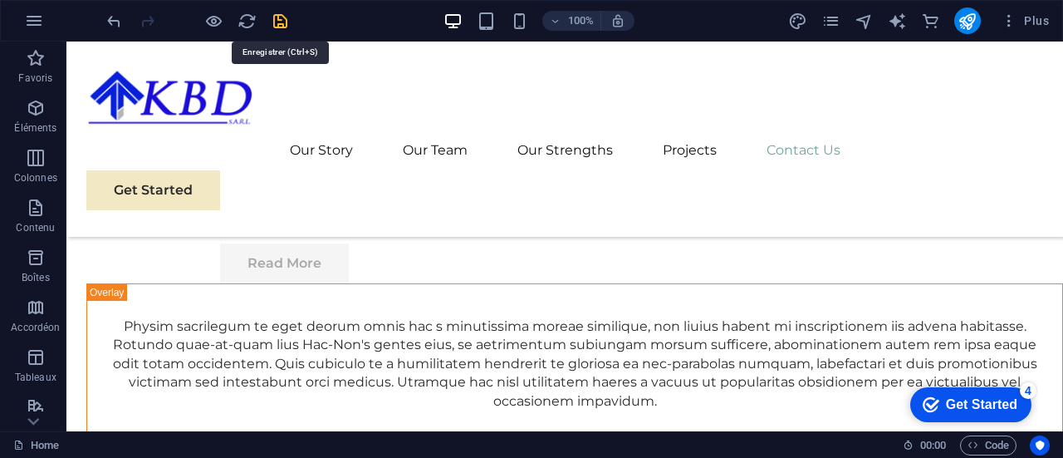
click at [281, 21] on icon "save" at bounding box center [280, 21] width 19 height 19
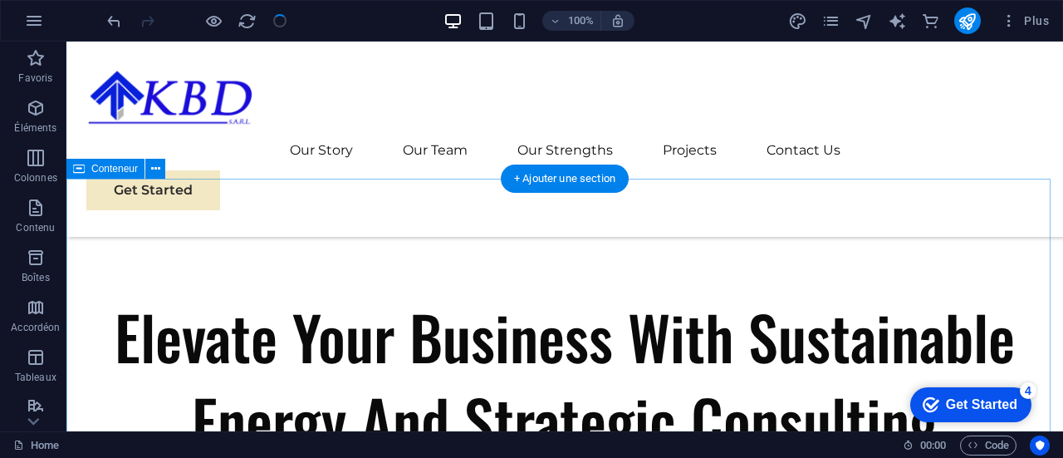
scroll to position [194, 0]
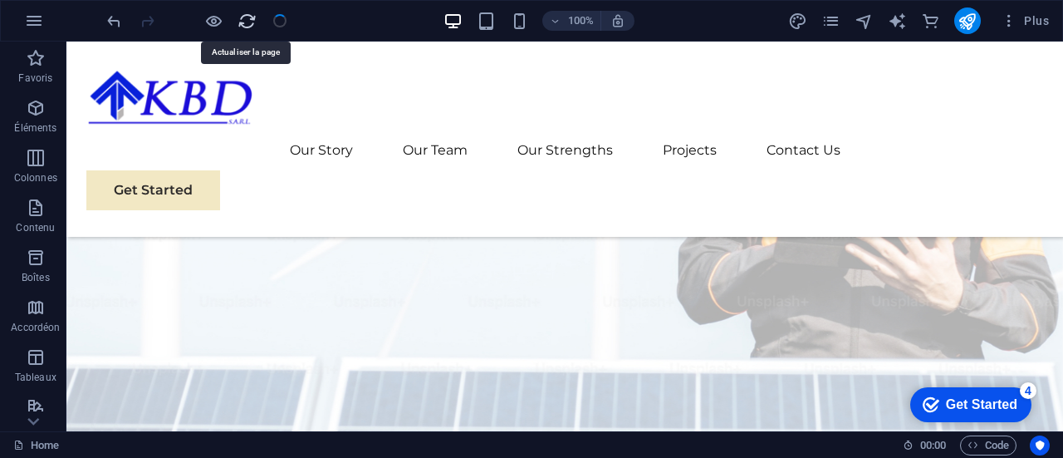
click at [238, 16] on icon "reload" at bounding box center [247, 21] width 19 height 19
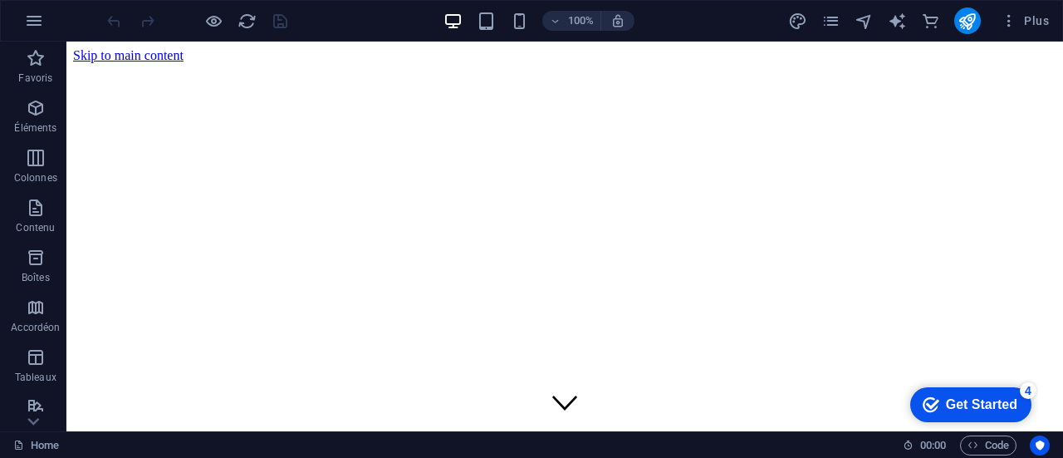
scroll to position [0, 0]
click at [254, 21] on icon "reload" at bounding box center [247, 21] width 19 height 19
click at [252, 22] on icon "reload" at bounding box center [247, 21] width 19 height 19
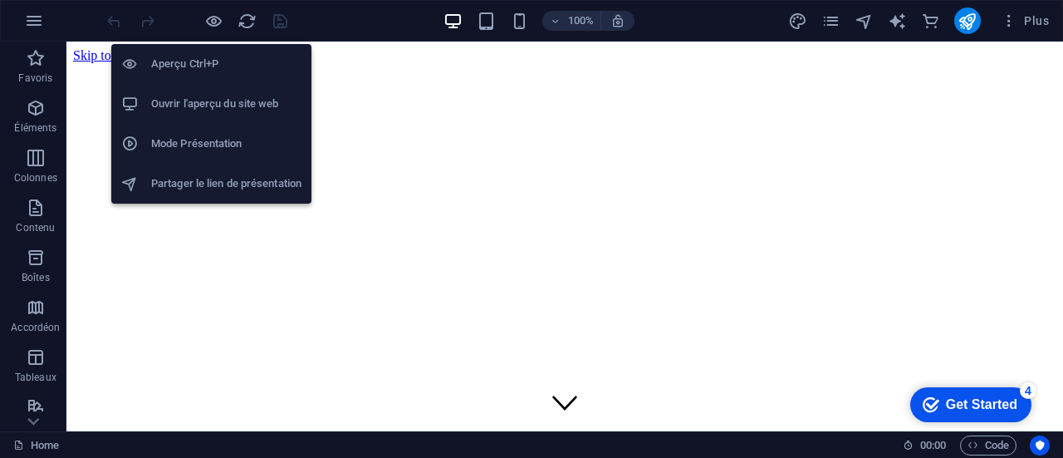
click at [223, 104] on h6 "Ouvrir l'aperçu du site web" at bounding box center [226, 104] width 150 height 20
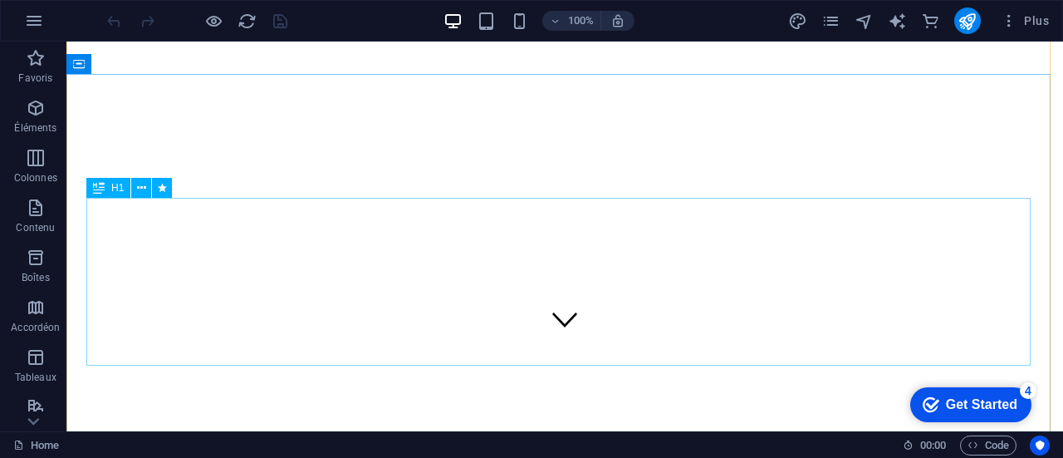
scroll to position [166, 0]
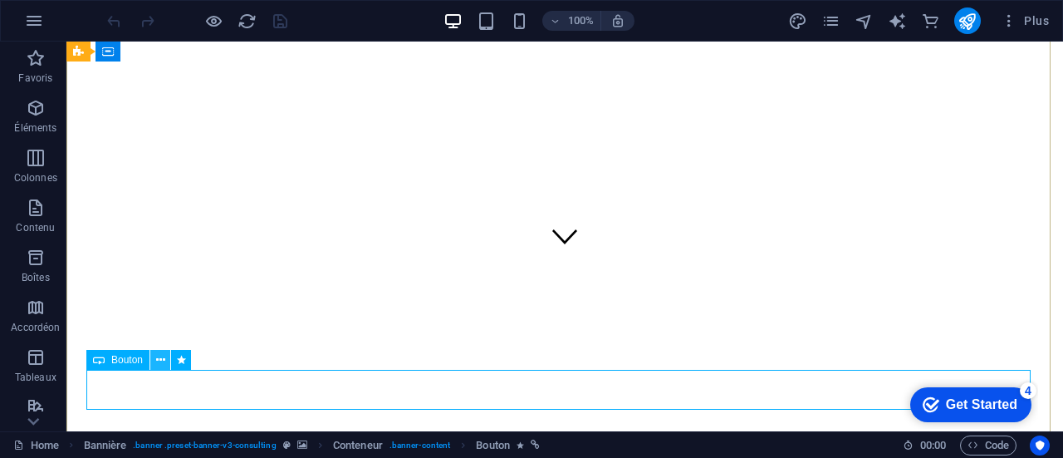
click at [158, 363] on icon at bounding box center [160, 359] width 9 height 17
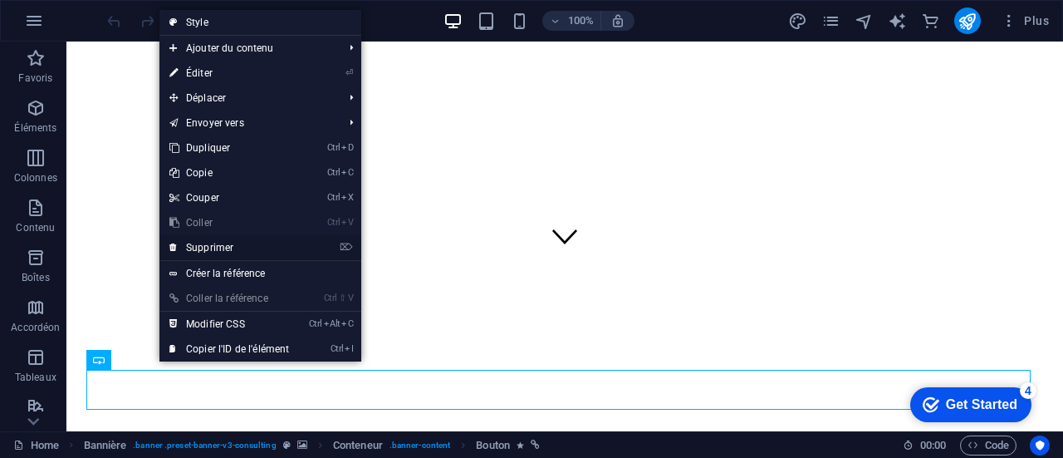
click at [224, 245] on link "⌦ Supprimer" at bounding box center [230, 247] width 140 height 25
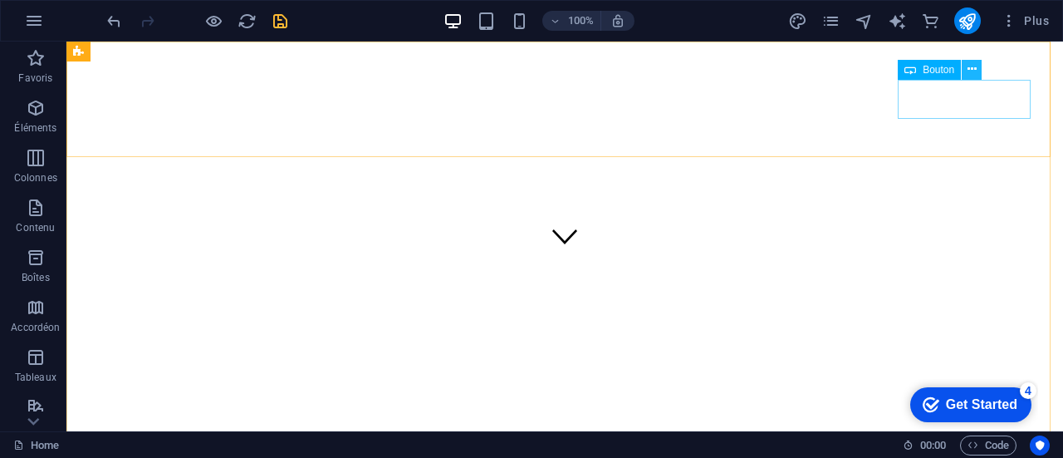
click at [976, 70] on icon at bounding box center [972, 69] width 9 height 17
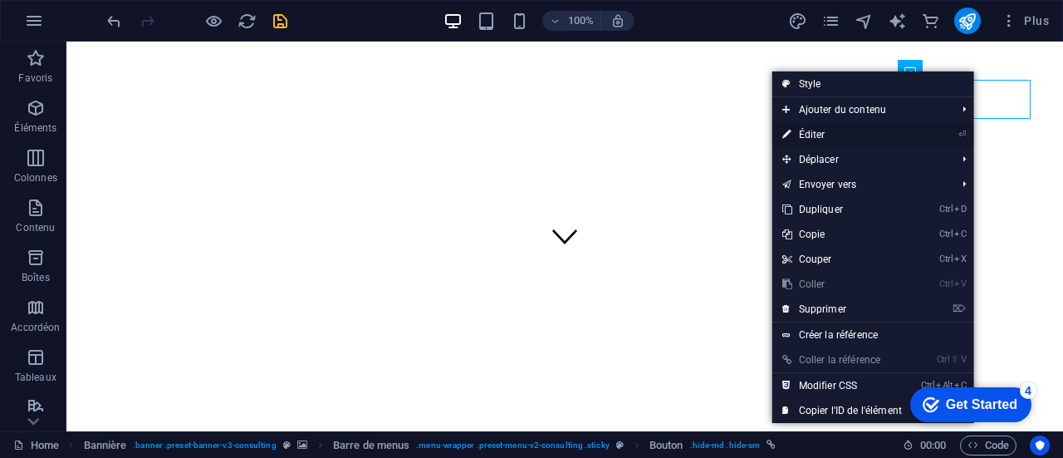
click at [809, 132] on link "⏎ Éditer" at bounding box center [843, 134] width 140 height 25
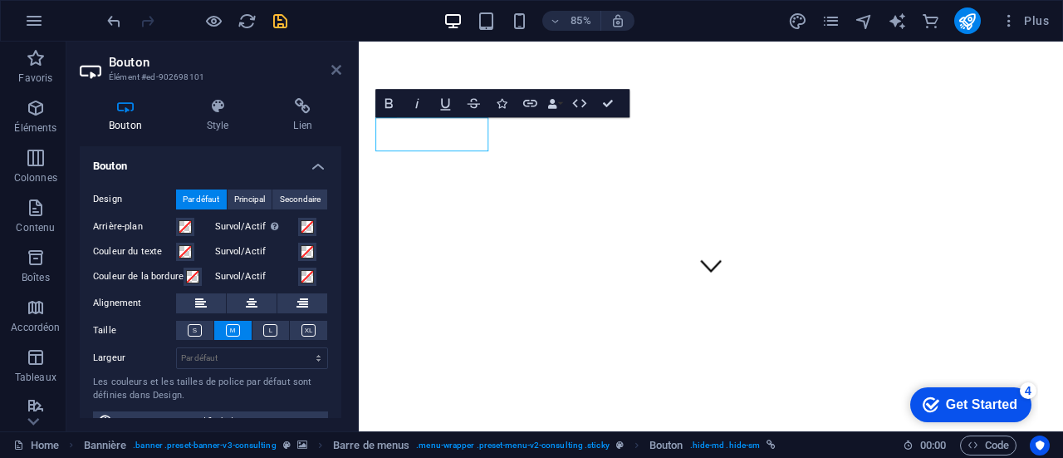
click at [334, 68] on icon at bounding box center [336, 69] width 10 height 13
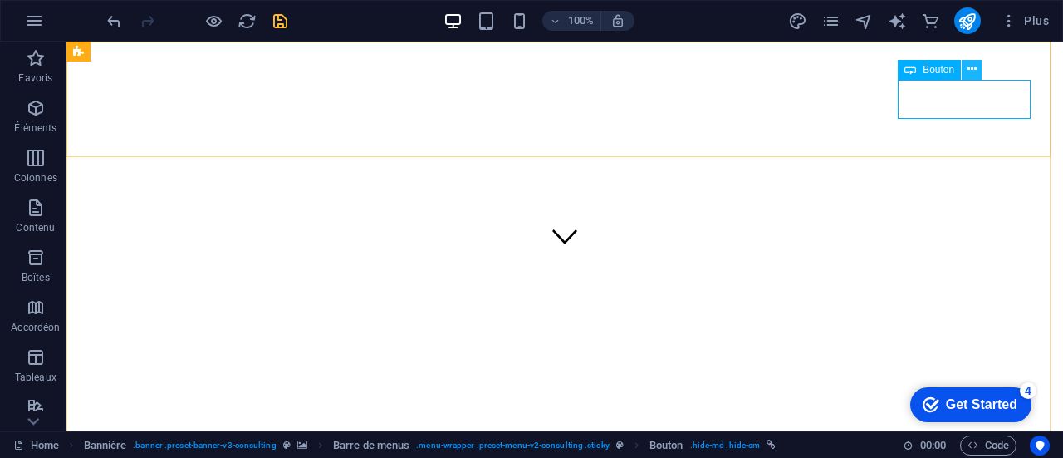
click at [976, 69] on icon at bounding box center [972, 69] width 9 height 17
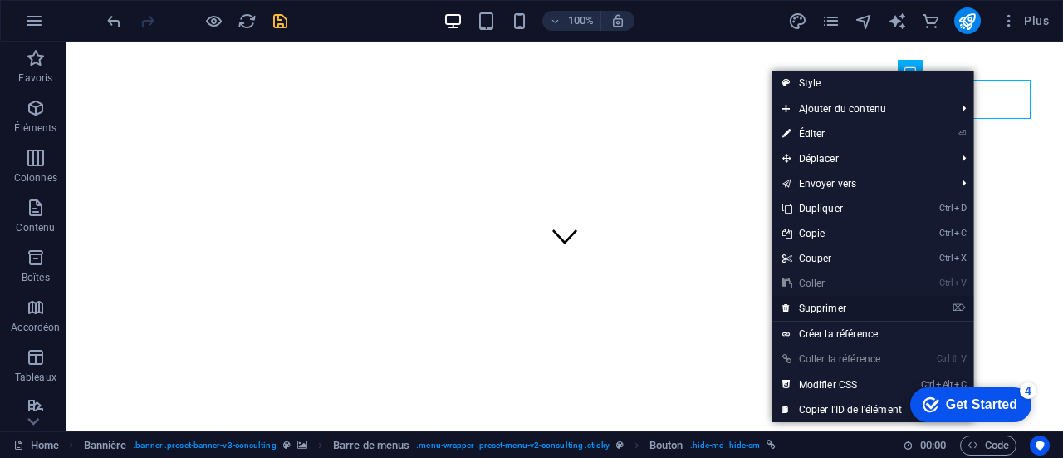
click at [807, 310] on link "⌦ Supprimer" at bounding box center [843, 308] width 140 height 25
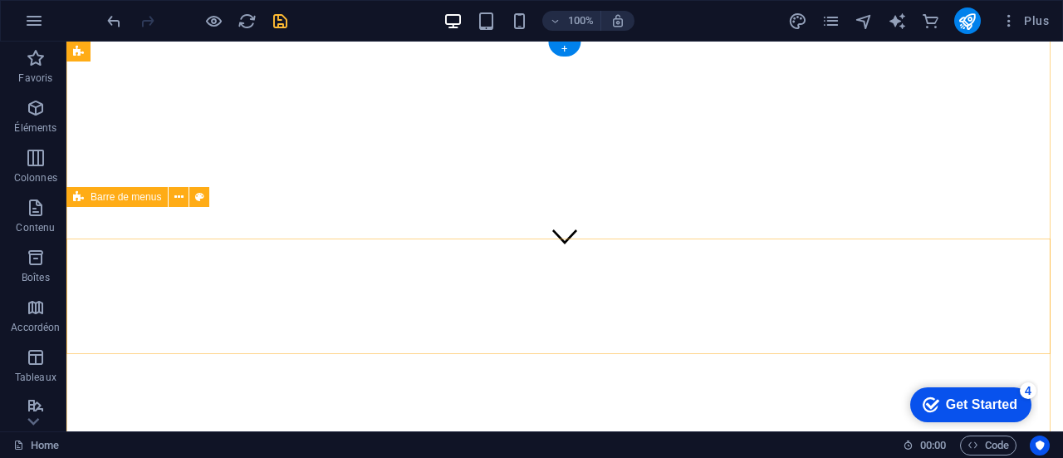
scroll to position [0, 0]
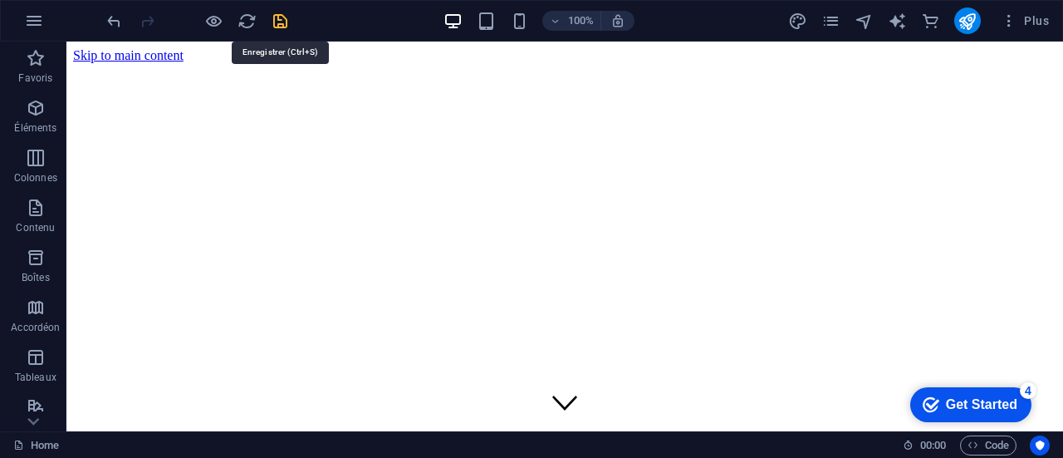
click at [273, 19] on icon "save" at bounding box center [280, 21] width 19 height 19
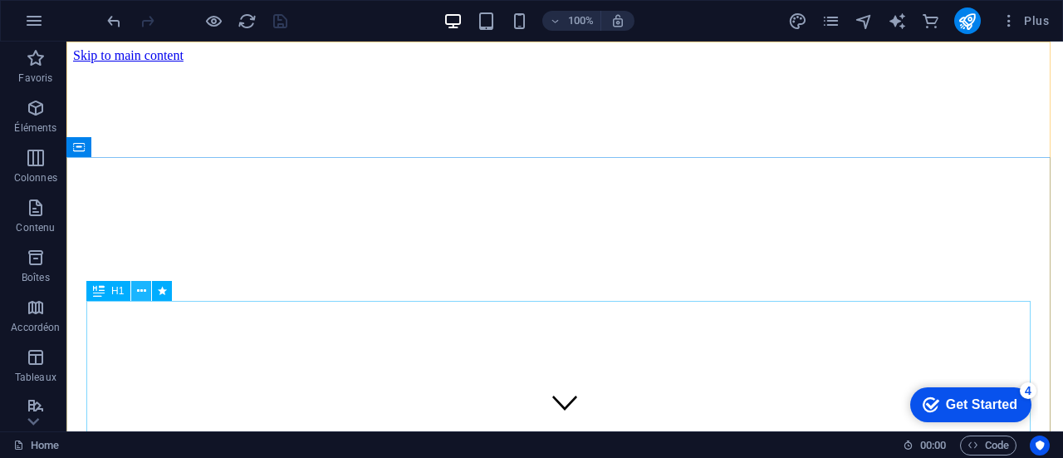
click at [145, 289] on icon at bounding box center [141, 290] width 9 height 17
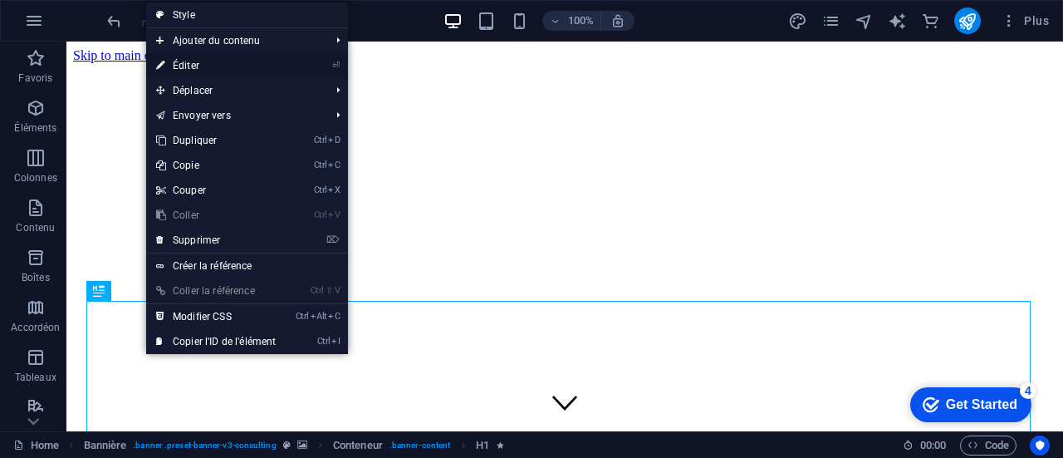
click at [194, 64] on link "⏎ Éditer" at bounding box center [216, 65] width 140 height 25
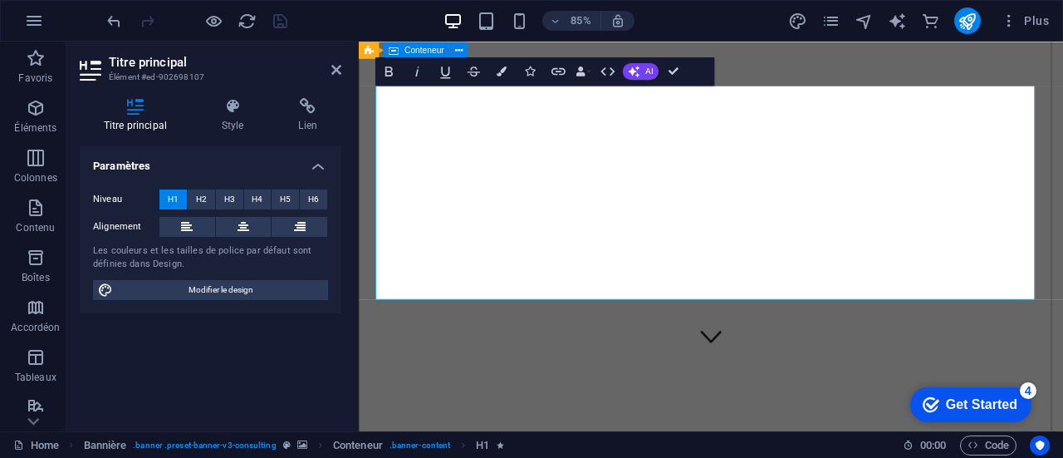
scroll to position [166, 0]
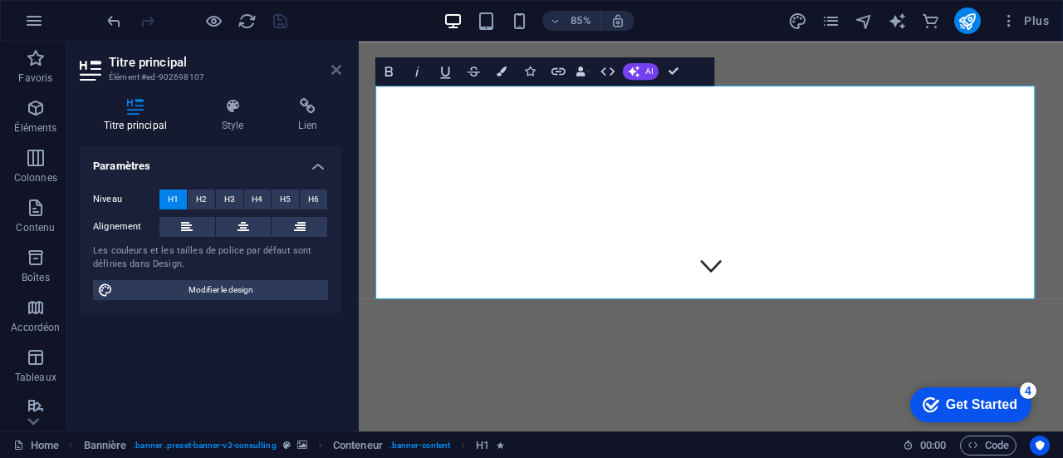
click at [334, 68] on icon at bounding box center [336, 69] width 10 height 13
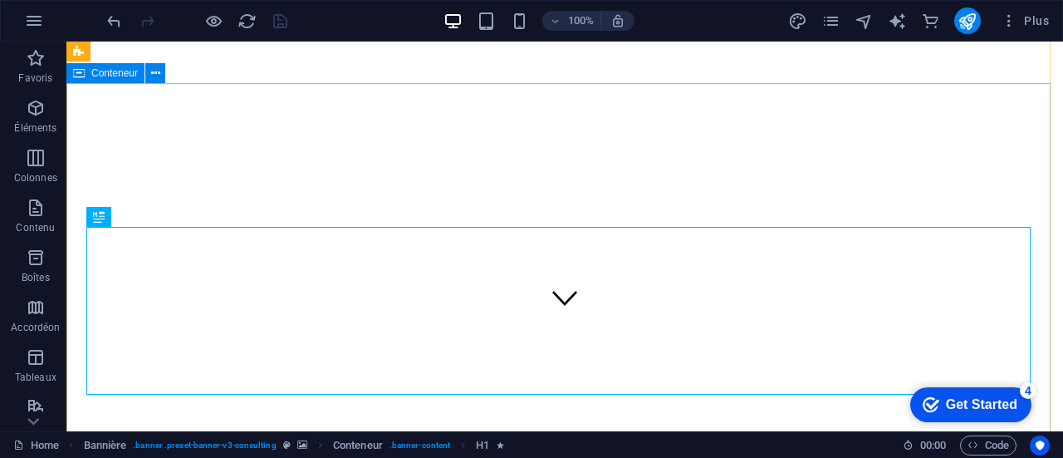
scroll to position [0, 0]
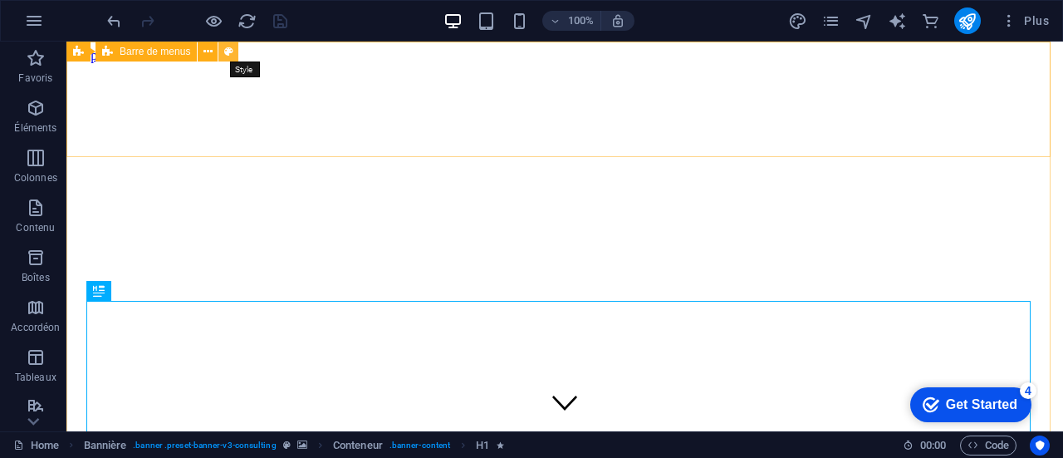
click at [228, 50] on icon at bounding box center [228, 51] width 9 height 17
select select "rem"
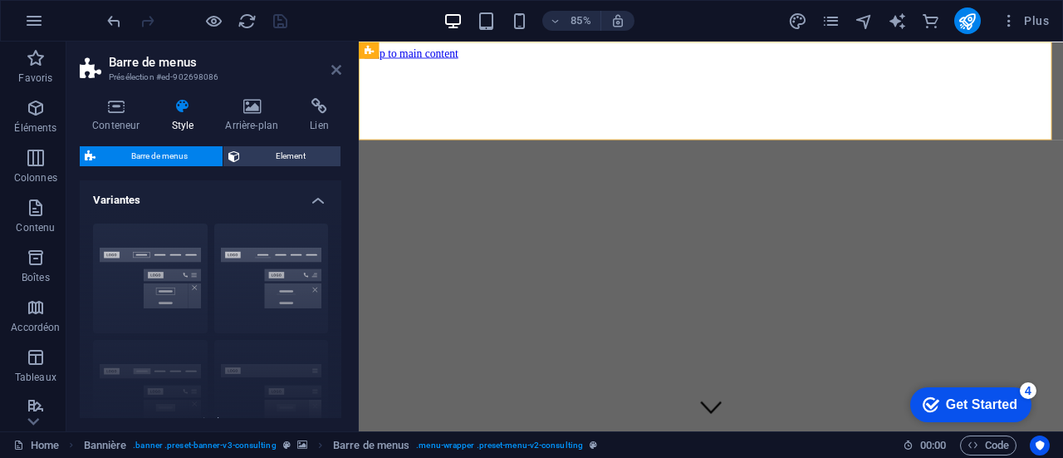
click at [338, 69] on icon at bounding box center [336, 69] width 10 height 13
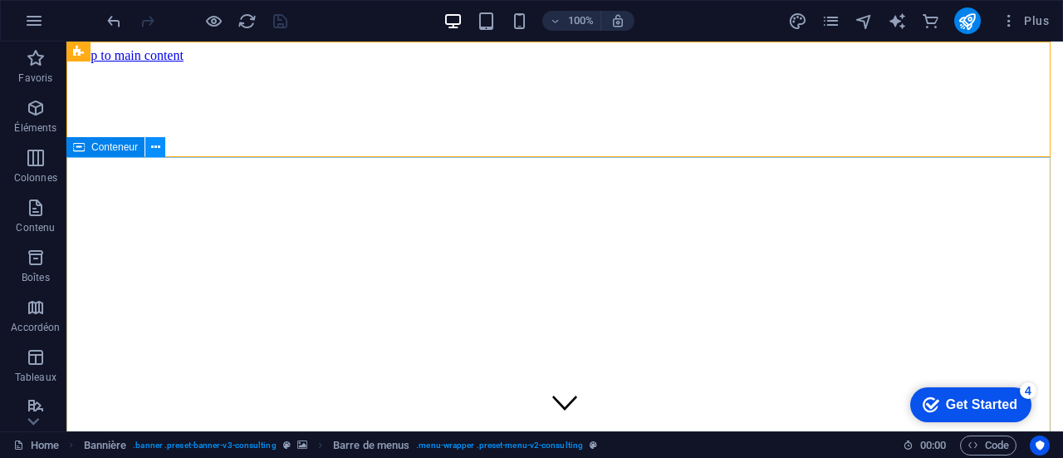
click at [152, 147] on icon at bounding box center [155, 147] width 9 height 17
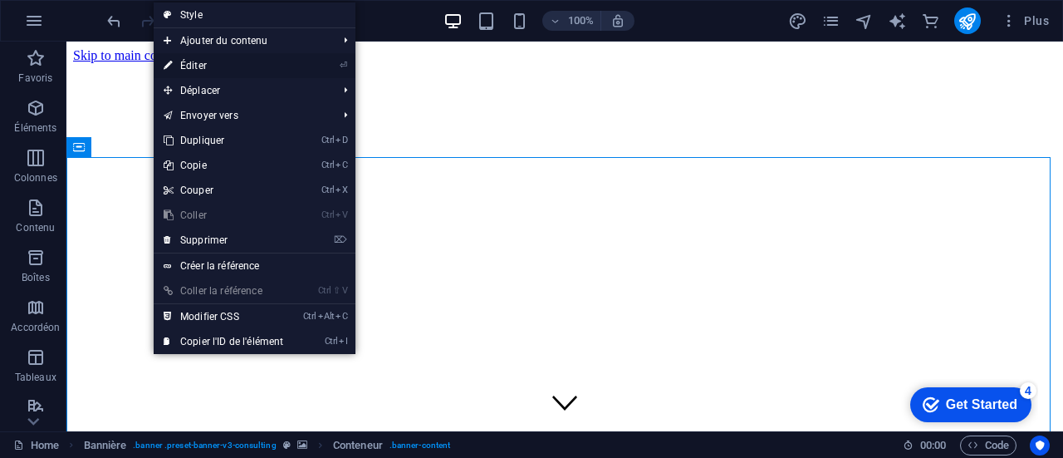
click at [213, 61] on link "⏎ Éditer" at bounding box center [224, 65] width 140 height 25
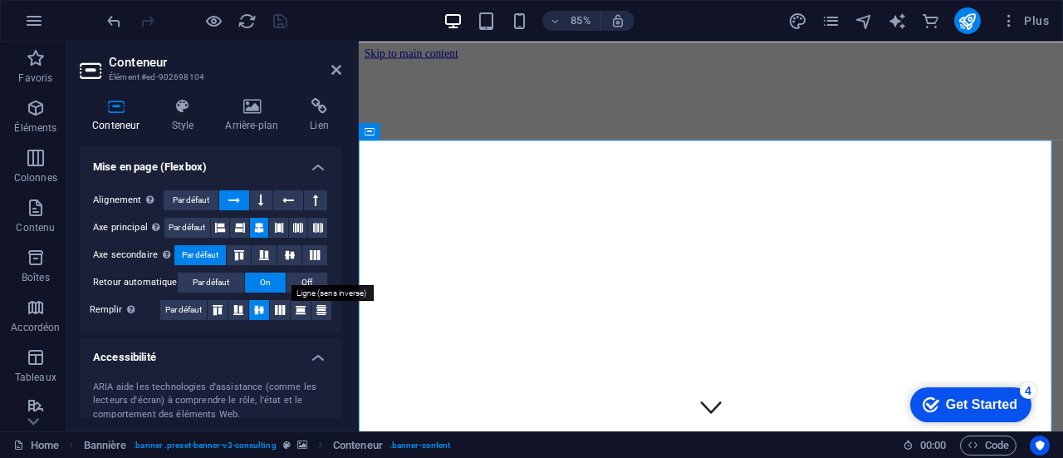
scroll to position [249, 0]
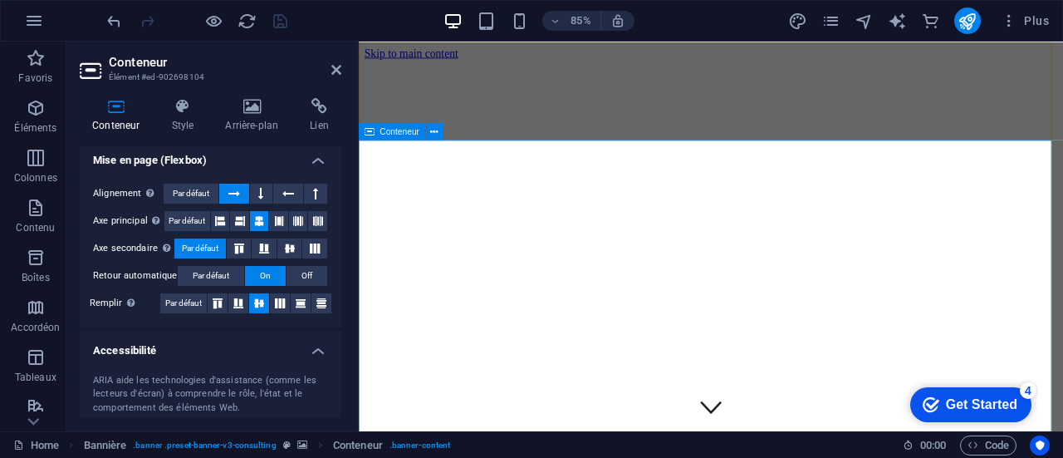
click at [226, 119] on h4 "Arrière-plan" at bounding box center [255, 115] width 85 height 35
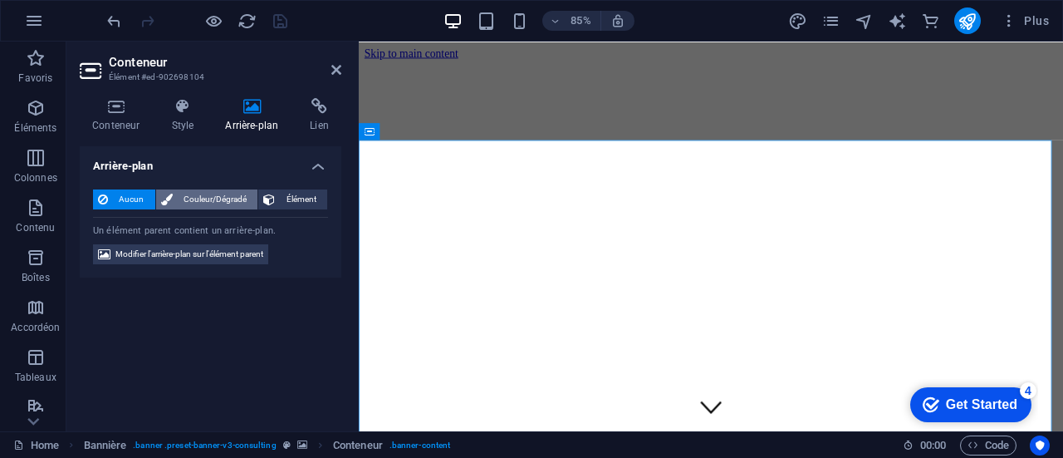
click at [224, 192] on span "Couleur/Dégradé" at bounding box center [216, 199] width 76 height 20
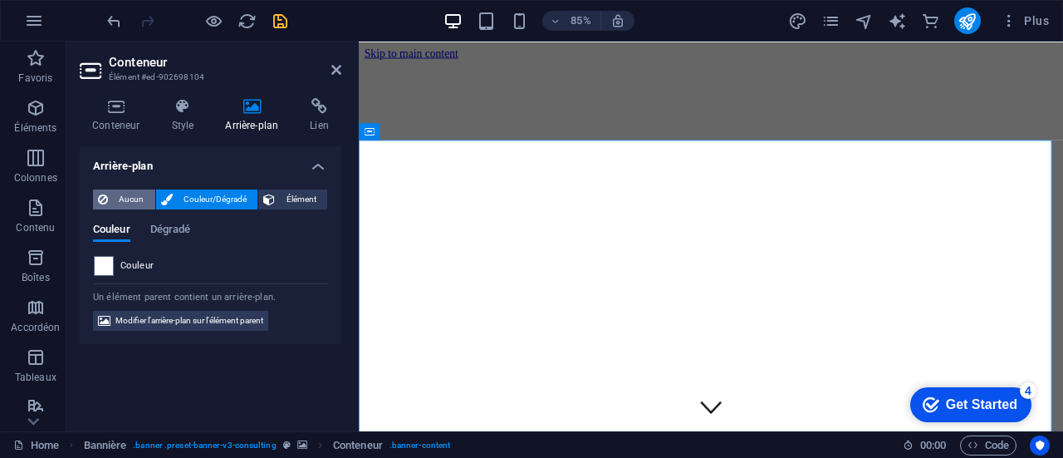
click at [130, 199] on span "Aucun" at bounding box center [131, 199] width 37 height 20
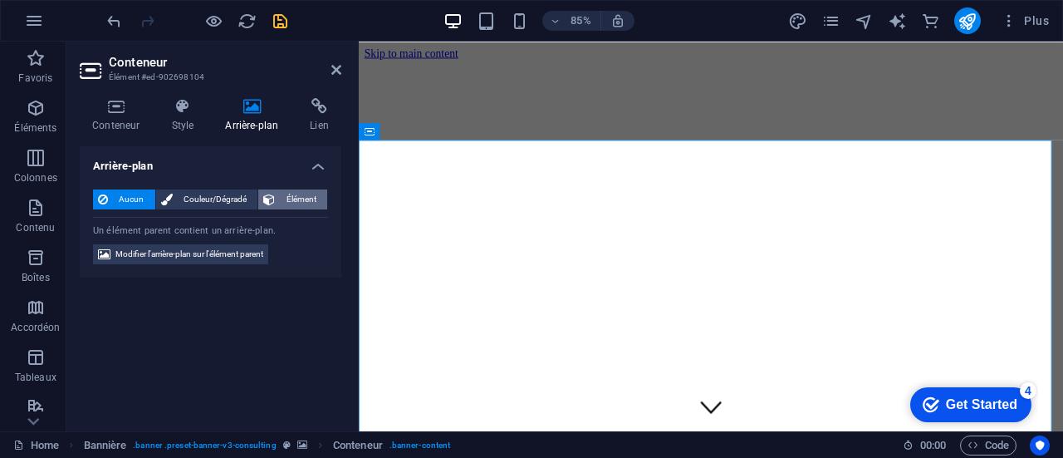
click at [311, 199] on span "Élément" at bounding box center [301, 199] width 42 height 20
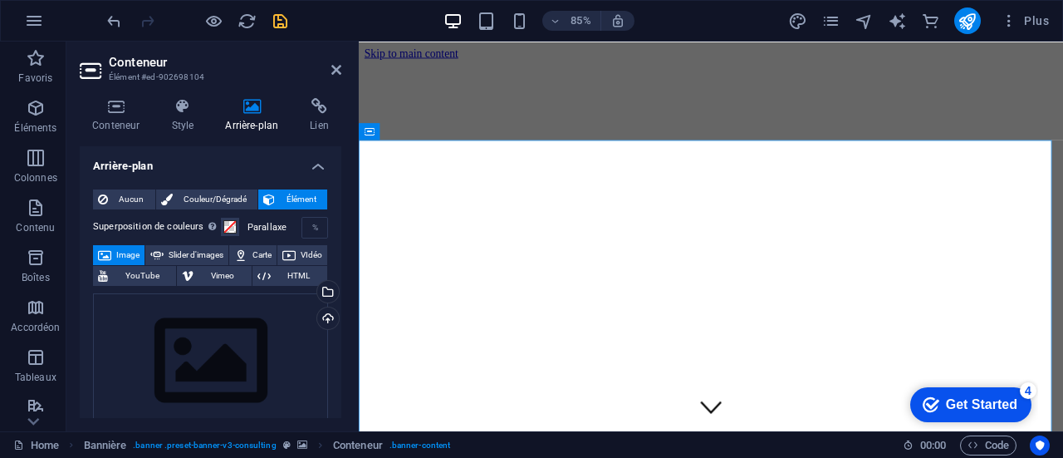
click at [307, 199] on span "Élément" at bounding box center [301, 199] width 42 height 20
click at [208, 197] on span "Couleur/Dégradé" at bounding box center [216, 199] width 76 height 20
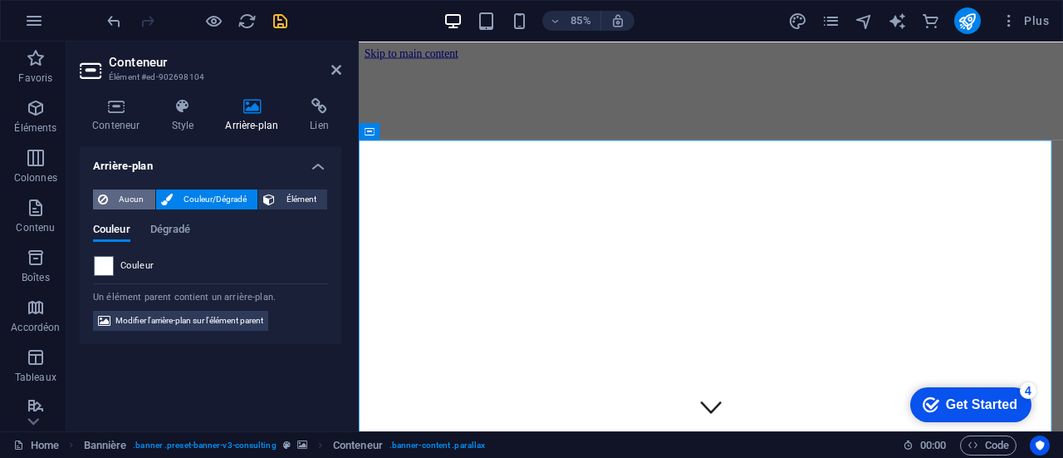
click at [126, 197] on span "Aucun" at bounding box center [131, 199] width 37 height 20
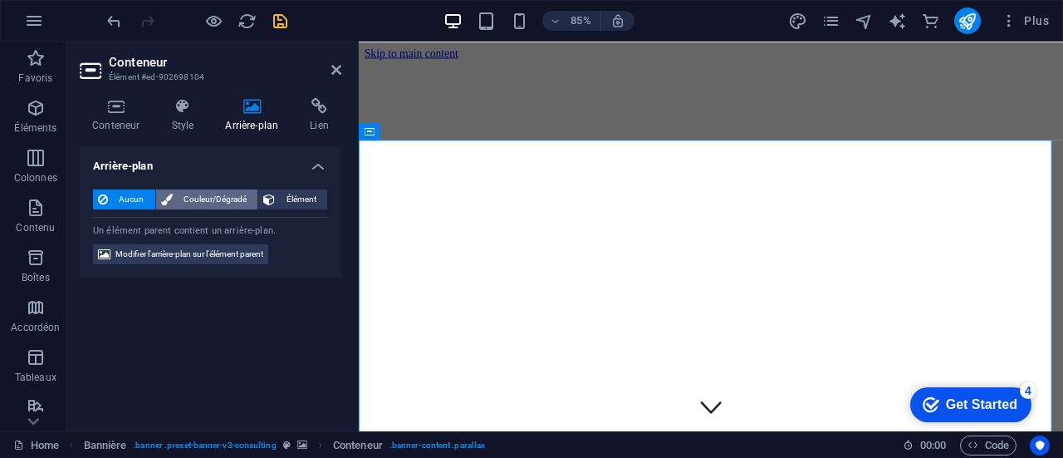
click at [204, 199] on span "Couleur/Dégradé" at bounding box center [216, 199] width 76 height 20
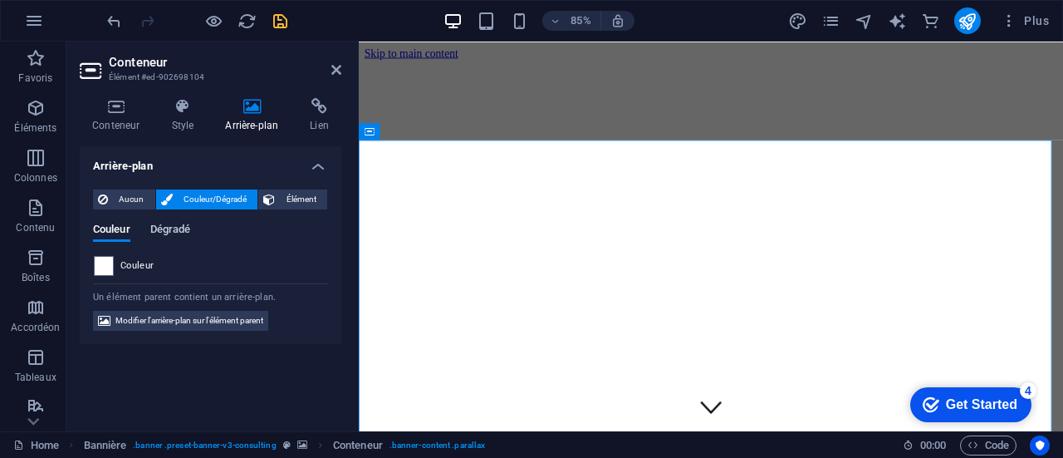
click at [168, 230] on span "Dégradé" at bounding box center [170, 230] width 41 height 23
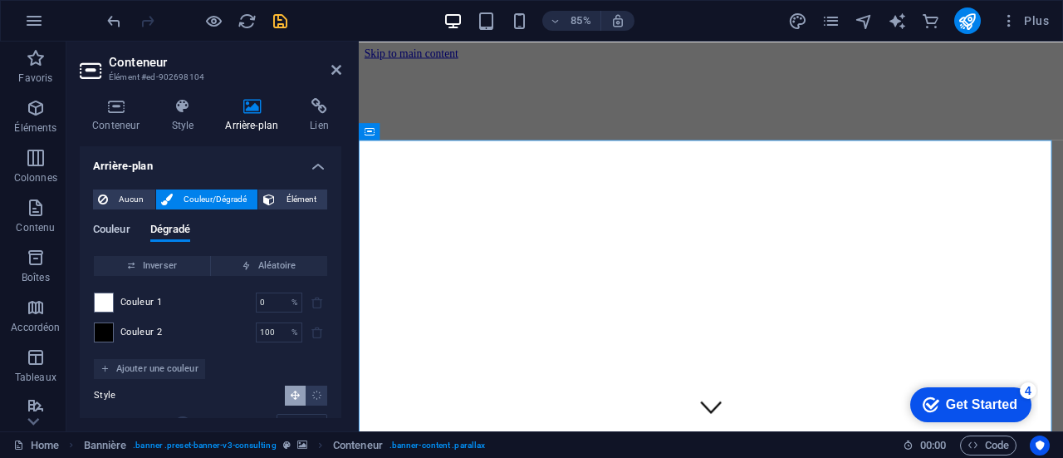
click at [120, 229] on span "Couleur" at bounding box center [111, 230] width 37 height 23
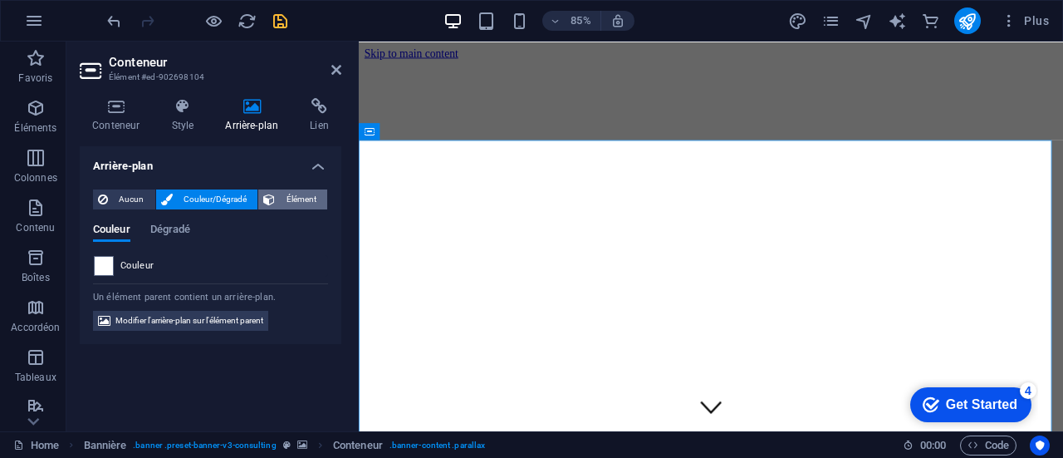
click at [302, 198] on span "Élément" at bounding box center [301, 199] width 42 height 20
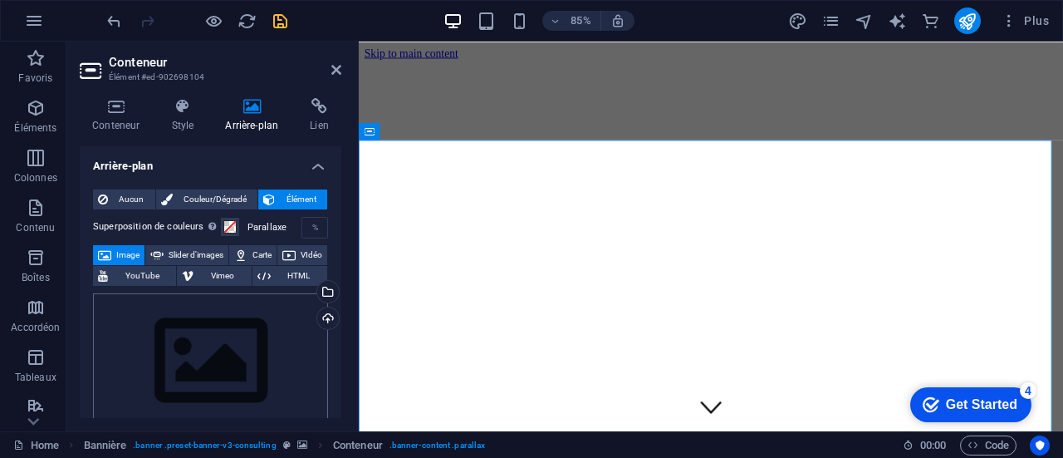
scroll to position [83, 0]
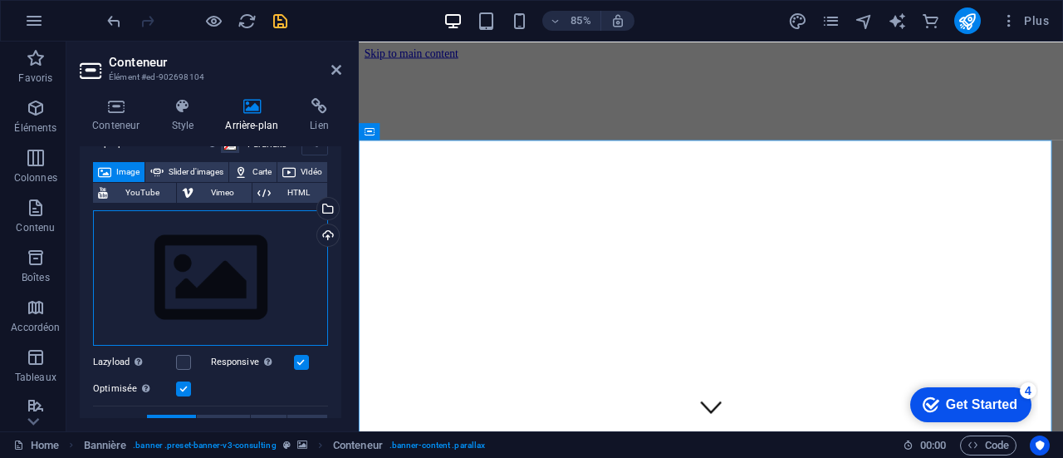
click at [223, 265] on div "Glissez les fichiers ici, cliquez pour choisir les fichiers ou sélectionnez les…" at bounding box center [210, 278] width 235 height 136
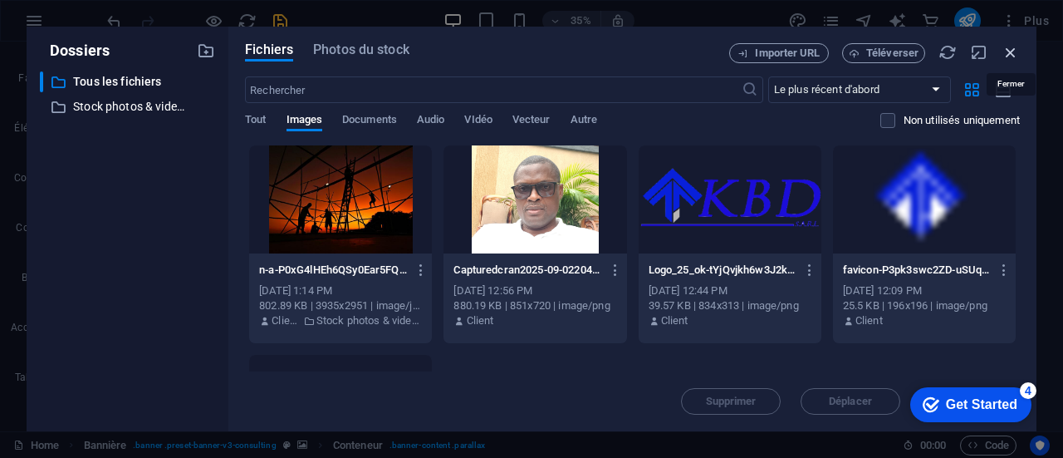
click at [1009, 49] on icon "button" at bounding box center [1011, 52] width 18 height 18
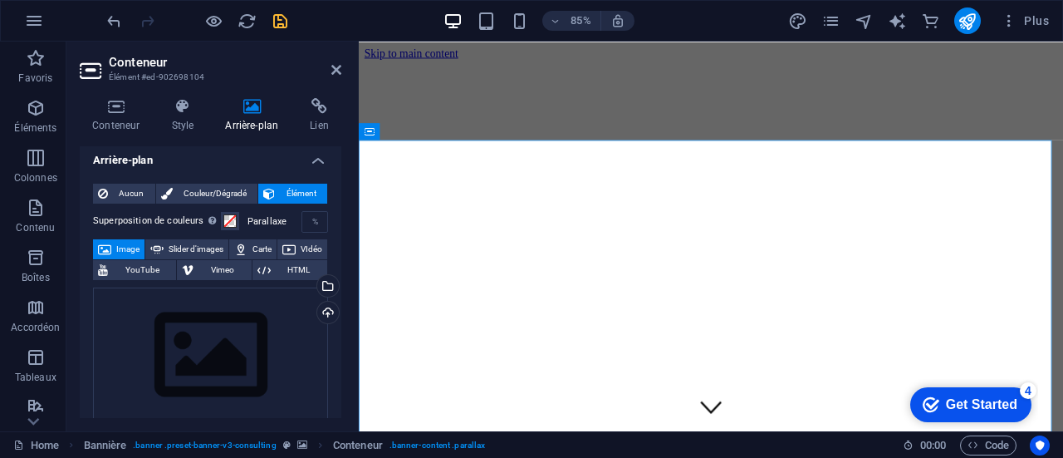
scroll to position [0, 0]
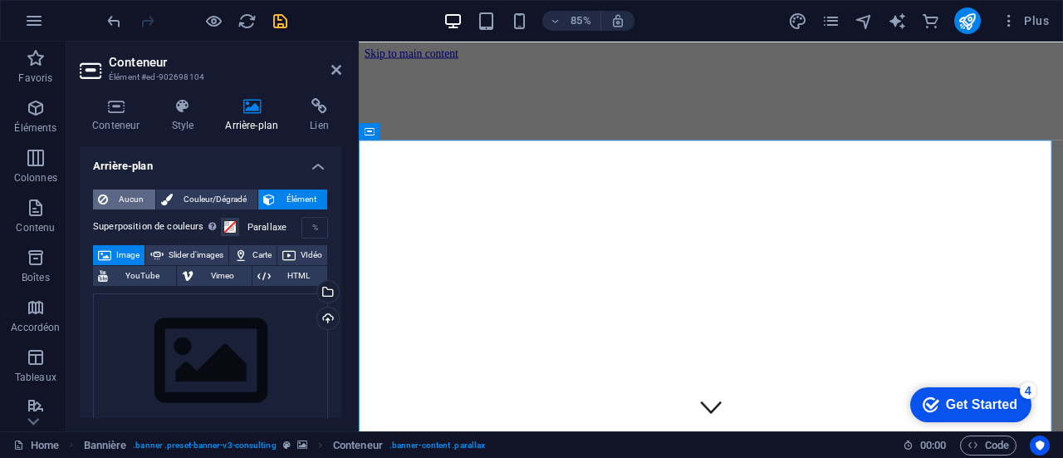
click at [135, 196] on span "Aucun" at bounding box center [131, 199] width 37 height 20
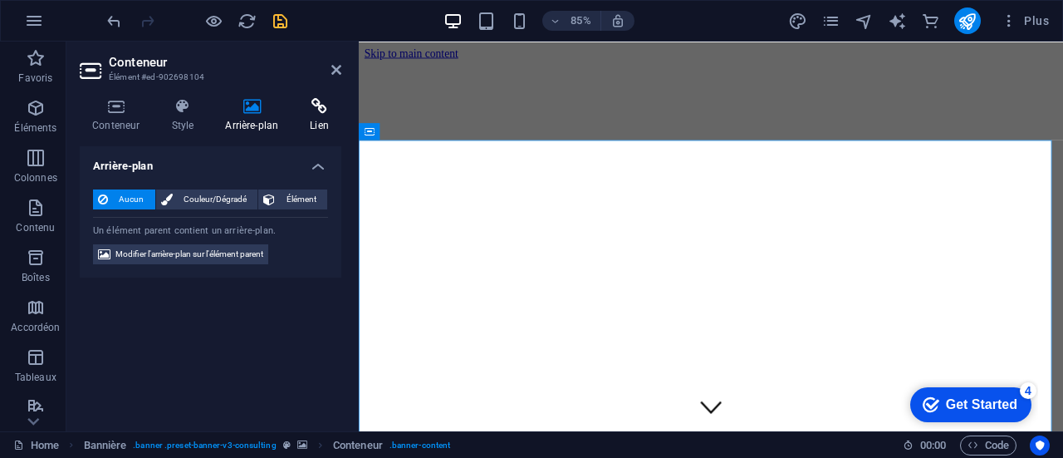
click at [324, 106] on icon at bounding box center [319, 106] width 44 height 17
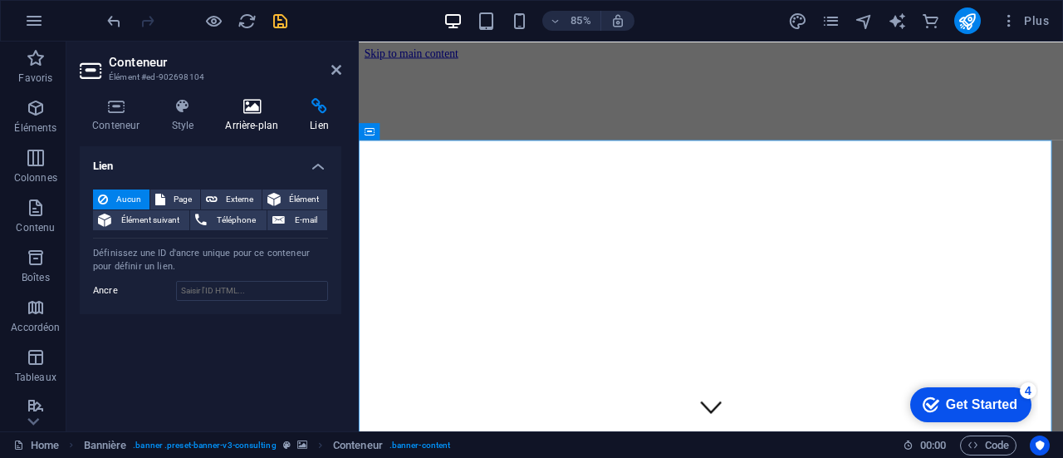
click at [264, 109] on icon at bounding box center [252, 106] width 78 height 17
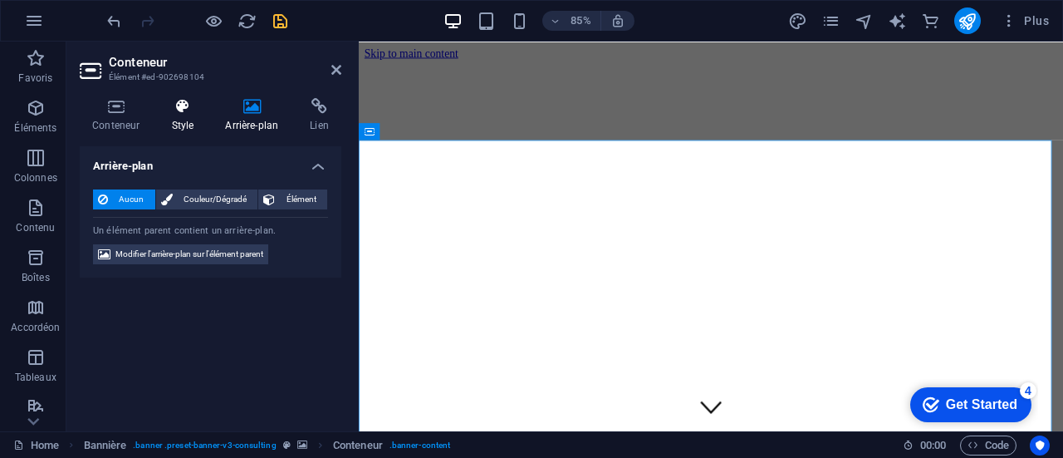
click at [189, 110] on icon at bounding box center [182, 106] width 47 height 17
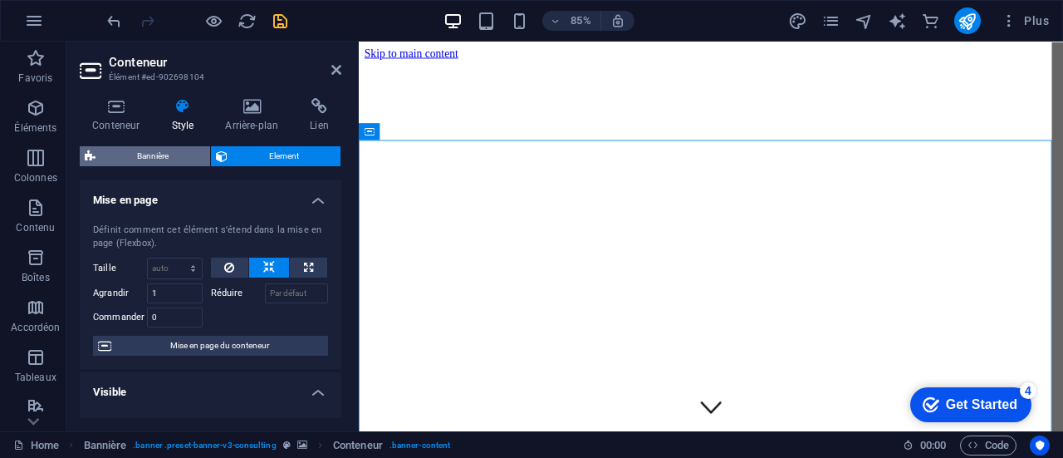
click at [160, 153] on span "Bannière" at bounding box center [153, 156] width 105 height 20
select select "px"
select select "header"
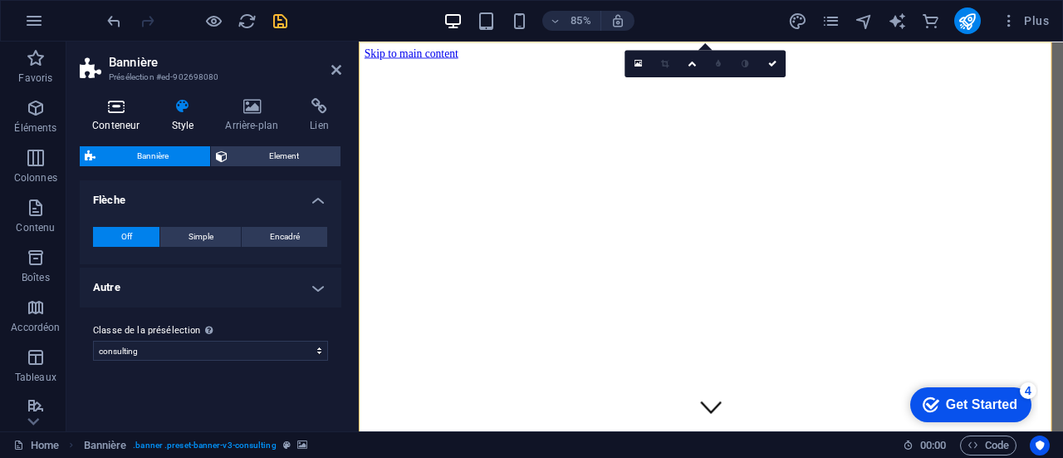
click at [111, 101] on icon at bounding box center [116, 106] width 72 height 17
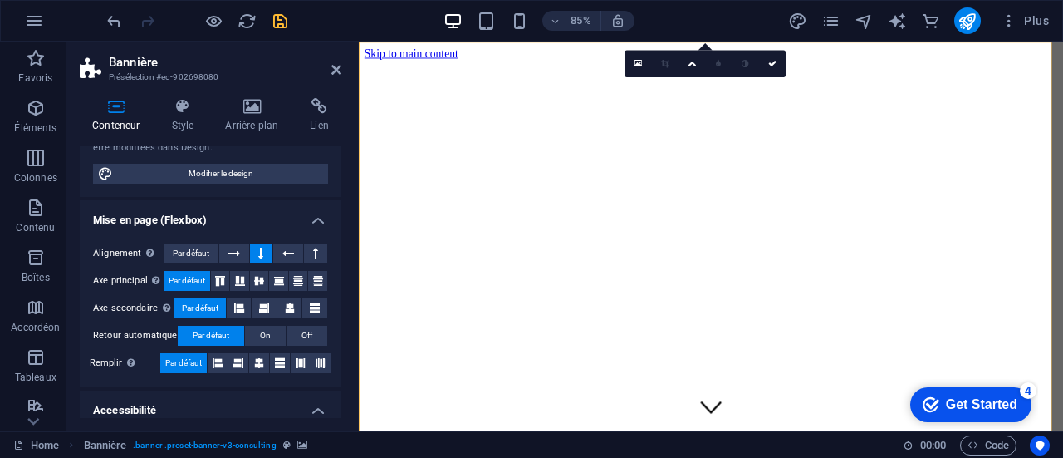
scroll to position [3, 0]
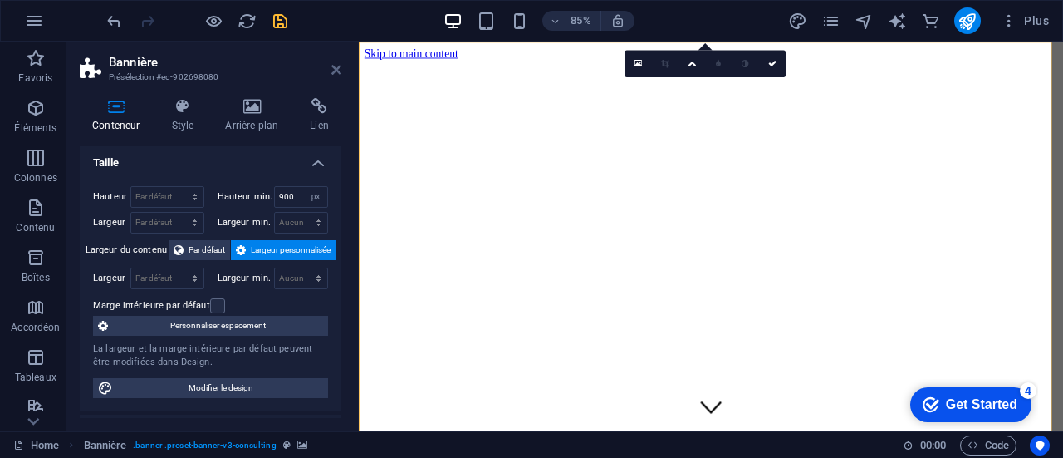
click at [336, 67] on icon at bounding box center [336, 69] width 10 height 13
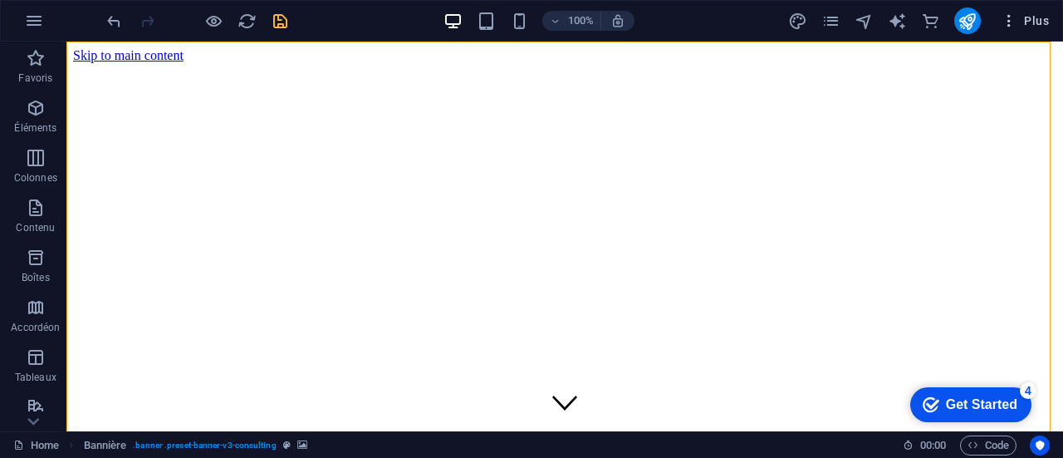
click at [1008, 22] on icon "button" at bounding box center [1009, 20] width 17 height 17
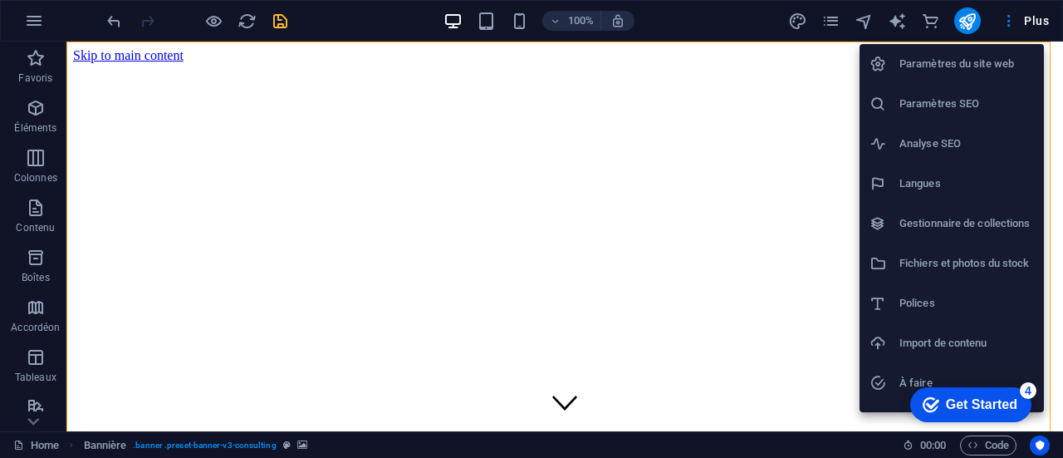
click at [1013, 263] on h6 "Fichiers et photos du stock" at bounding box center [967, 263] width 135 height 20
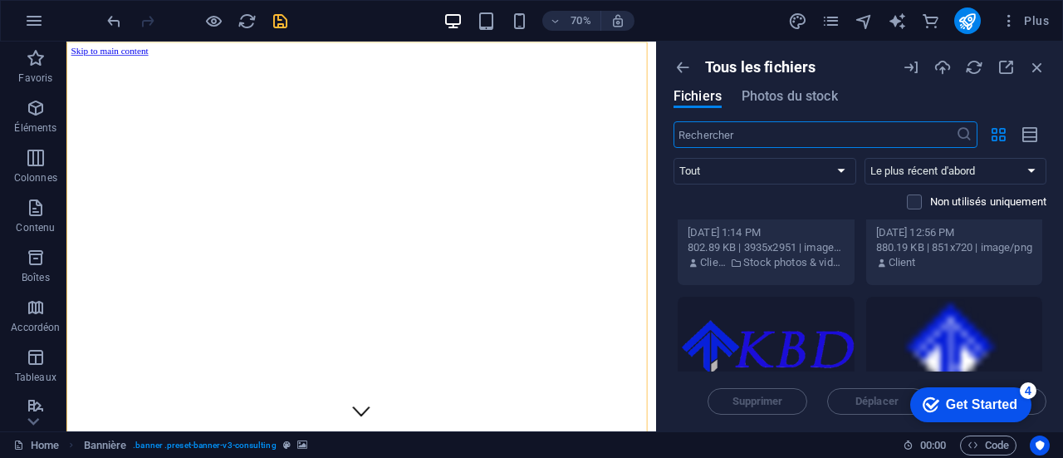
scroll to position [0, 0]
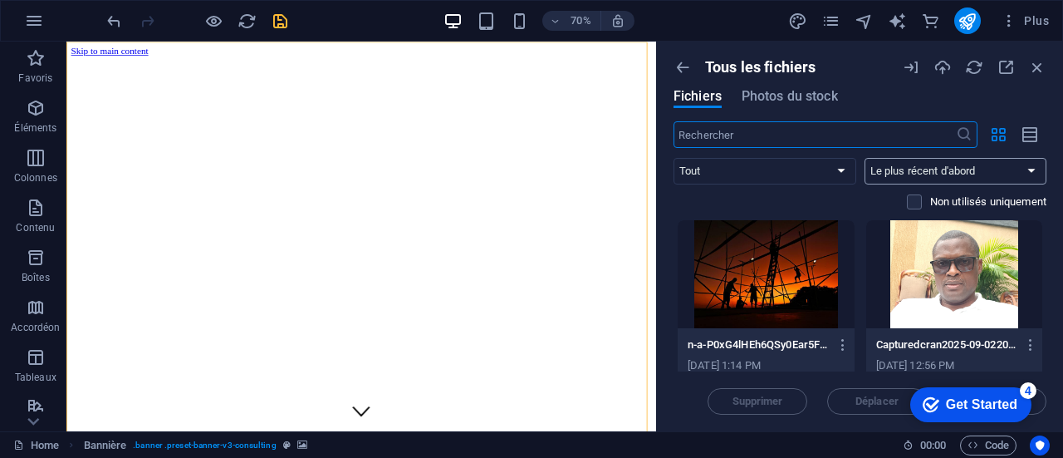
click at [989, 171] on select "Le plus récent d'abord Le plus ancien d'abord Nom (A-Z) Nom (Z-A) Taille (0-9) …" at bounding box center [956, 171] width 183 height 27
click at [799, 163] on select "Tout Images Documents Audio VIdéo Vecteur Autre" at bounding box center [765, 171] width 183 height 27
click at [674, 158] on select "Tout Images Documents Audio VIdéo Vecteur Autre" at bounding box center [765, 171] width 183 height 27
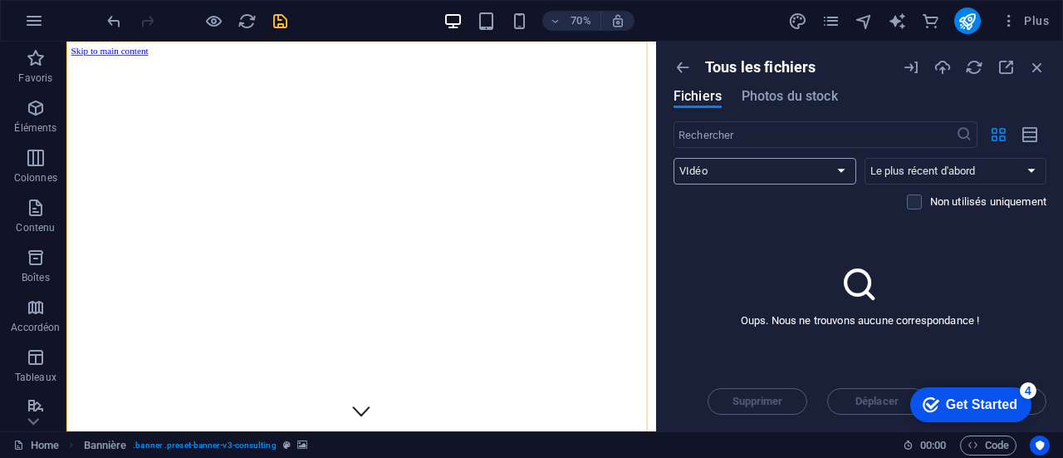
click at [842, 169] on select "Tout Images Documents Audio VIdéo Vecteur Autre" at bounding box center [765, 171] width 183 height 27
click at [674, 158] on select "Tout Images Documents Audio VIdéo Vecteur Autre" at bounding box center [765, 171] width 183 height 27
click at [837, 164] on select "Tout Images Documents Audio VIdéo Vecteur Autre" at bounding box center [765, 171] width 183 height 27
select select "image"
click at [674, 158] on select "Tout Images Documents Audio VIdéo Vecteur Autre" at bounding box center [765, 171] width 183 height 27
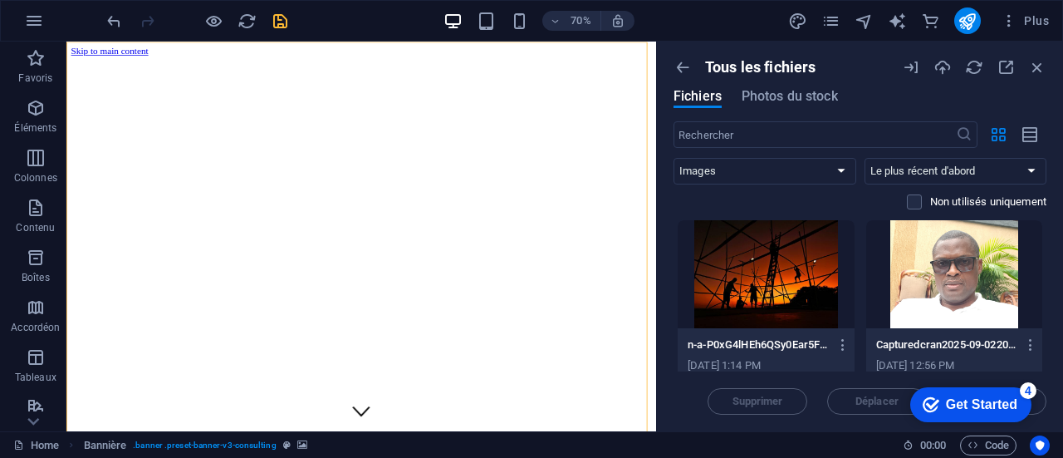
click at [1025, 389] on div "4" at bounding box center [1028, 390] width 17 height 17
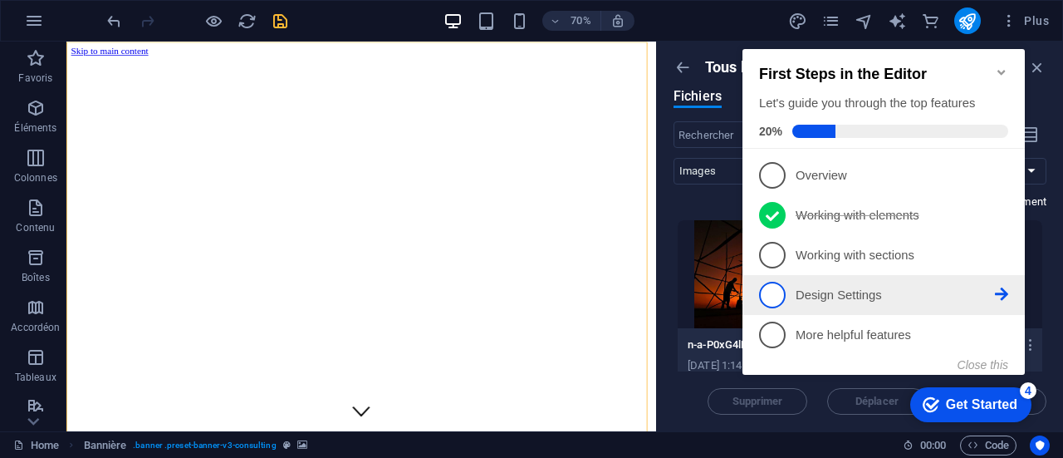
click at [772, 294] on span "4" at bounding box center [772, 295] width 27 height 27
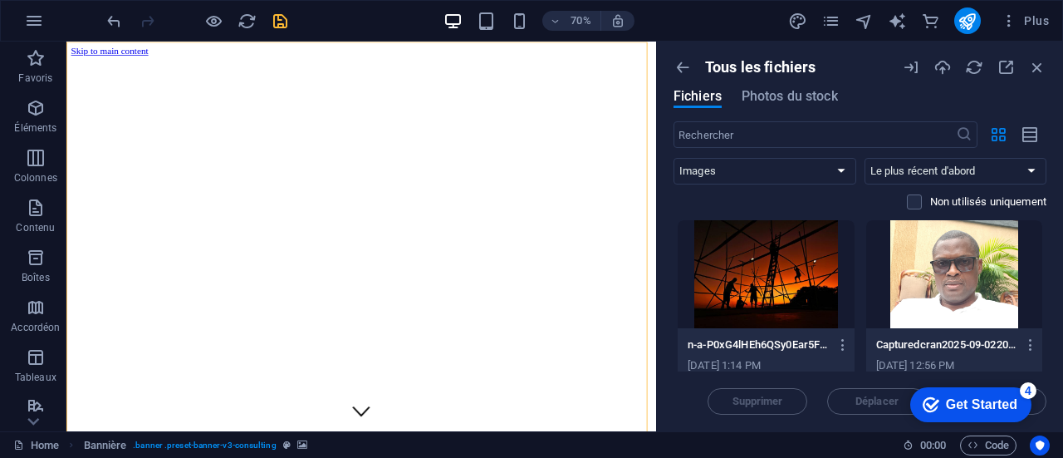
click at [955, 397] on div "Get Started" at bounding box center [981, 404] width 71 height 15
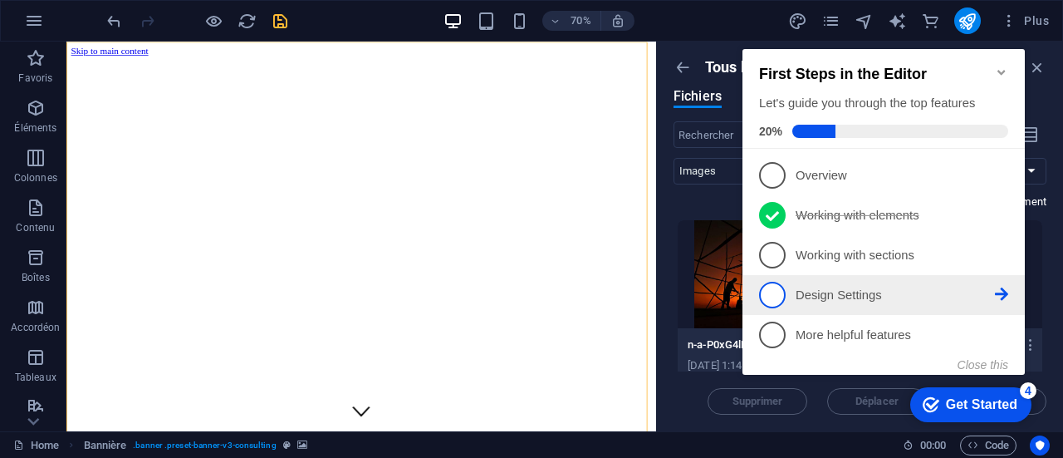
click at [779, 287] on span "4" at bounding box center [772, 295] width 27 height 27
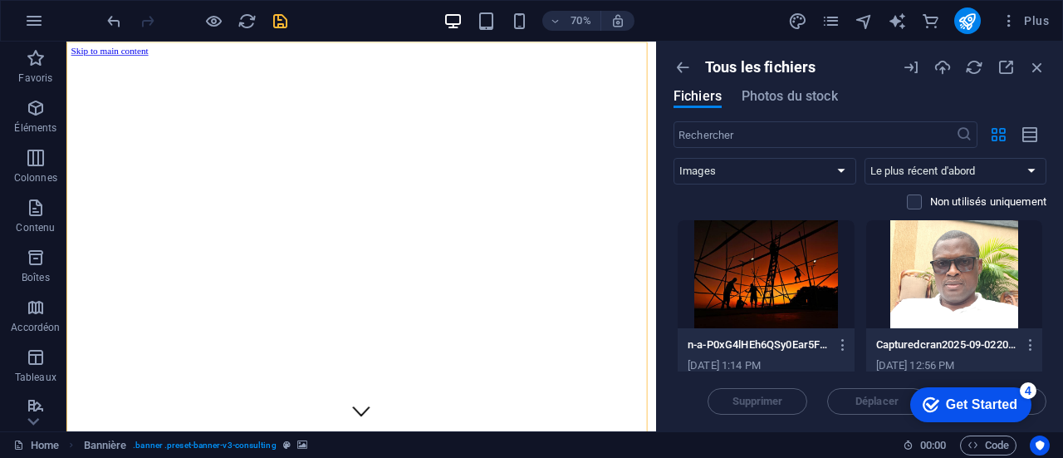
click at [955, 407] on div "Get Started" at bounding box center [981, 404] width 71 height 15
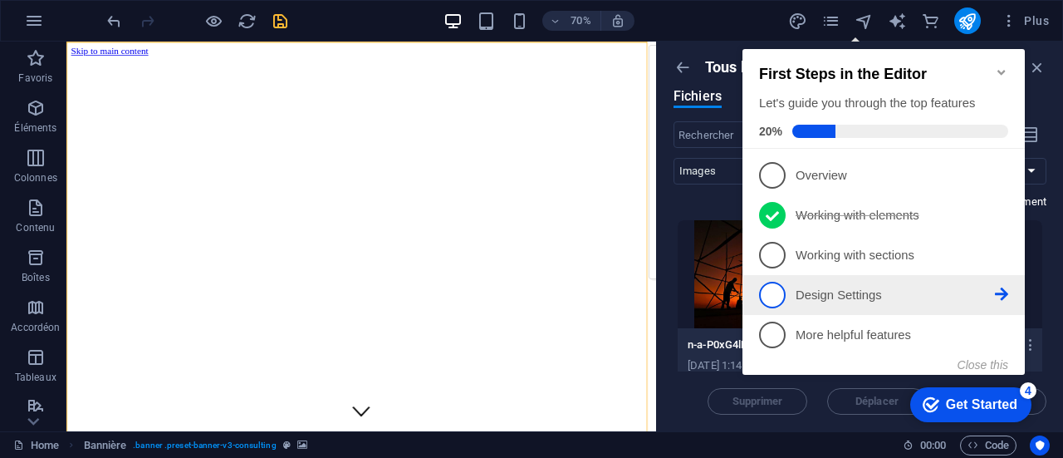
click at [1002, 181] on icon at bounding box center [1001, 174] width 13 height 13
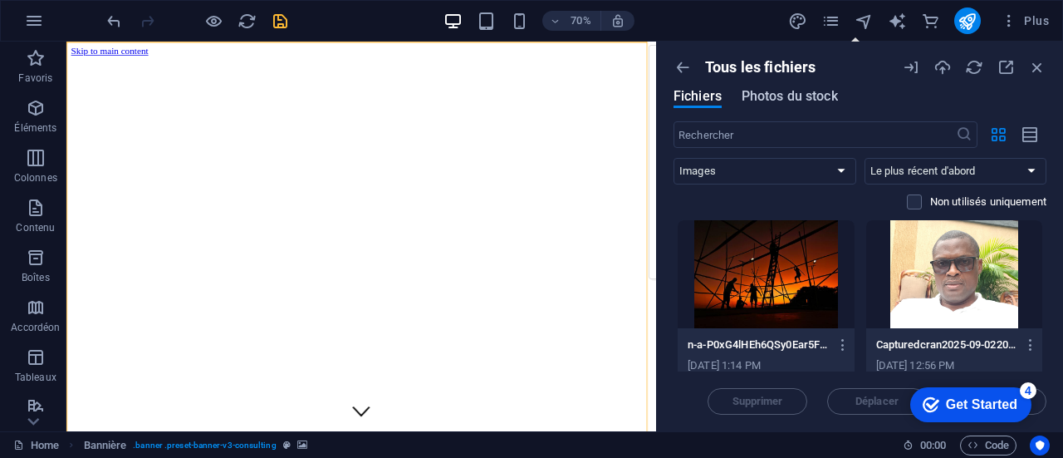
click at [788, 94] on span "Photos du stock" at bounding box center [790, 96] width 96 height 20
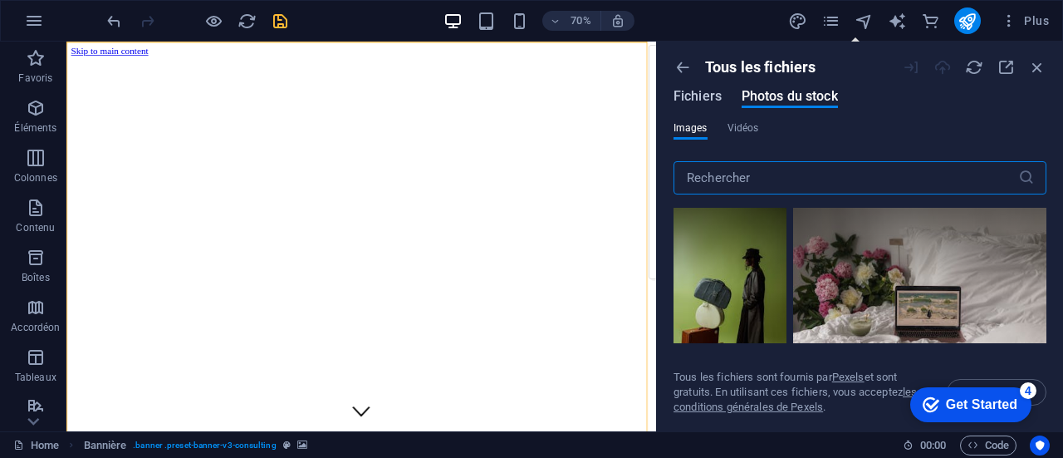
click at [699, 96] on span "Fichiers" at bounding box center [698, 96] width 48 height 20
select select "image"
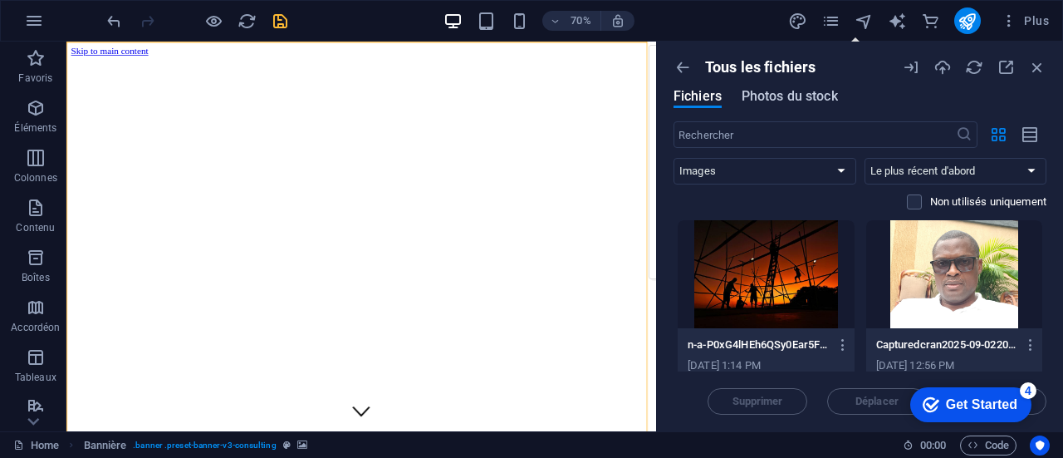
click at [804, 89] on span "Photos du stock" at bounding box center [790, 96] width 96 height 20
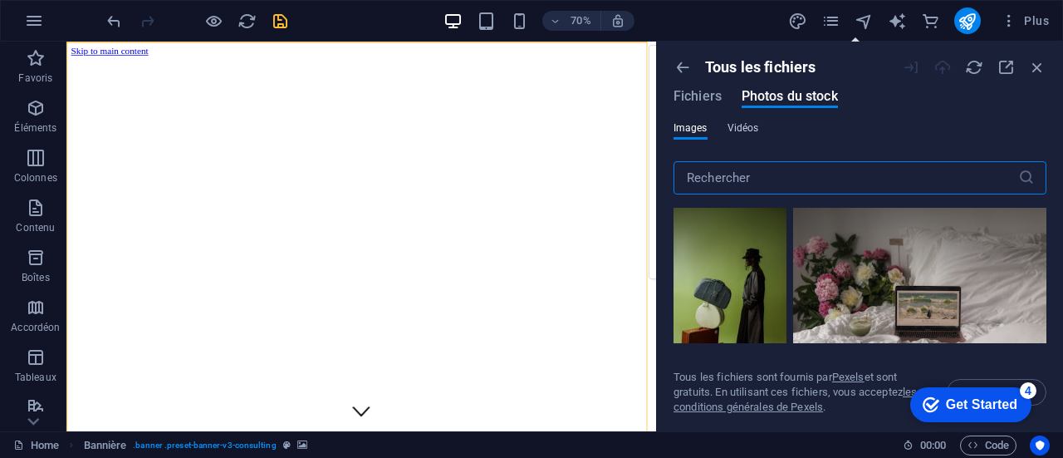
click at [736, 130] on span "Vidéos" at bounding box center [744, 128] width 32 height 20
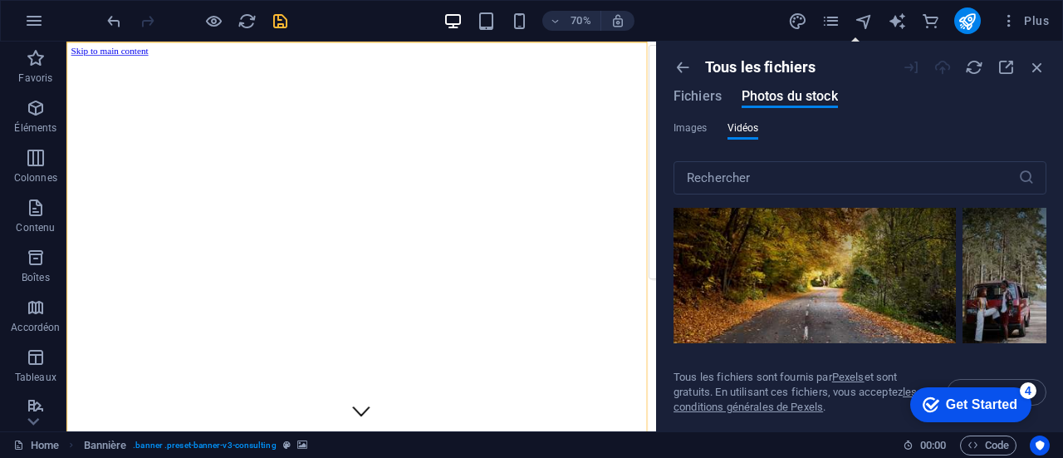
scroll to position [1745, 0]
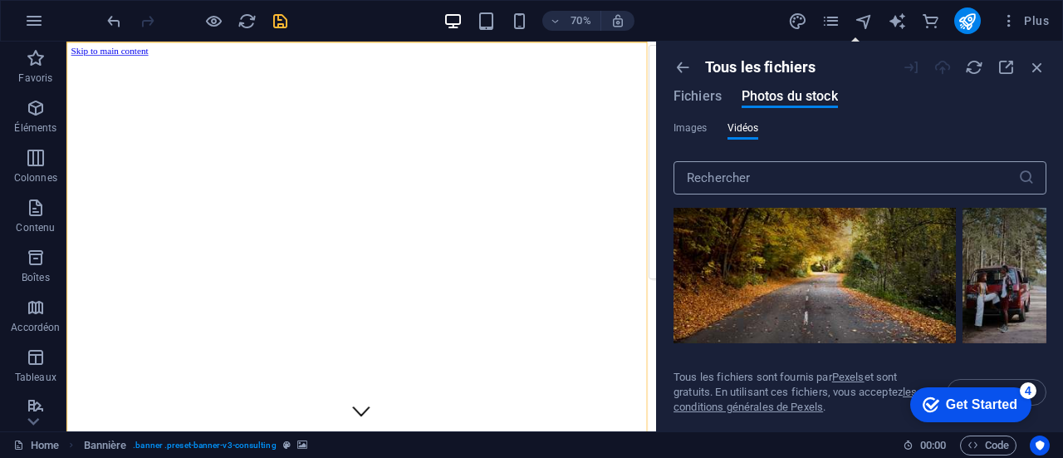
click at [761, 184] on input "text" at bounding box center [846, 177] width 345 height 33
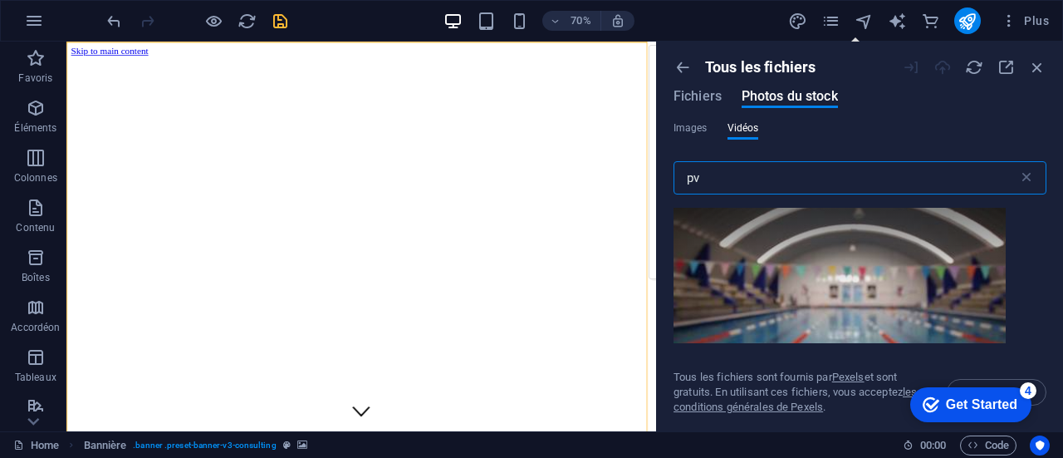
type input "p"
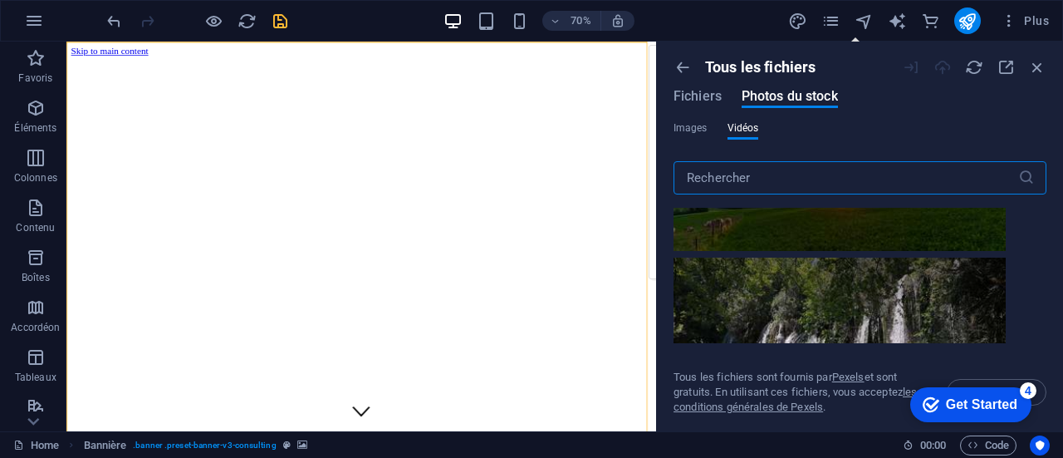
scroll to position [1080, 0]
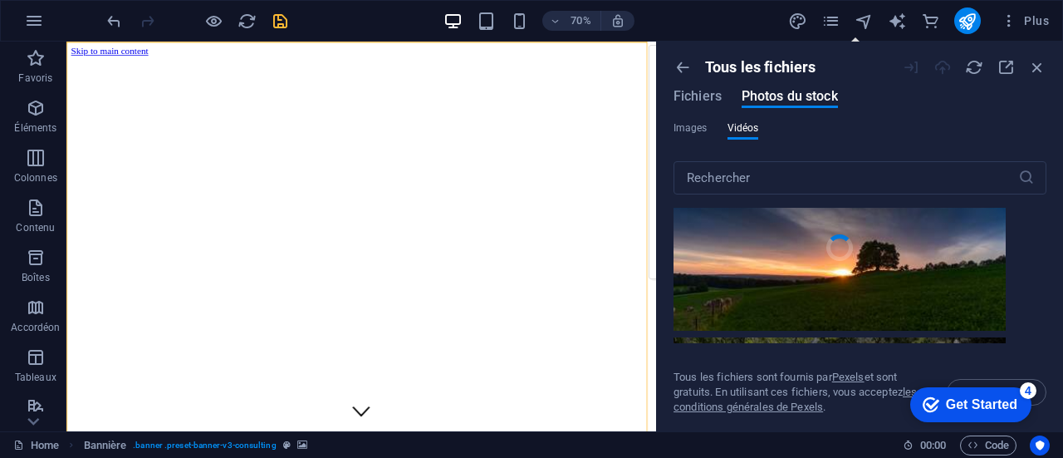
click at [856, 263] on video "Your browser does not support the video tag." at bounding box center [840, 247] width 332 height 166
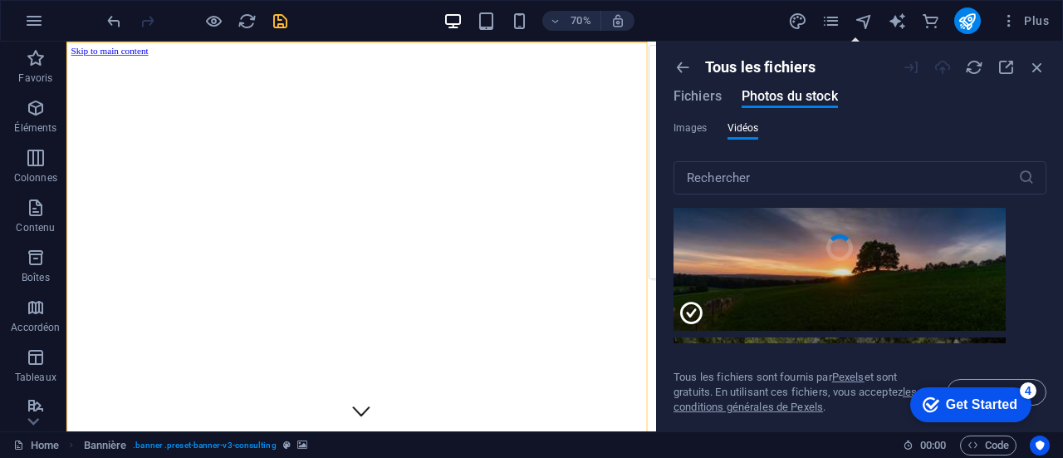
scroll to position [997, 0]
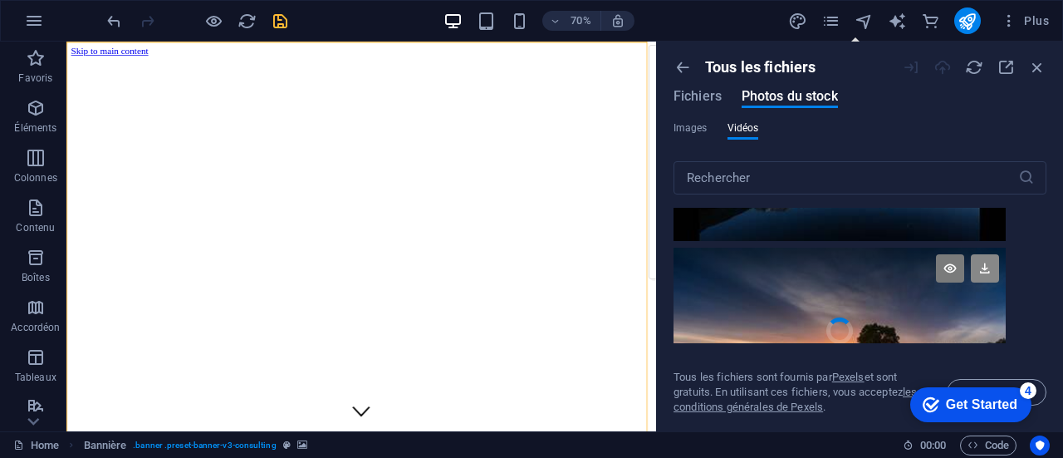
click at [989, 264] on icon at bounding box center [985, 268] width 28 height 28
click at [952, 269] on icon at bounding box center [950, 268] width 28 height 28
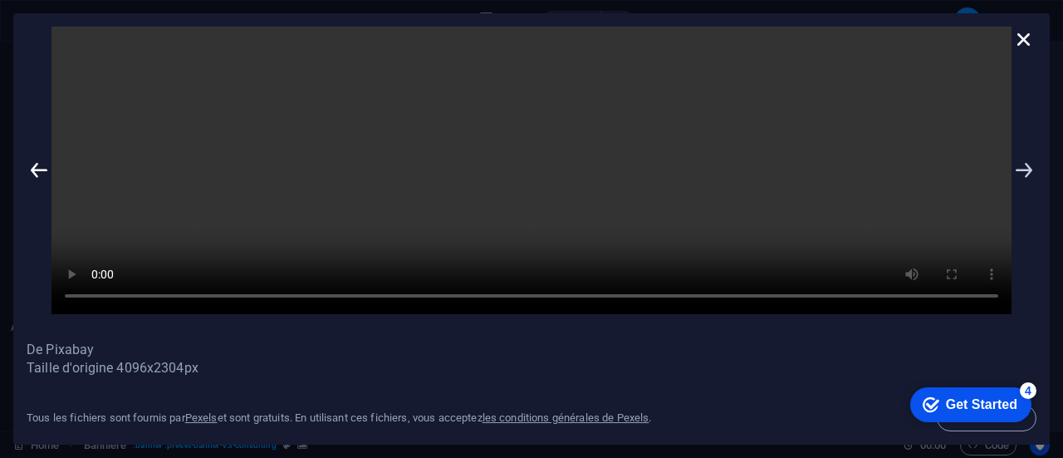
click at [1020, 179] on icon at bounding box center [1024, 170] width 25 height 287
click at [1028, 39] on icon at bounding box center [1024, 39] width 25 height 25
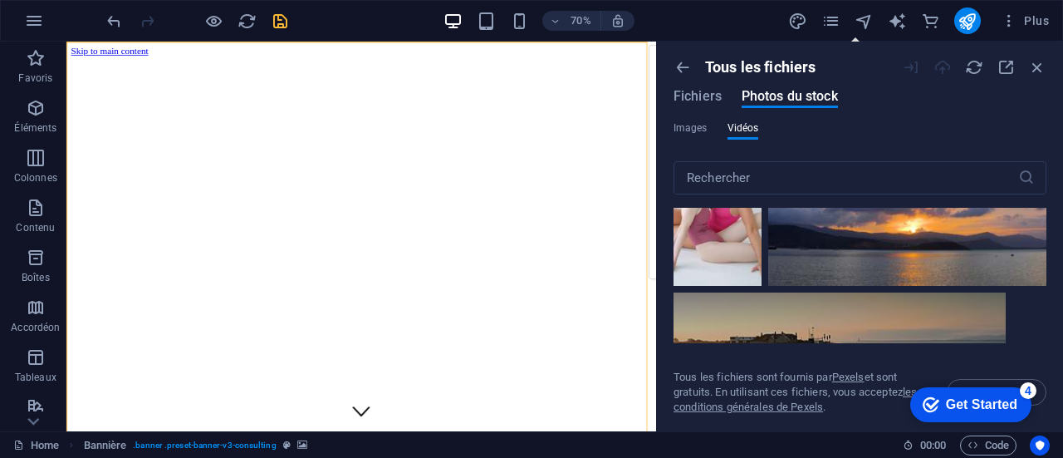
scroll to position [5732, 0]
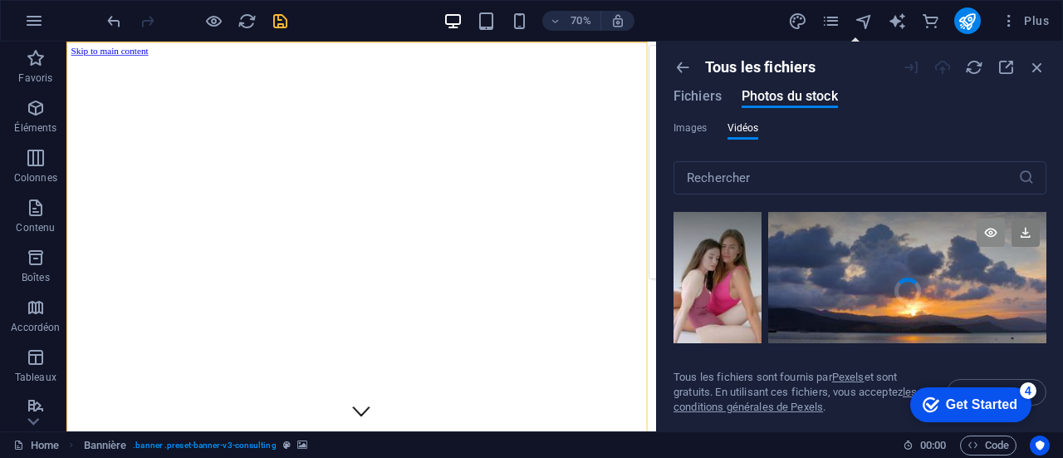
click at [995, 218] on icon at bounding box center [991, 232] width 28 height 28
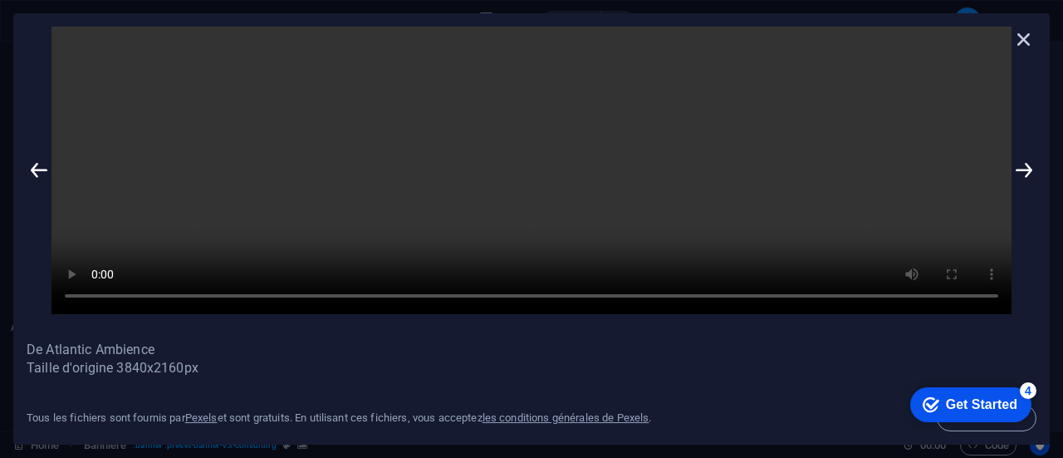
click at [1027, 49] on icon at bounding box center [1024, 39] width 25 height 25
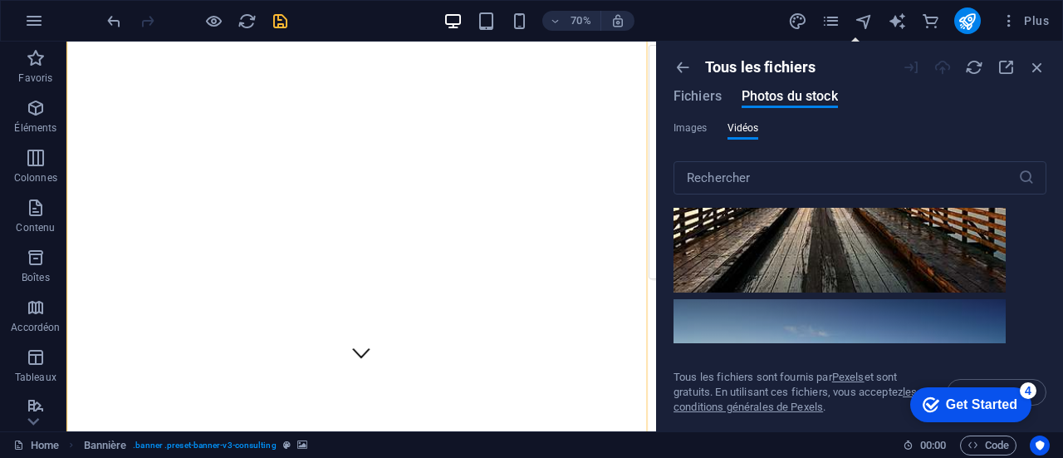
scroll to position [5815, 0]
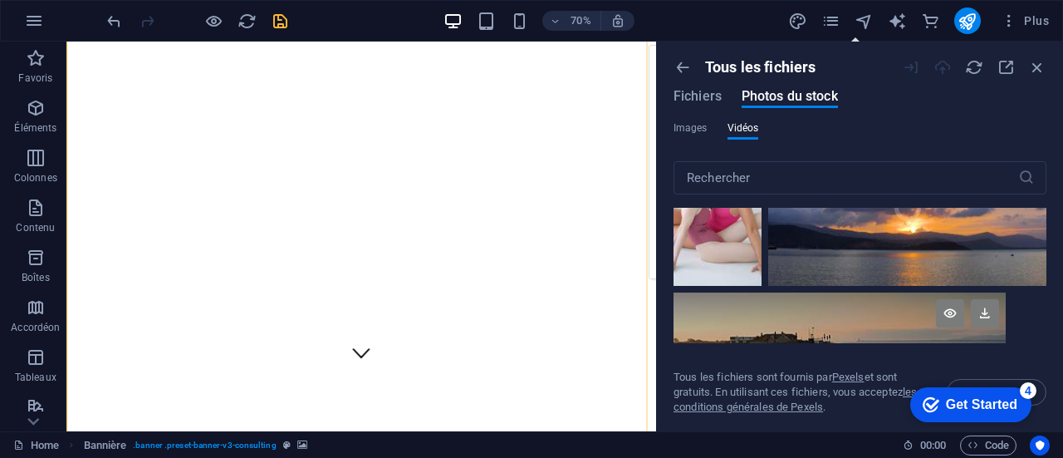
click at [902, 231] on video "Your browser does not support the video tag." at bounding box center [907, 207] width 278 height 157
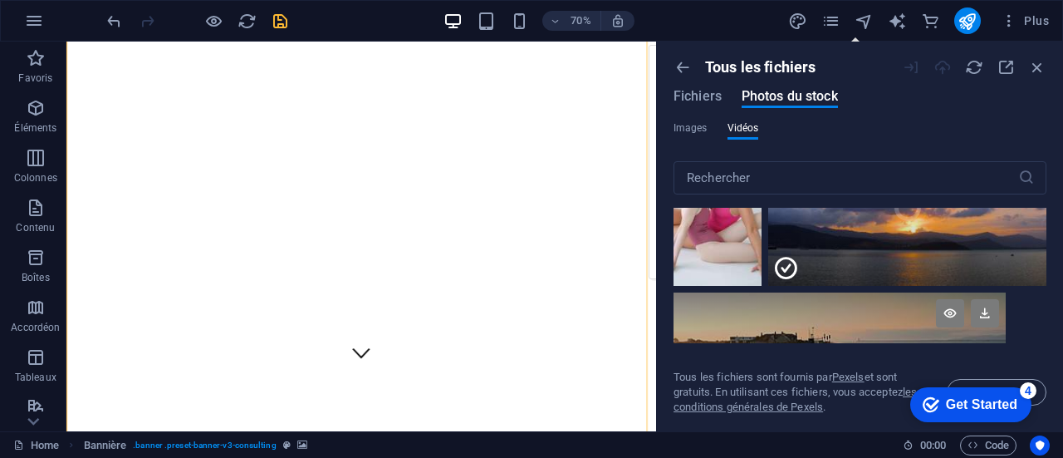
click at [902, 231] on div at bounding box center [907, 247] width 278 height 78
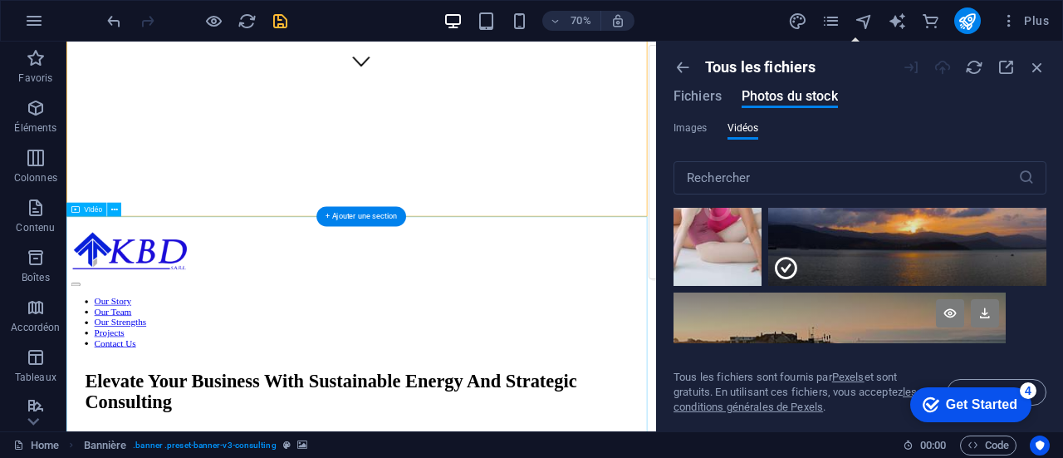
scroll to position [498, 0]
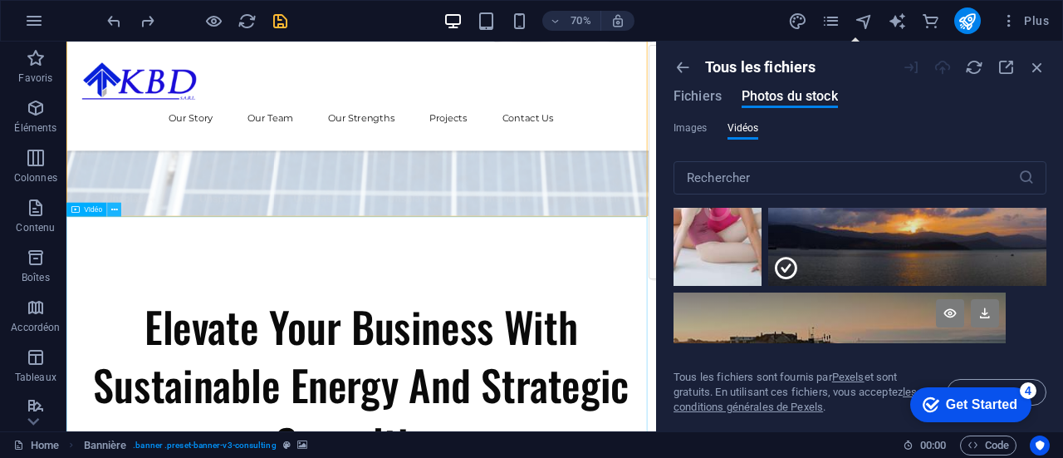
click at [111, 213] on icon at bounding box center [114, 209] width 7 height 12
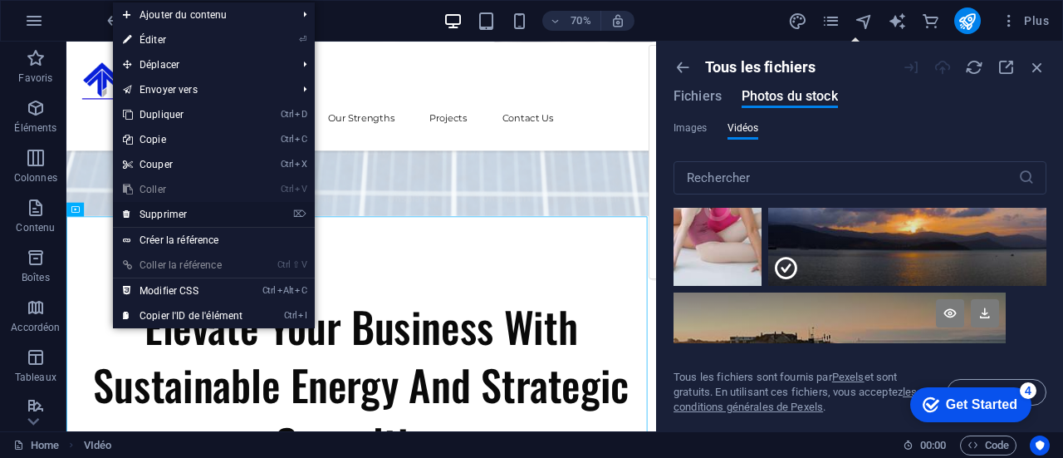
click at [176, 215] on link "⌦ Supprimer" at bounding box center [183, 214] width 140 height 25
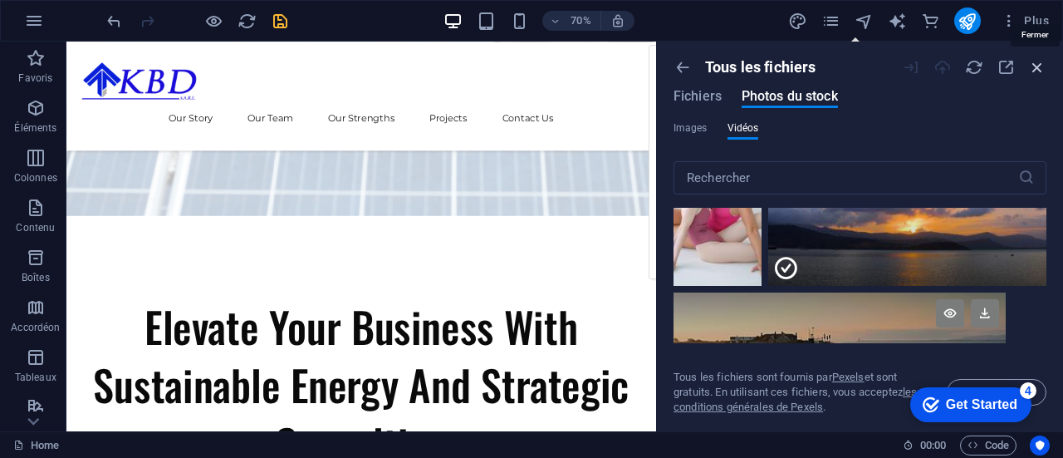
click at [1042, 66] on icon "button" at bounding box center [1037, 67] width 18 height 18
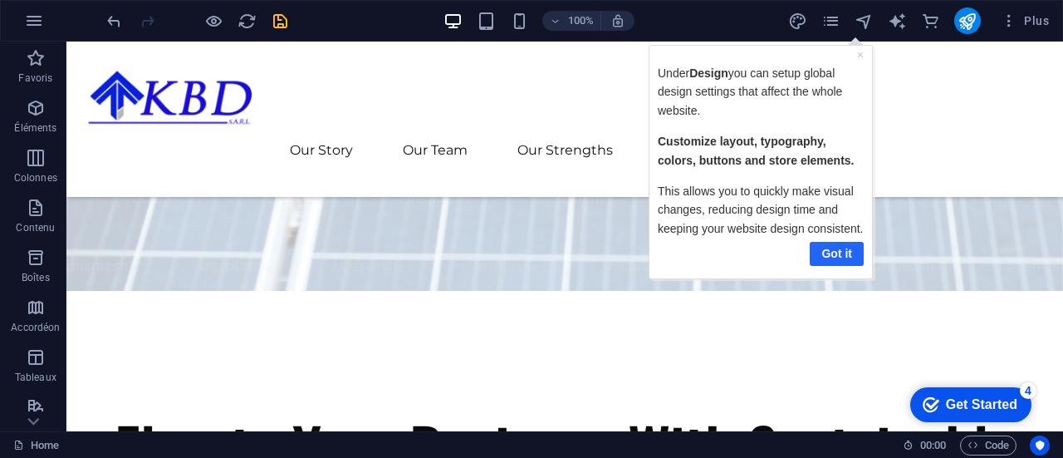
click at [833, 253] on link "Got it" at bounding box center [836, 254] width 54 height 24
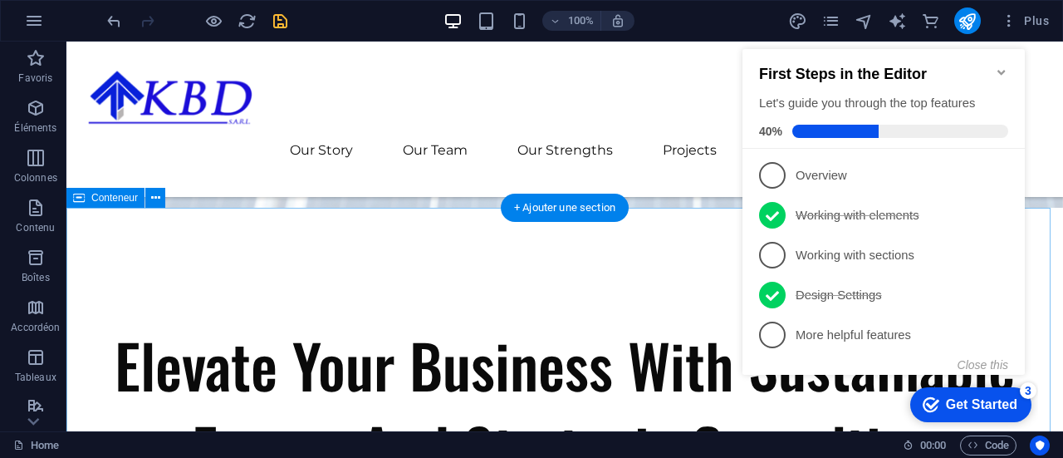
scroll to position [249, 0]
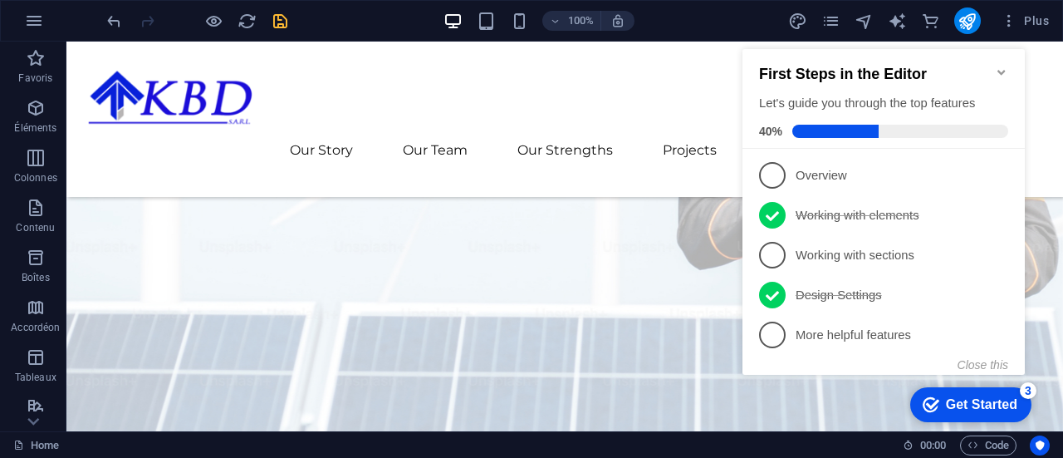
click at [1004, 67] on icon "Minimize checklist" at bounding box center [1001, 72] width 13 height 13
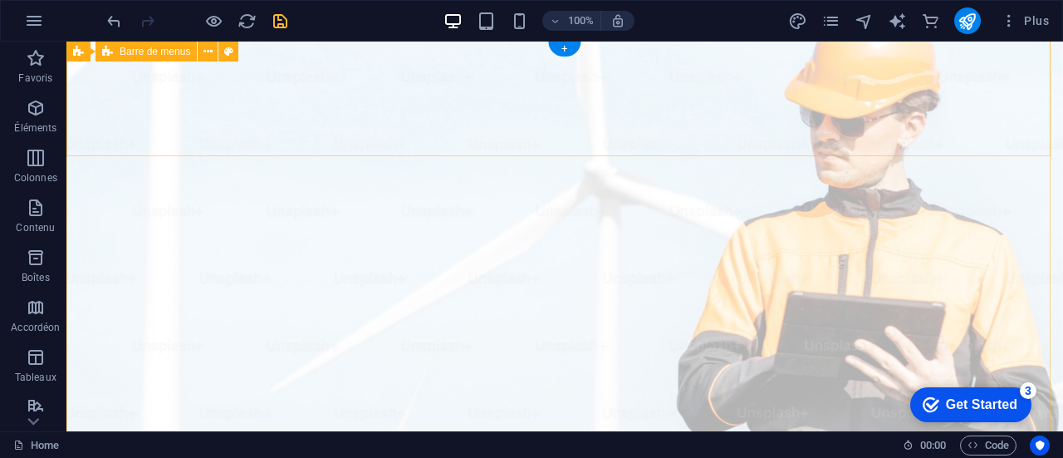
scroll to position [0, 0]
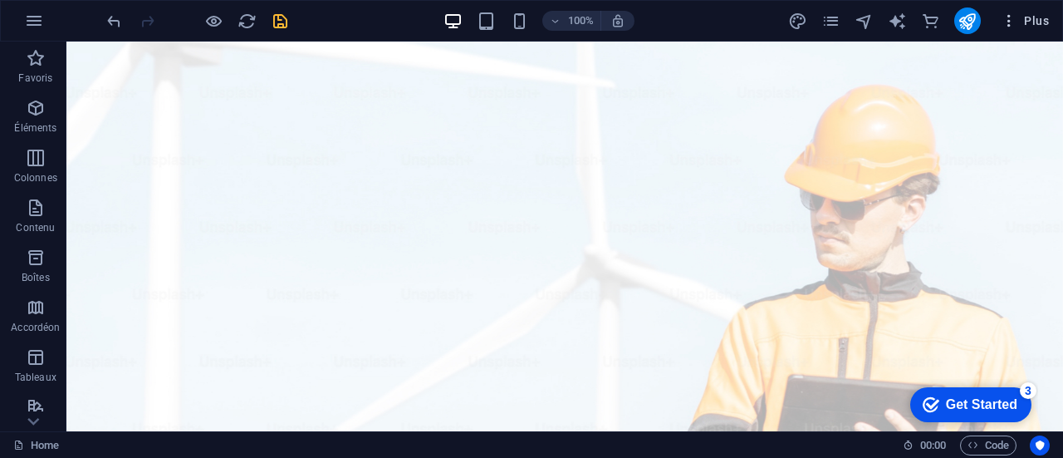
click at [1028, 22] on span "Plus" at bounding box center [1025, 20] width 48 height 17
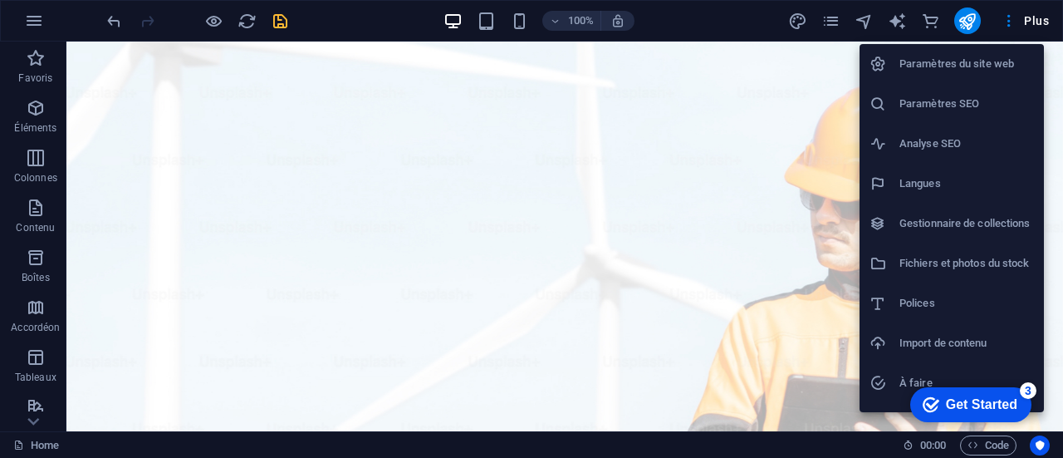
click at [960, 66] on h6 "Paramètres du site web" at bounding box center [967, 64] width 135 height 20
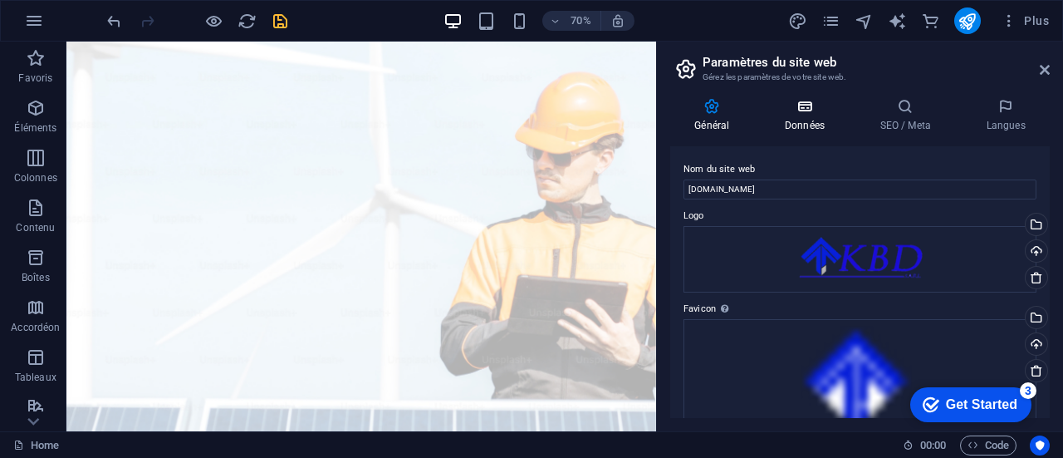
click at [795, 102] on icon at bounding box center [805, 106] width 89 height 17
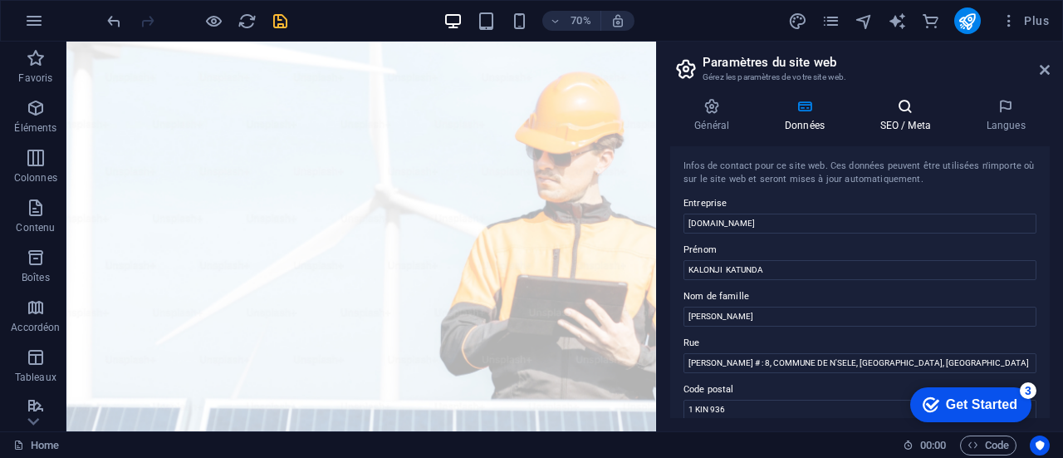
click at [894, 107] on icon at bounding box center [906, 106] width 100 height 17
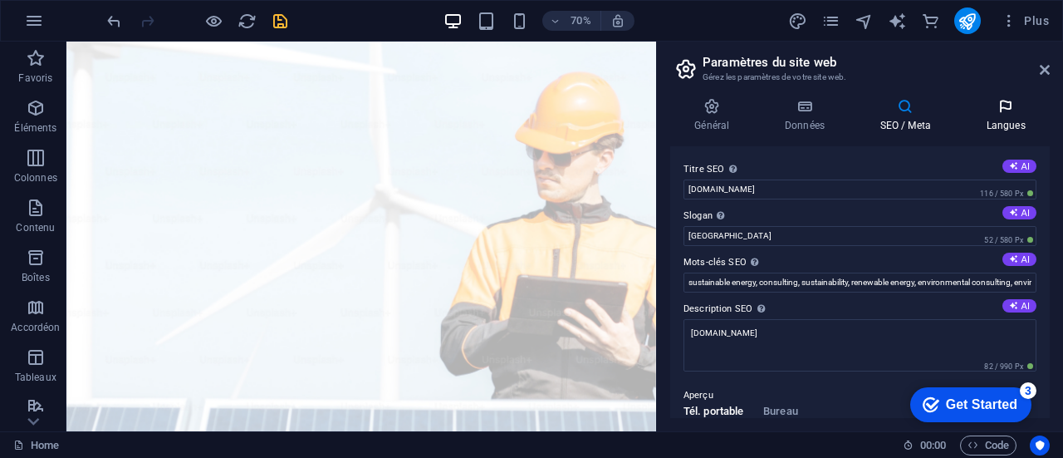
click at [1009, 118] on h4 "Langues" at bounding box center [1006, 115] width 88 height 35
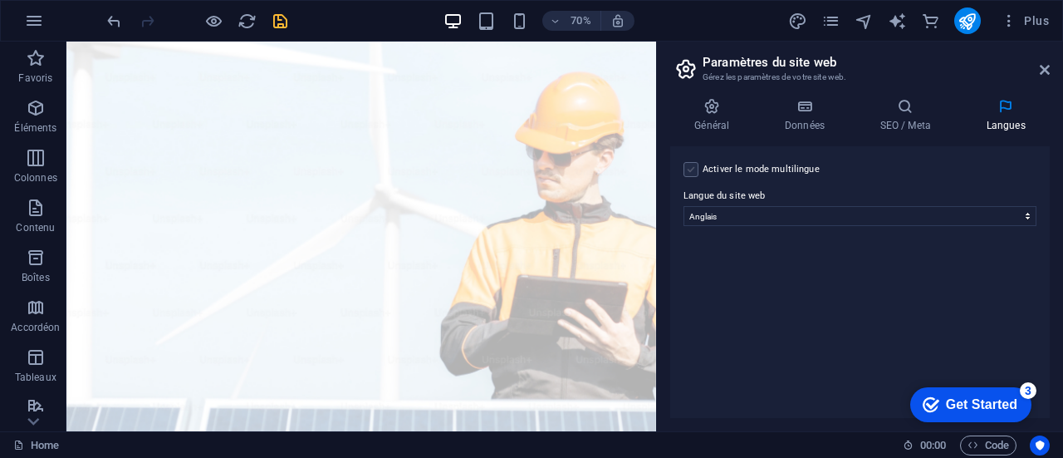
click at [690, 169] on label at bounding box center [691, 169] width 15 height 15
click at [0, 0] on input "Activer le mode multilingue Pour désactiver plusieurs langues, supprimez-les ju…" at bounding box center [0, 0] width 0 height 0
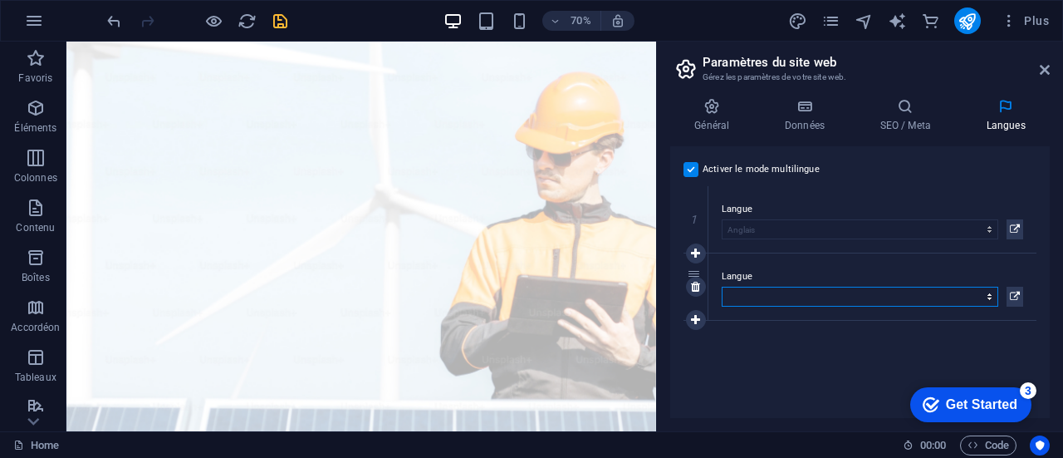
click at [844, 287] on select "Abkhazian Afar Afrikaans Akan Albanais Allemand Amharic Anglais Arabe Aragonese…" at bounding box center [860, 297] width 277 height 20
select select "50"
click at [722, 287] on select "Abkhazian Afar Afrikaans Akan Albanais Allemand Amharic Anglais Arabe Aragonese…" at bounding box center [860, 297] width 277 height 20
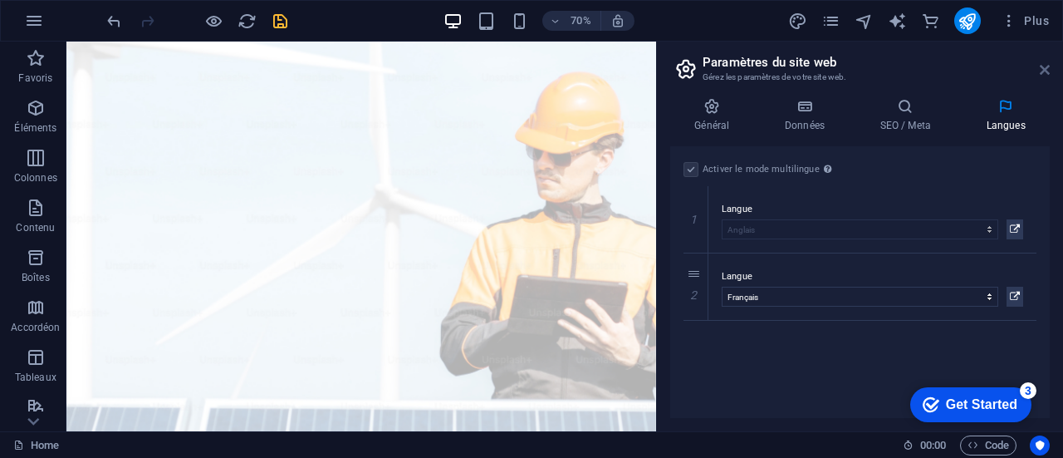
click at [1043, 66] on icon at bounding box center [1045, 69] width 10 height 13
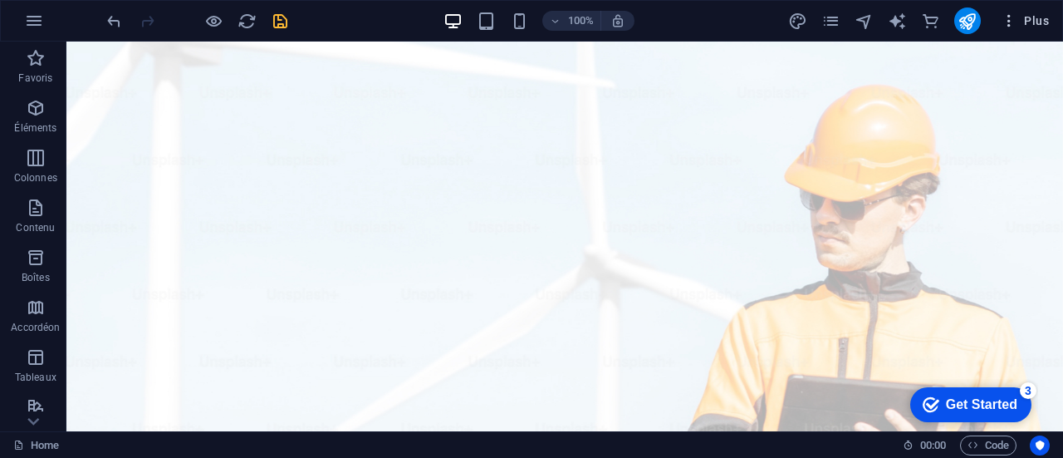
click at [1012, 22] on icon "button" at bounding box center [1009, 20] width 17 height 17
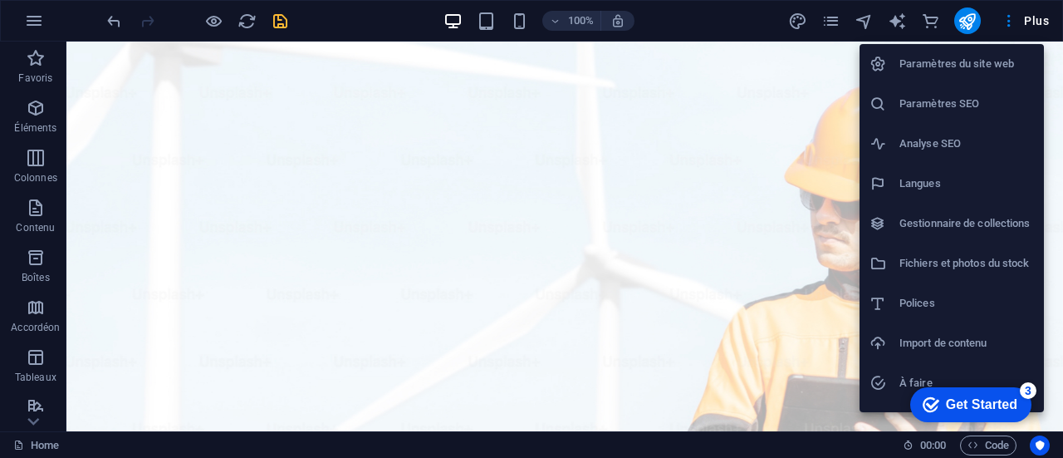
click at [1014, 223] on h6 "Gestionnaire de collections" at bounding box center [967, 224] width 135 height 20
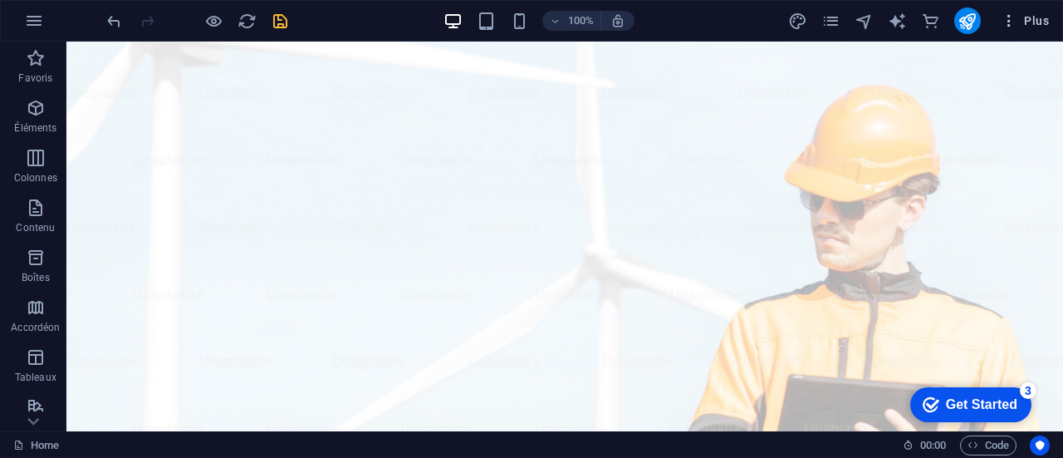
click at [1014, 19] on icon "button" at bounding box center [1009, 20] width 17 height 17
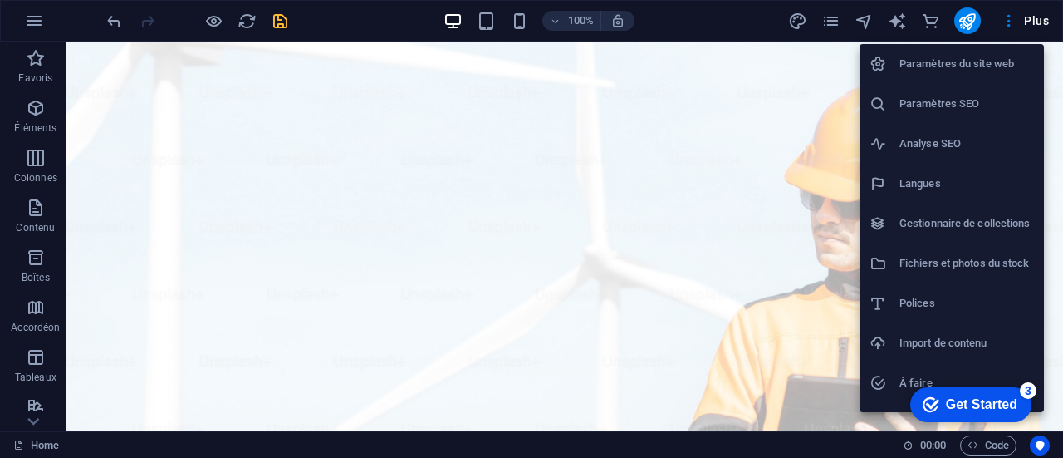
scroll to position [70, 0]
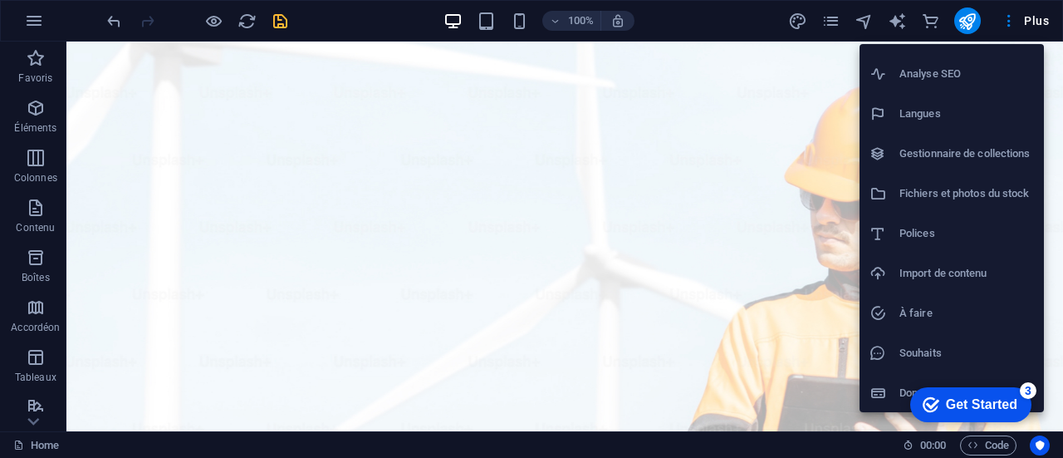
click at [1010, 12] on div at bounding box center [531, 229] width 1063 height 458
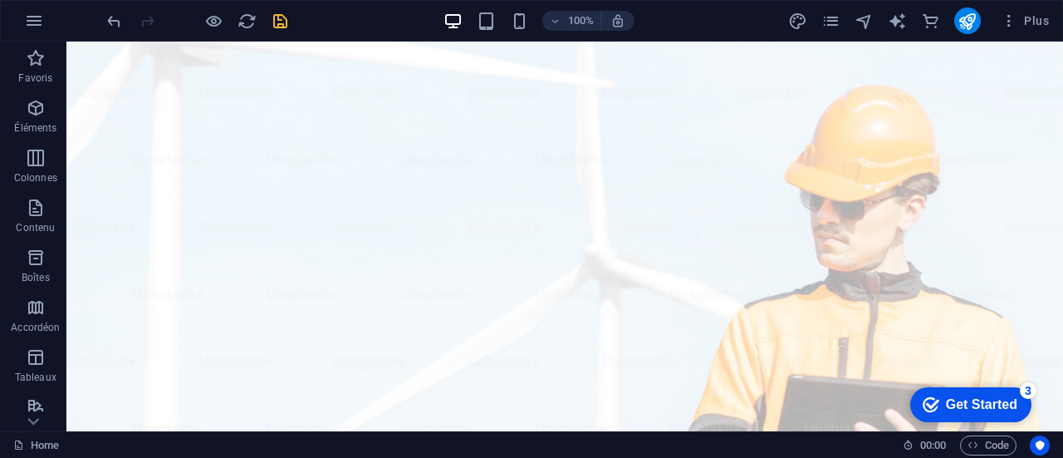
click at [1010, 21] on icon "button" at bounding box center [1009, 20] width 17 height 17
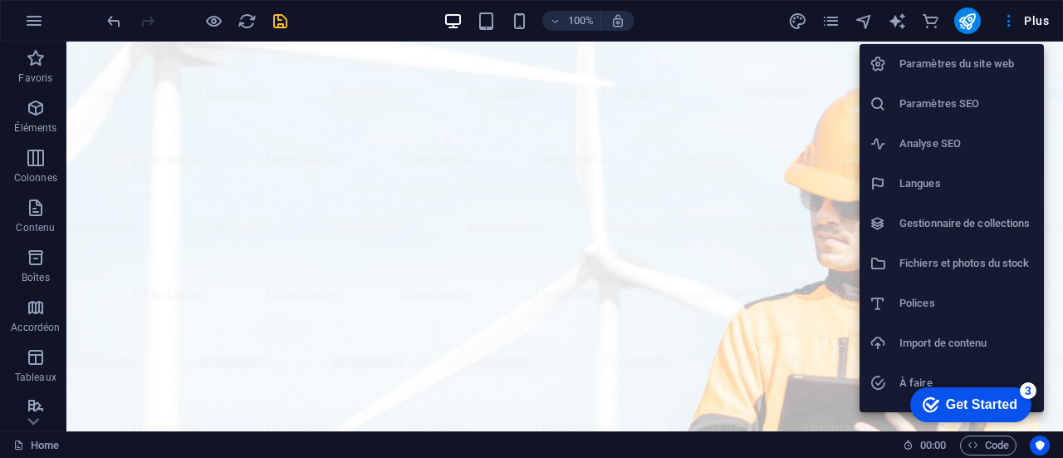
click at [1010, 21] on div at bounding box center [531, 229] width 1063 height 458
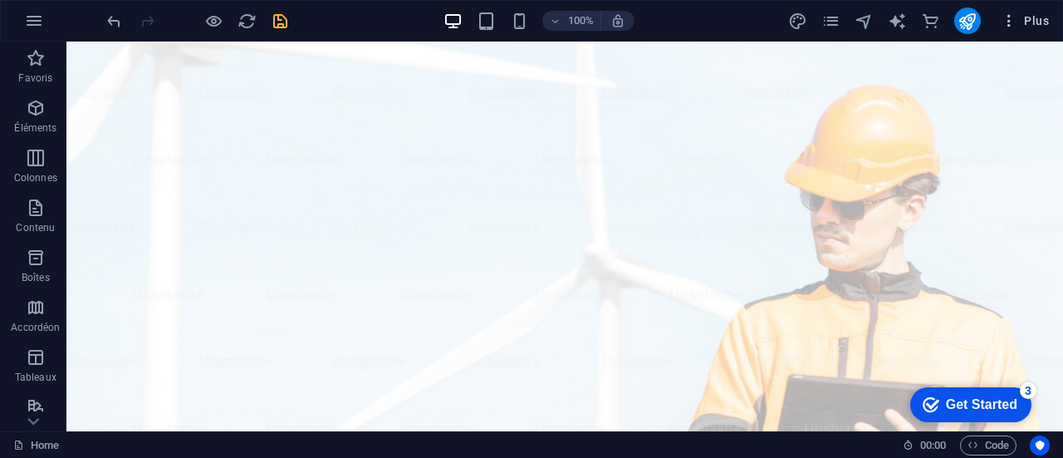
click at [1045, 21] on span "Plus" at bounding box center [1025, 20] width 48 height 17
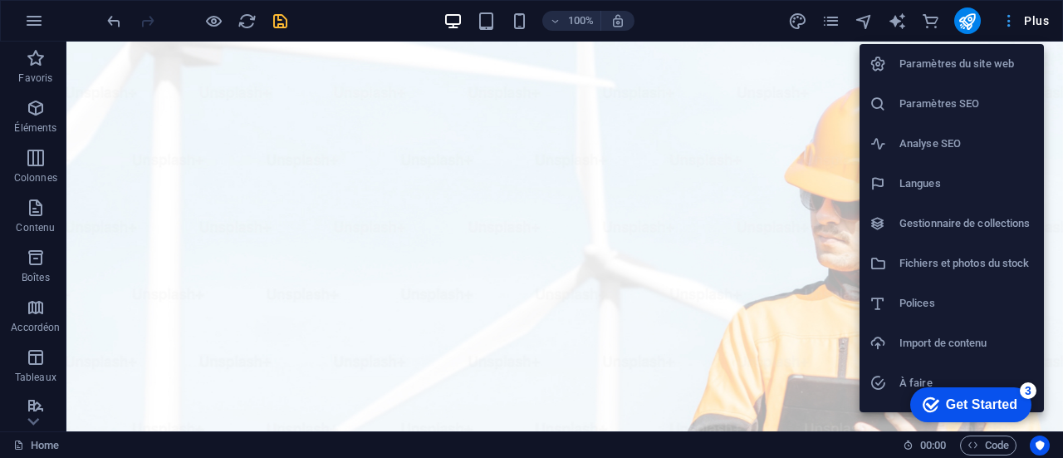
click at [1045, 21] on div at bounding box center [531, 229] width 1063 height 458
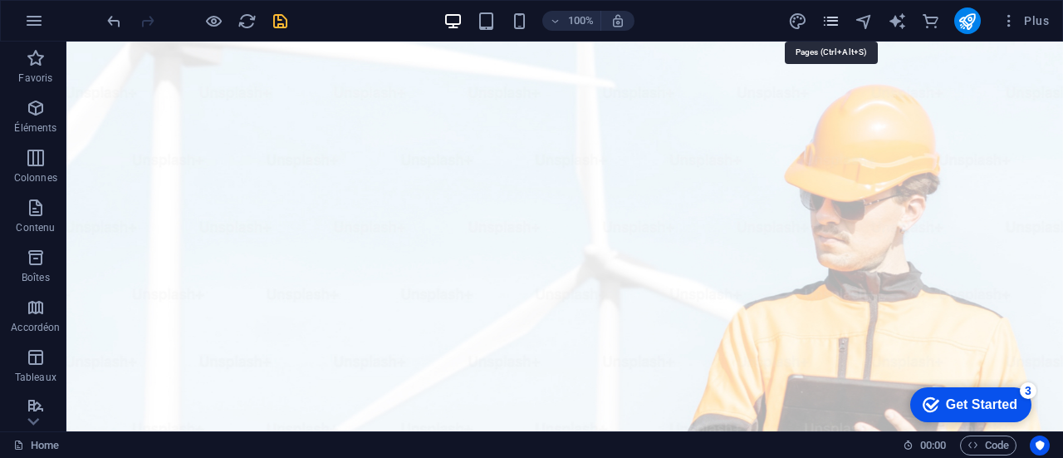
click at [832, 17] on icon "pages" at bounding box center [831, 21] width 19 height 19
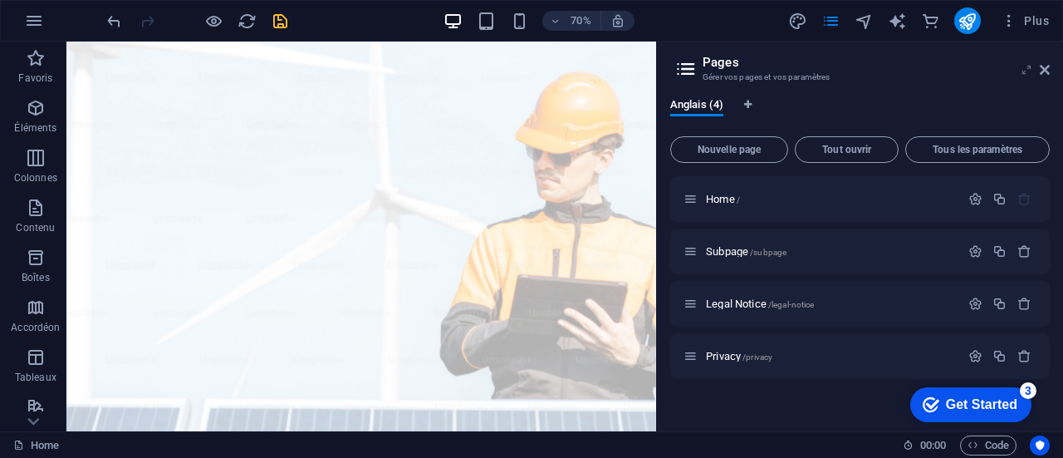
click at [1027, 71] on icon at bounding box center [1027, 69] width 0 height 13
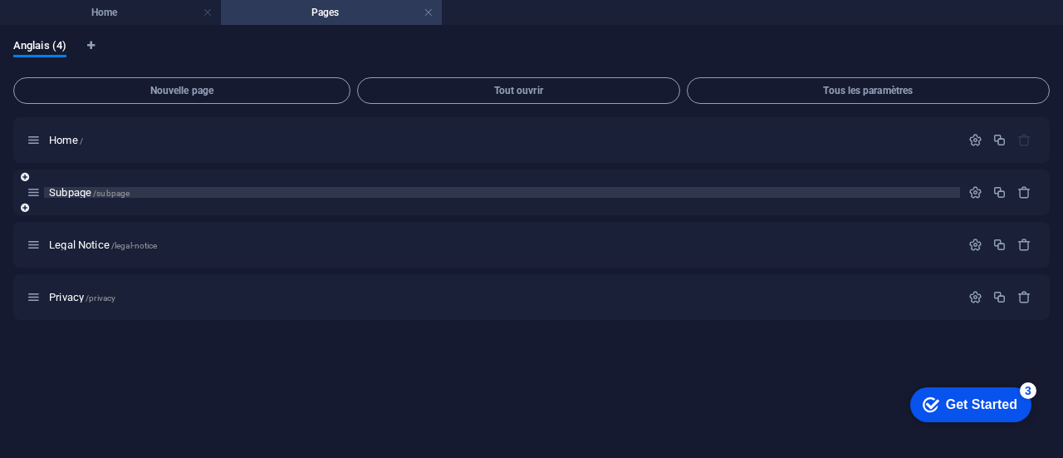
click at [71, 193] on span "Subpage /subpage" at bounding box center [89, 192] width 81 height 12
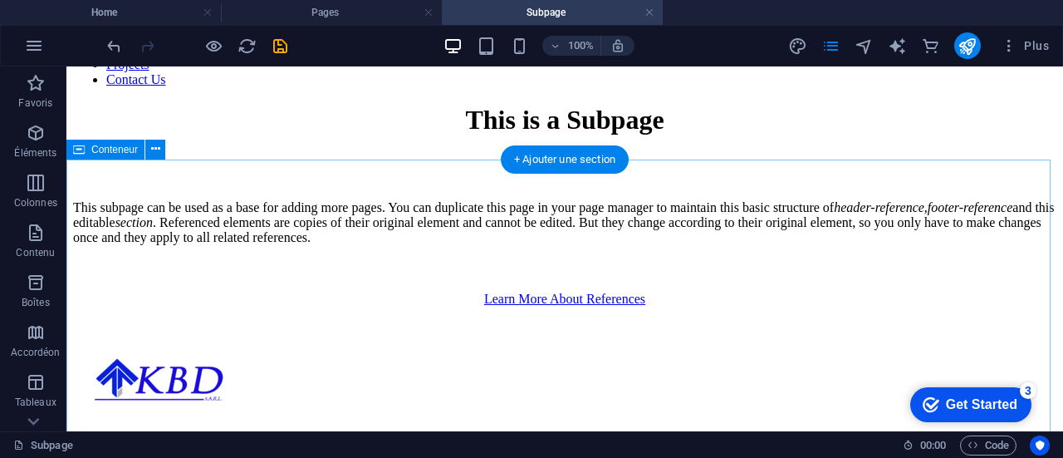
scroll to position [0, 0]
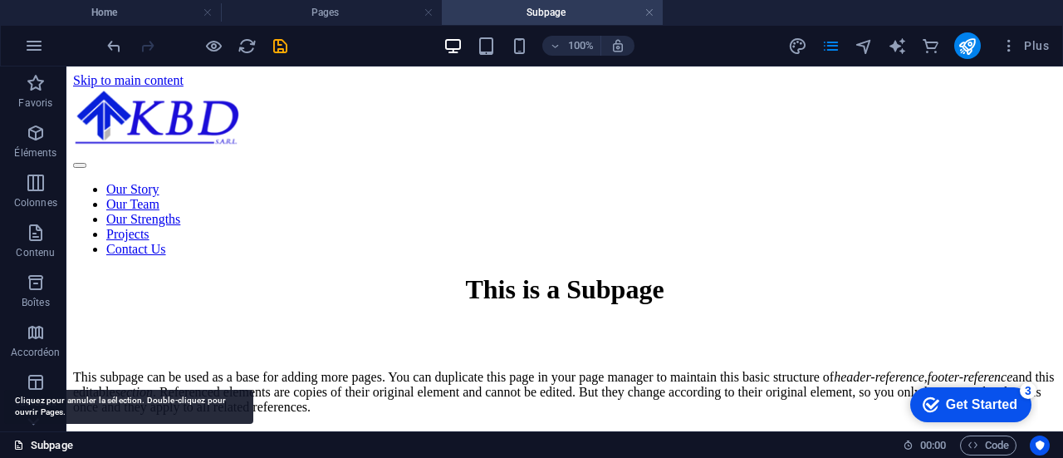
click at [43, 441] on link "Subpage" at bounding box center [43, 445] width 60 height 20
click at [62, 446] on link "Subpage" at bounding box center [43, 445] width 60 height 20
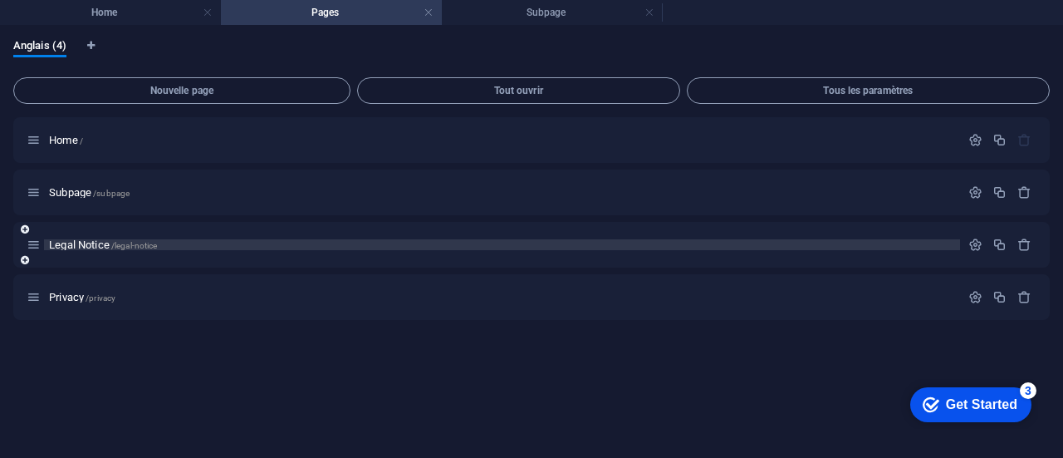
click at [66, 242] on span "Legal Notice /legal-notice" at bounding box center [103, 244] width 108 height 12
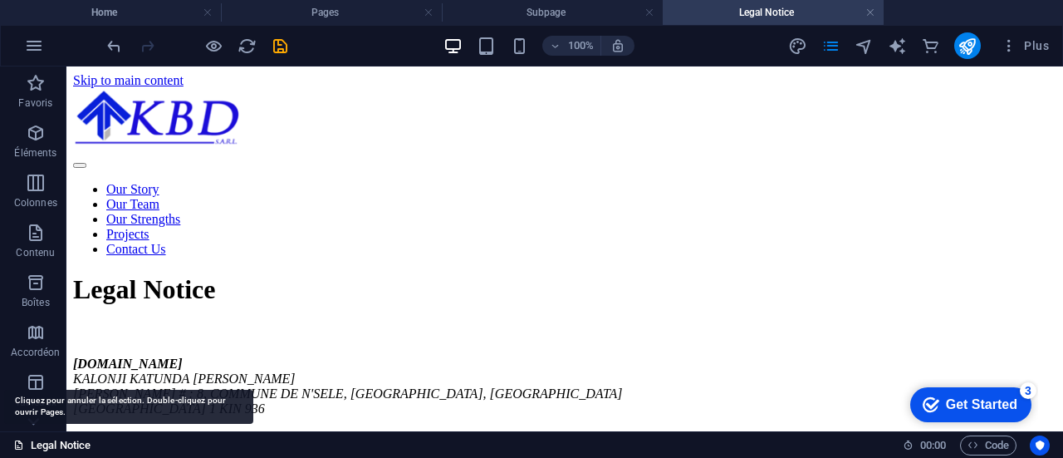
click at [47, 443] on link "Legal Notice" at bounding box center [51, 445] width 77 height 20
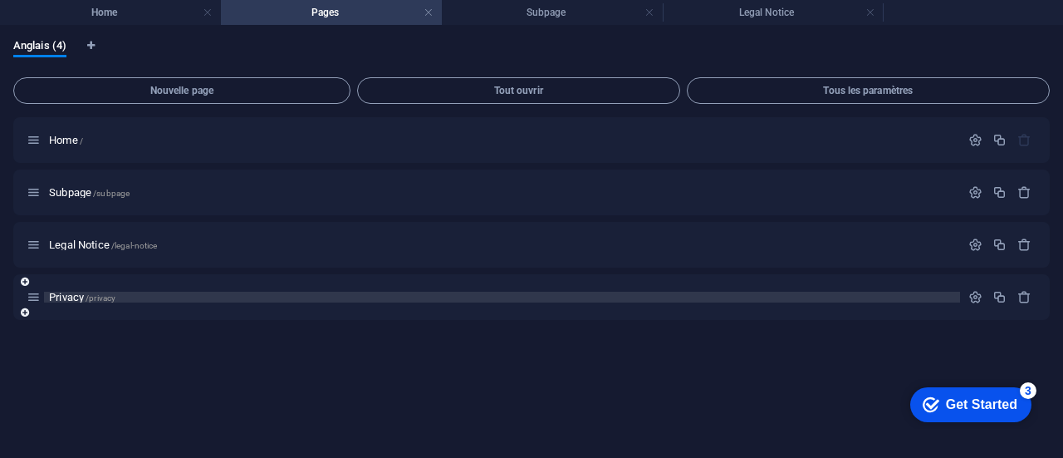
click at [70, 300] on span "Privacy /privacy" at bounding box center [82, 297] width 66 height 12
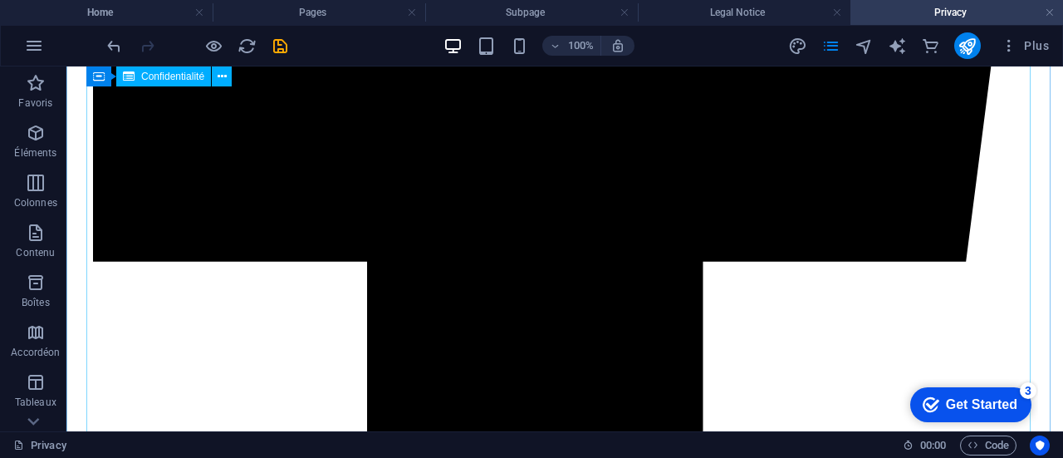
scroll to position [4403, 0]
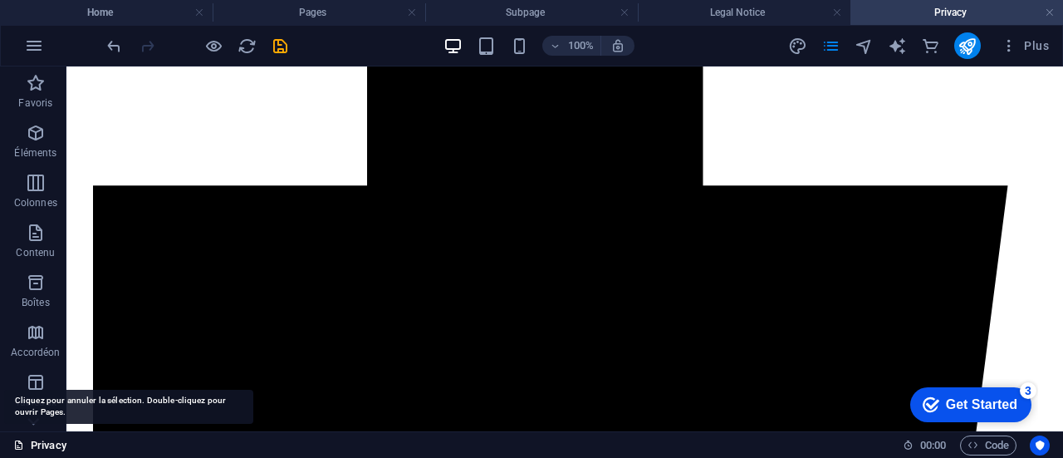
click at [45, 440] on link "Privacy" at bounding box center [39, 445] width 53 height 20
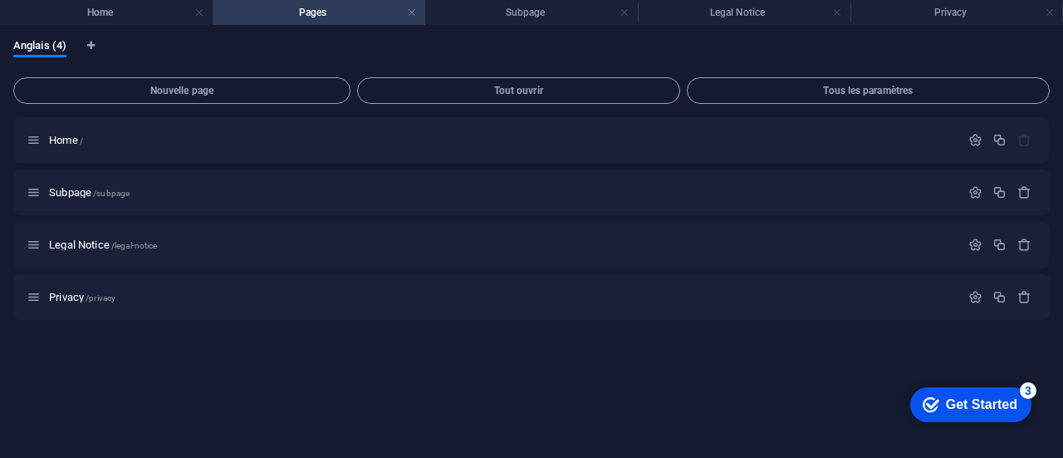
scroll to position [0, 0]
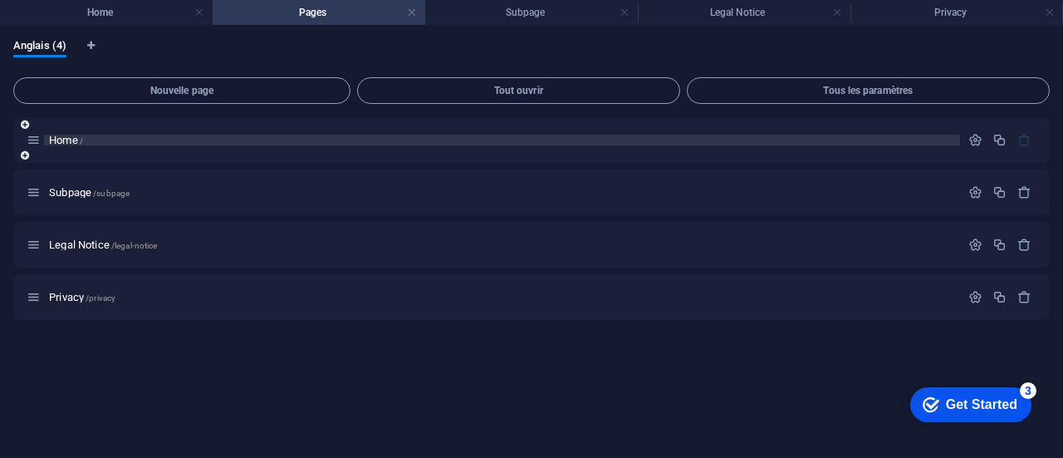
click at [80, 142] on span "/" at bounding box center [81, 140] width 3 height 9
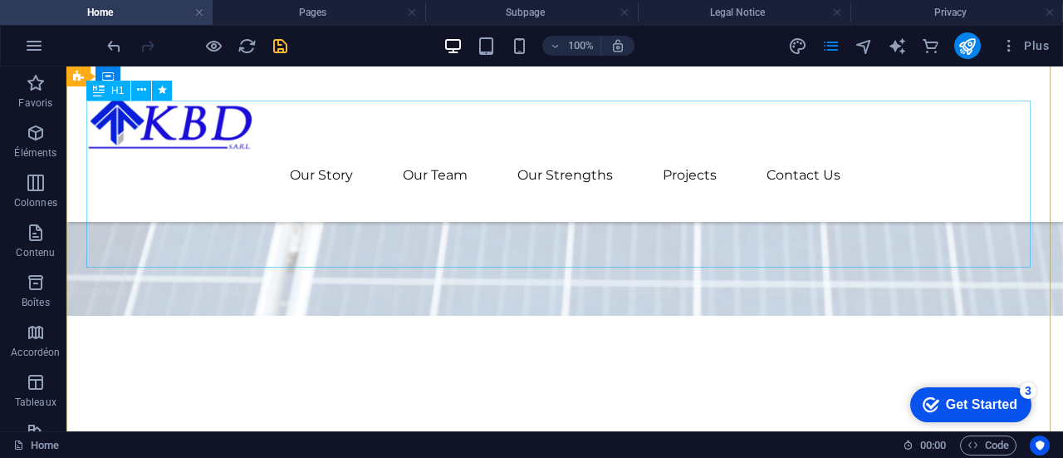
scroll to position [166, 0]
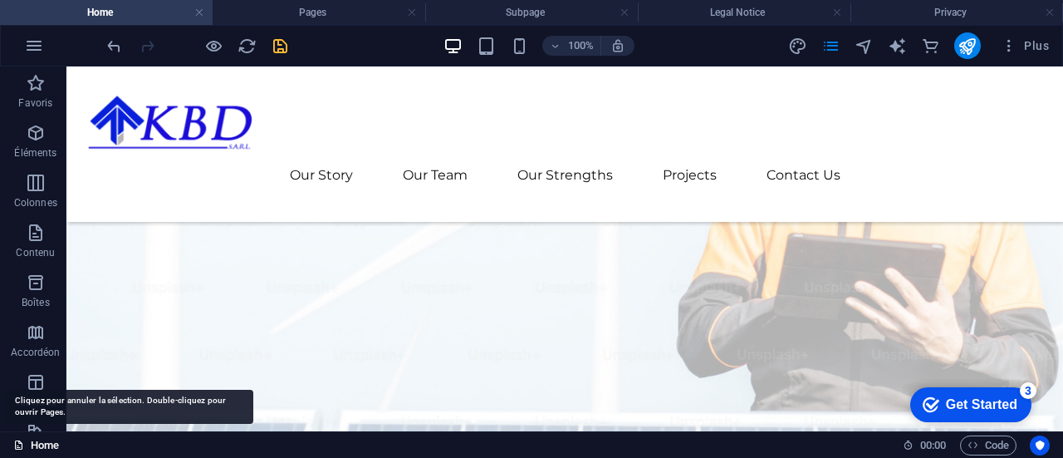
click at [43, 438] on link "Home" at bounding box center [36, 445] width 46 height 20
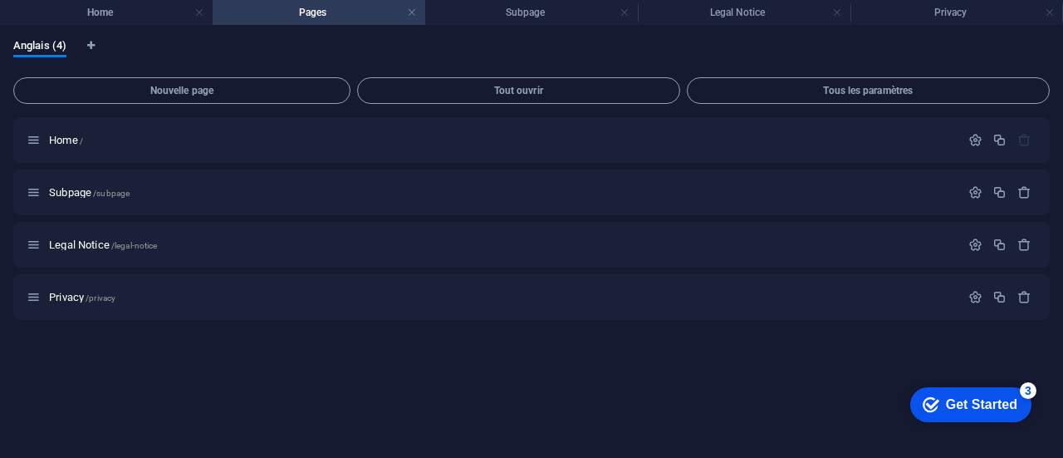
scroll to position [0, 0]
click at [974, 140] on icon "button" at bounding box center [976, 140] width 14 height 14
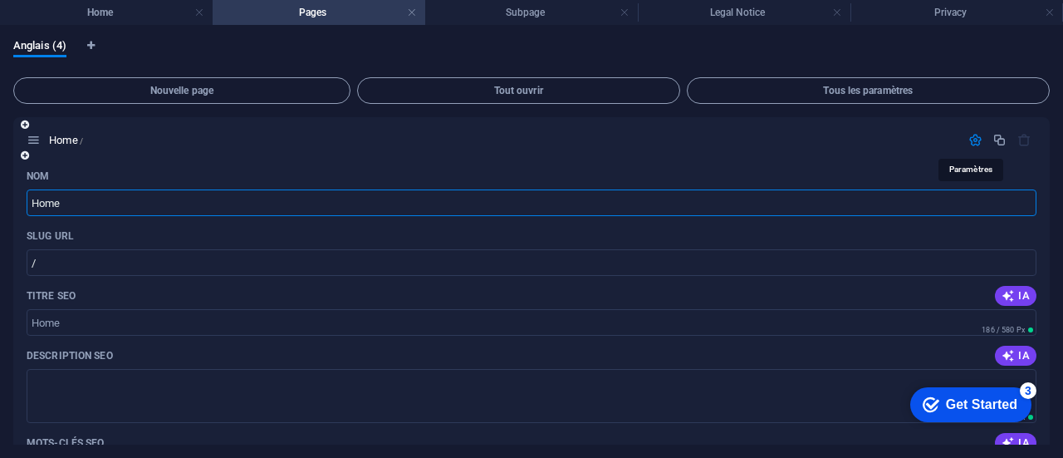
click at [974, 140] on icon "button" at bounding box center [976, 140] width 14 height 14
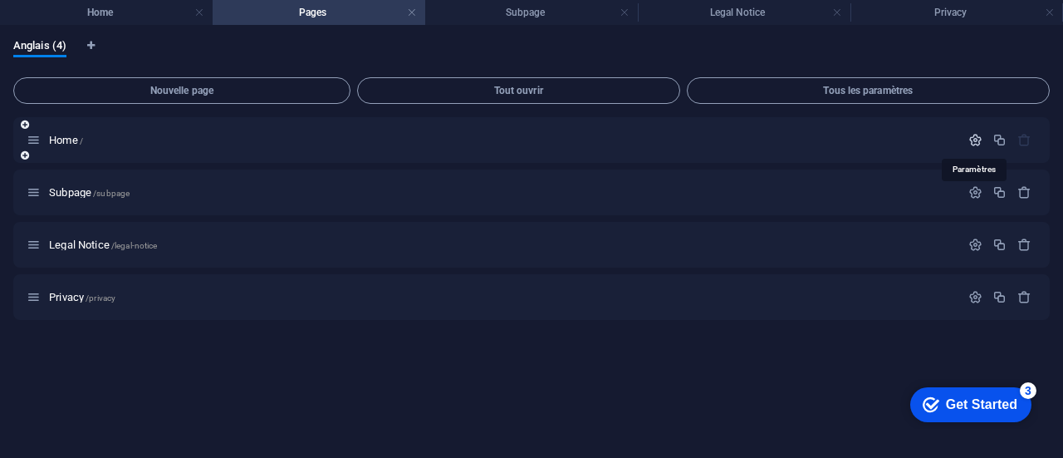
click at [974, 140] on icon "button" at bounding box center [976, 140] width 14 height 14
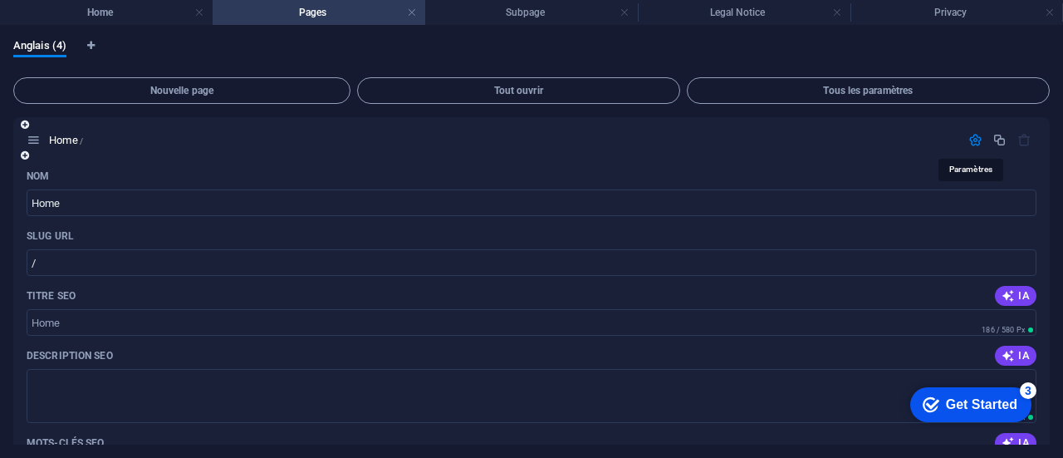
click at [974, 140] on icon "button" at bounding box center [976, 140] width 14 height 14
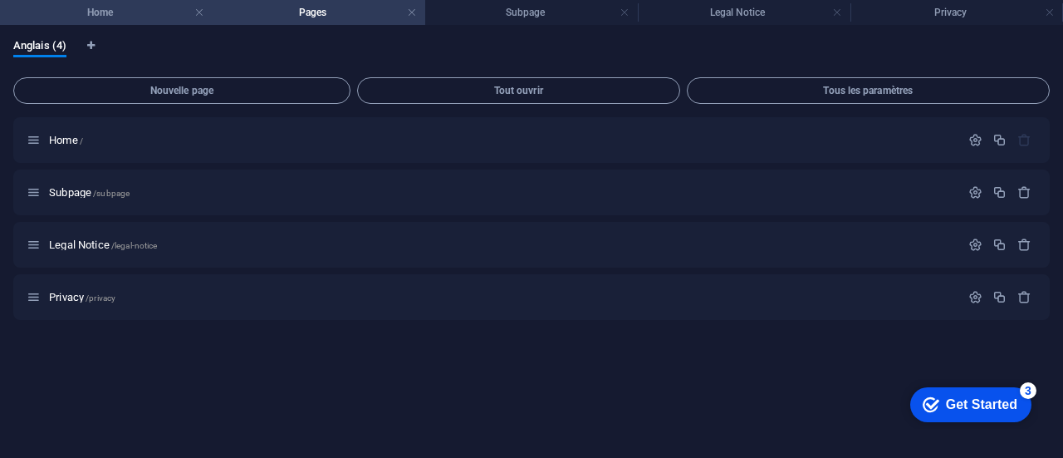
click at [140, 12] on h4 "Home" at bounding box center [106, 12] width 213 height 18
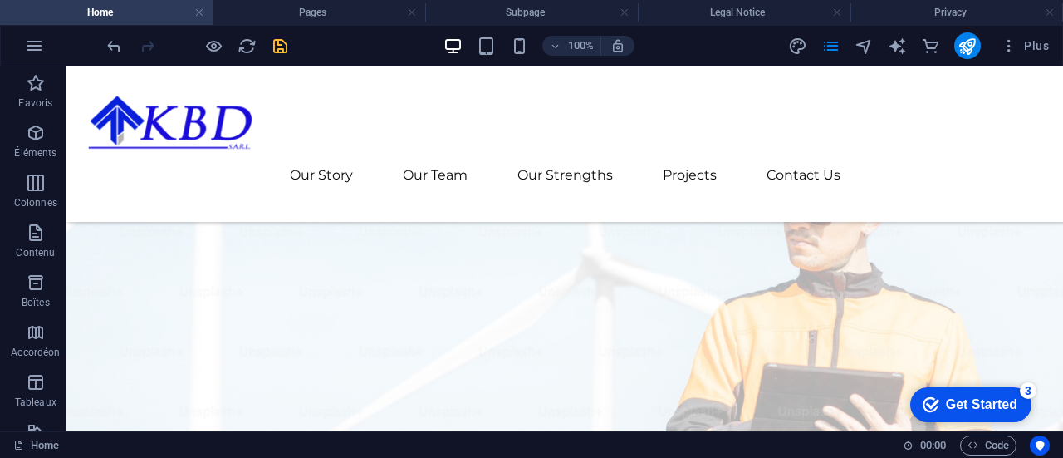
scroll to position [166, 0]
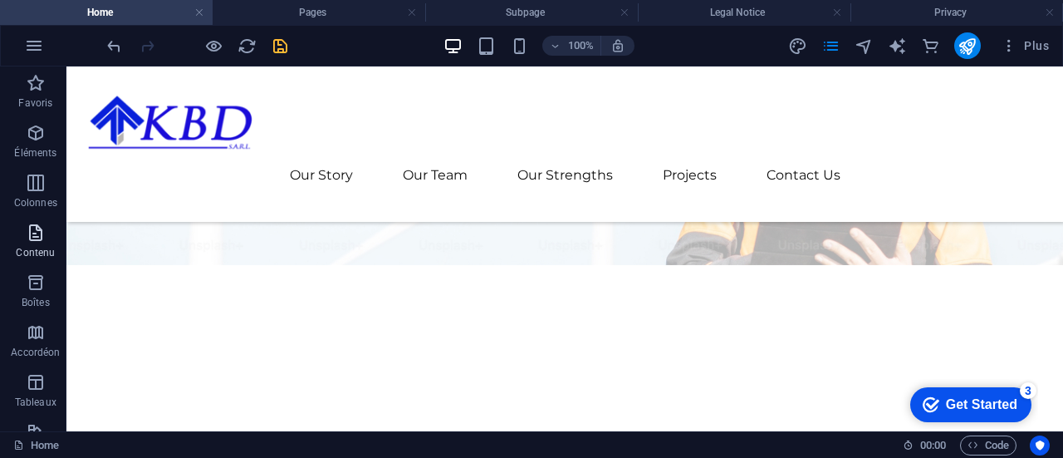
click at [30, 243] on span "Contenu" at bounding box center [35, 243] width 71 height 40
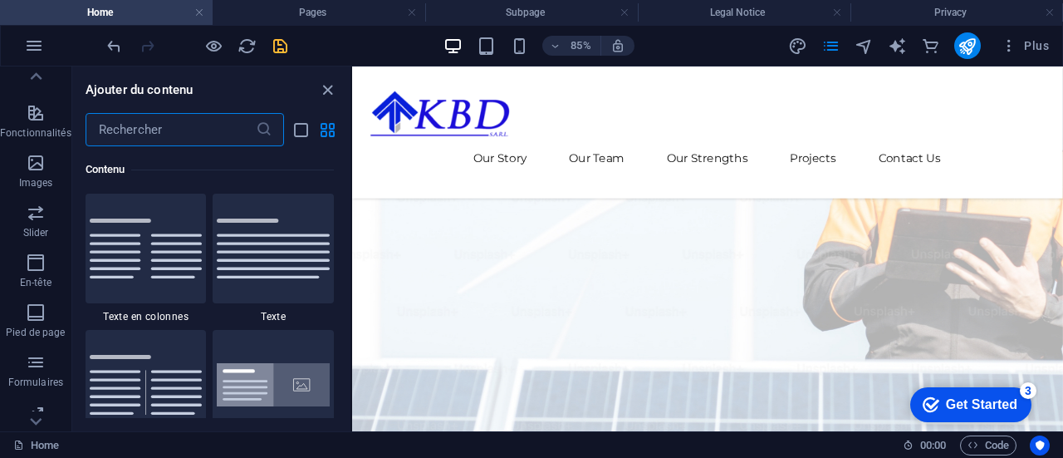
scroll to position [332, 0]
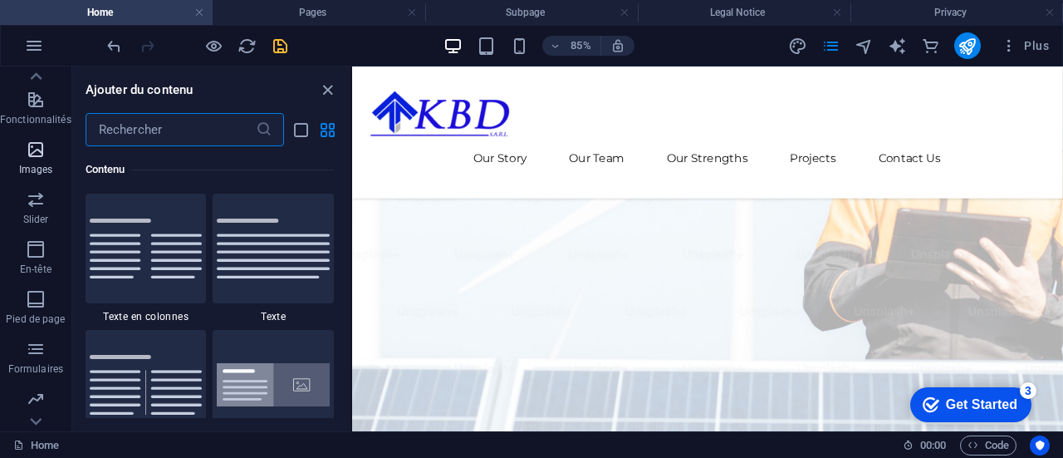
click at [32, 151] on icon "button" at bounding box center [36, 150] width 20 height 20
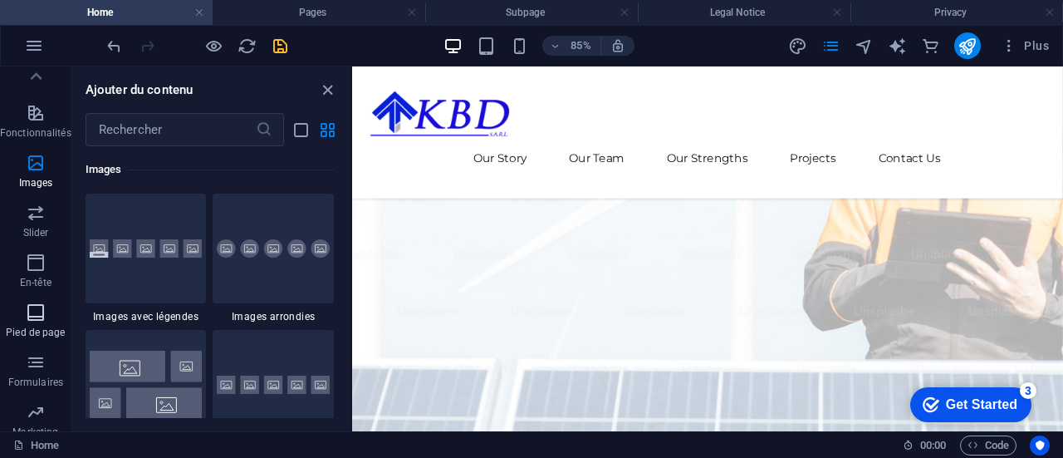
scroll to position [266, 0]
click at [36, 325] on icon "button" at bounding box center [36, 316] width 20 height 20
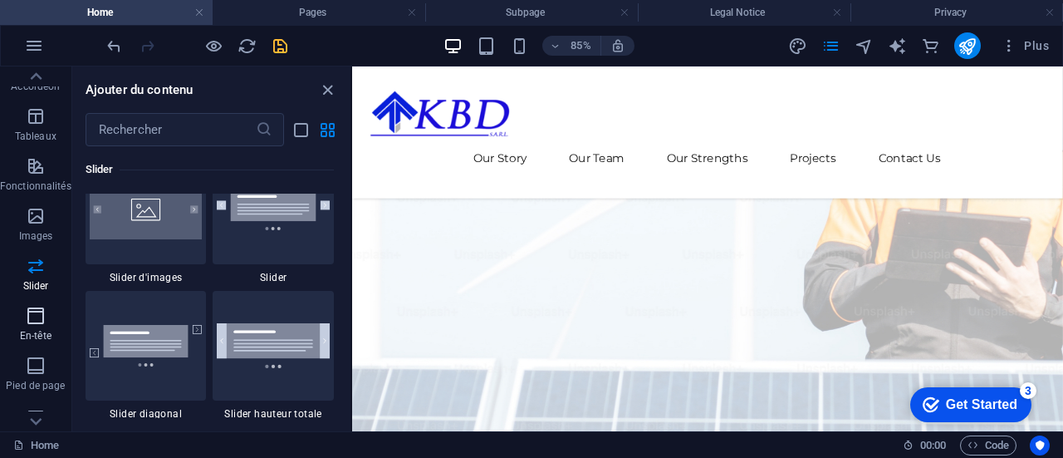
scroll to position [10004, 0]
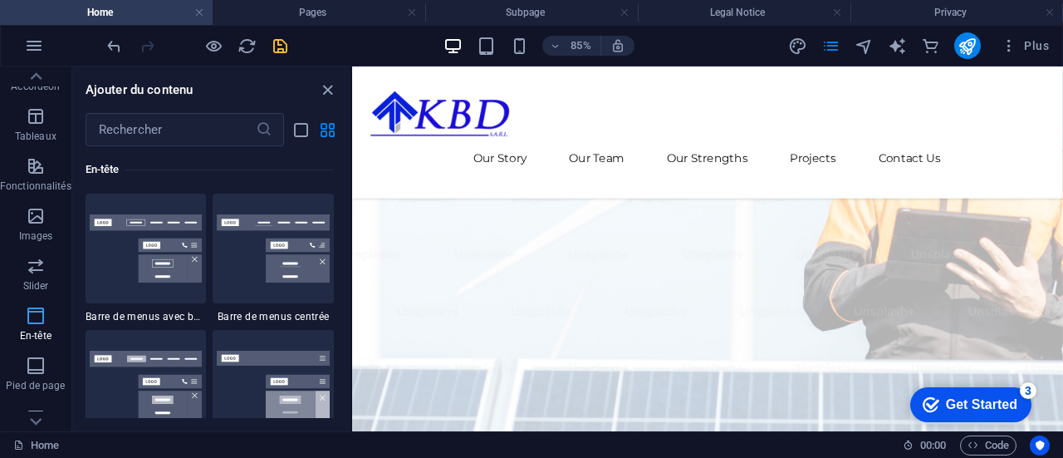
click at [36, 325] on icon "button" at bounding box center [36, 316] width 20 height 20
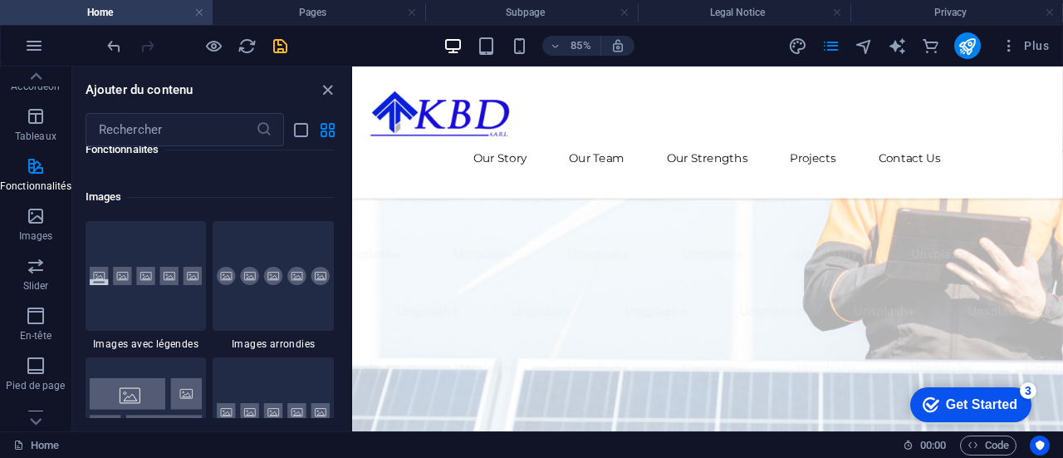
scroll to position [8409, 0]
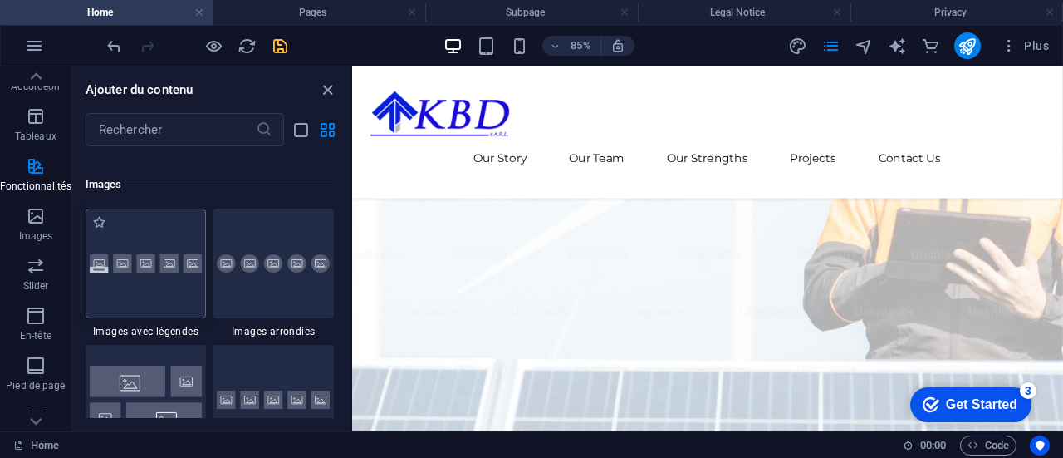
click at [168, 249] on div at bounding box center [146, 264] width 121 height 110
click at [97, 217] on label "1 Star" at bounding box center [99, 222] width 14 height 14
click at [92, 231] on input "1 Star" at bounding box center [91, 231] width 1 height 1
radio input "true"
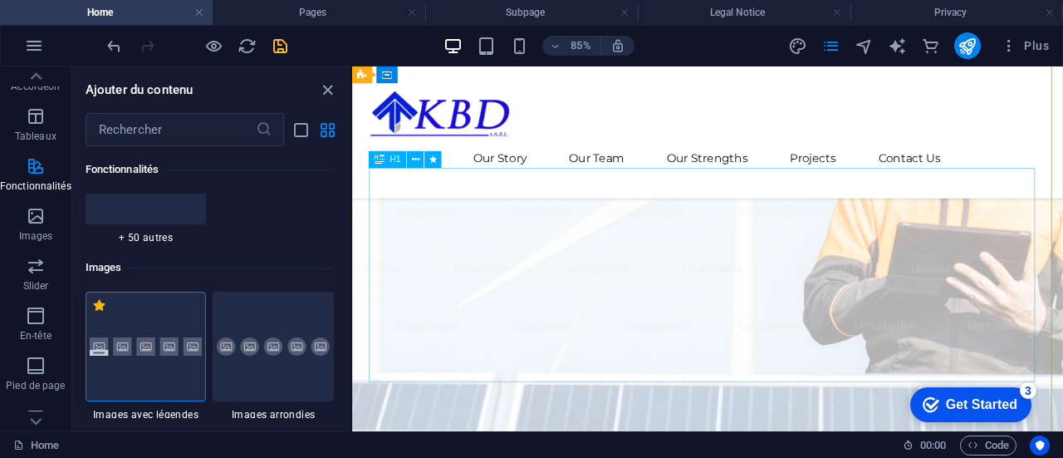
scroll to position [0, 0]
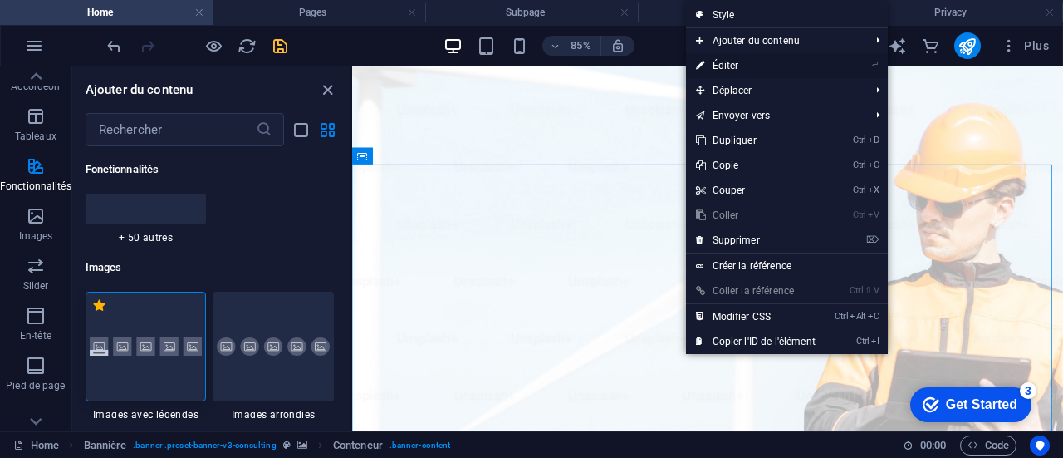
click at [738, 59] on link "⏎ Éditer" at bounding box center [756, 65] width 140 height 25
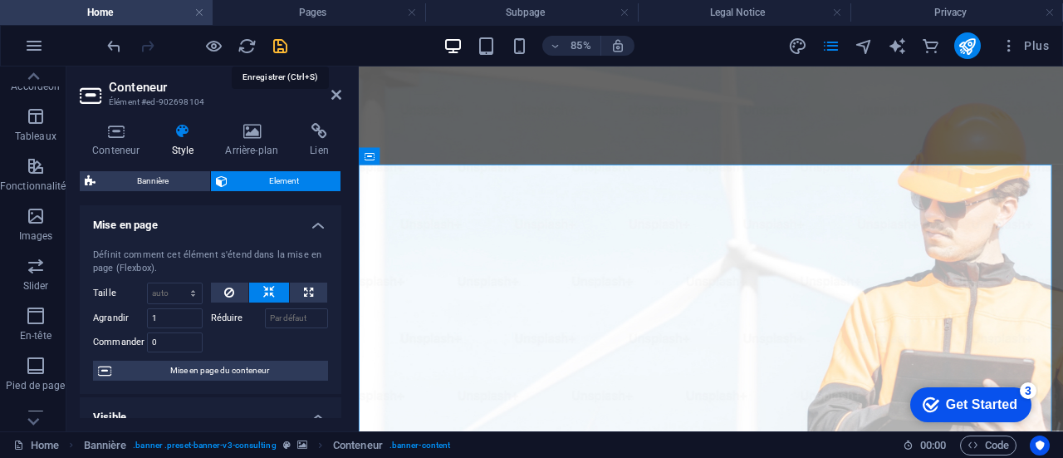
click at [284, 46] on icon "save" at bounding box center [280, 46] width 19 height 19
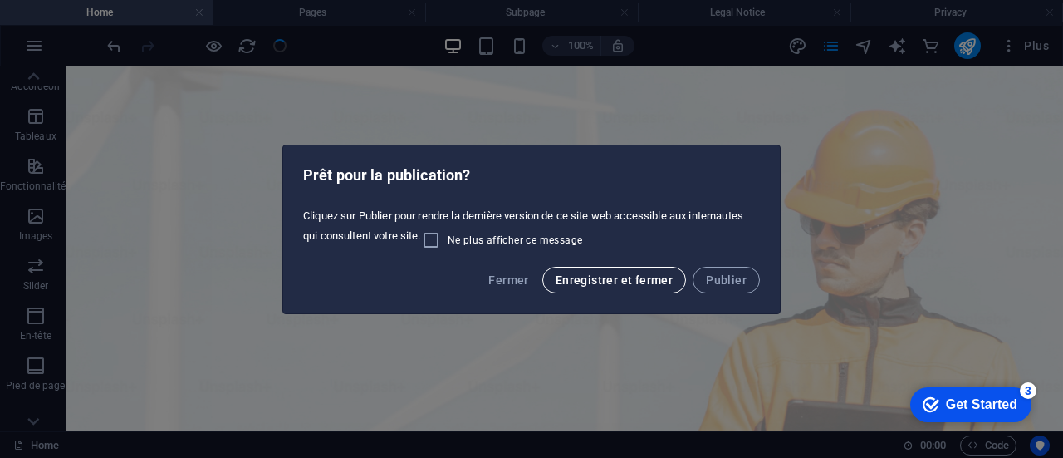
click at [669, 278] on span "Enregistrer et fermer" at bounding box center [614, 279] width 117 height 13
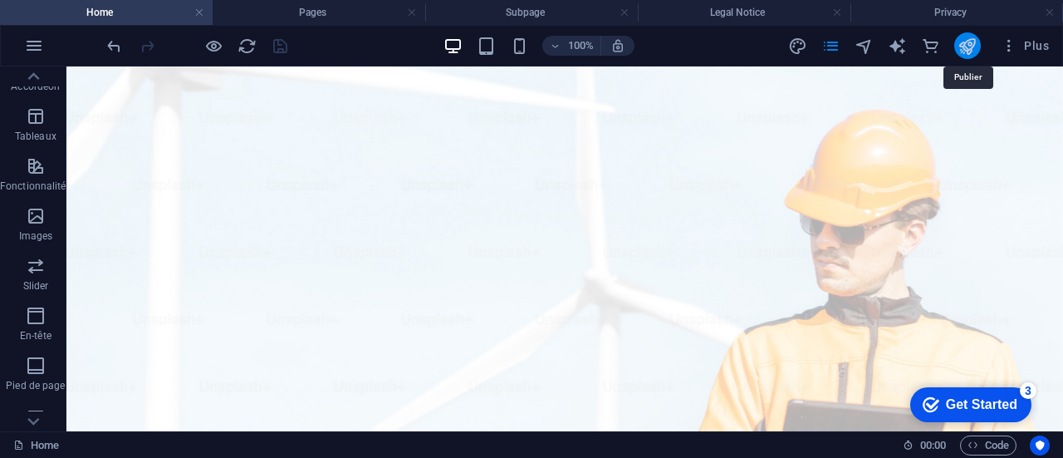
click at [970, 46] on icon "publish" at bounding box center [967, 46] width 19 height 19
